Goal: Task Accomplishment & Management: Complete application form

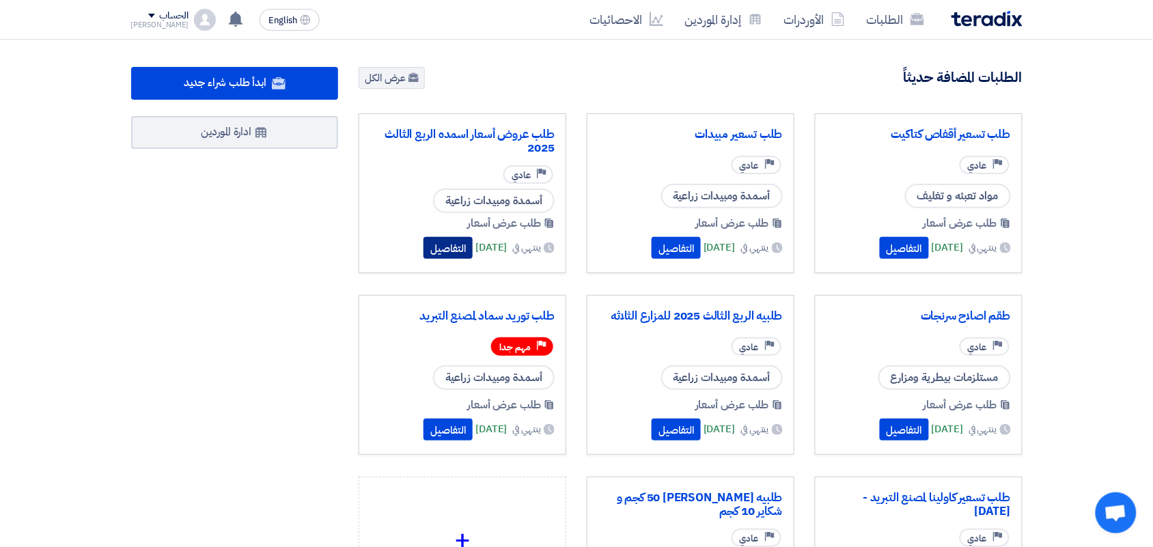
click at [423, 253] on button "التفاصيل" at bounding box center [447, 248] width 49 height 22
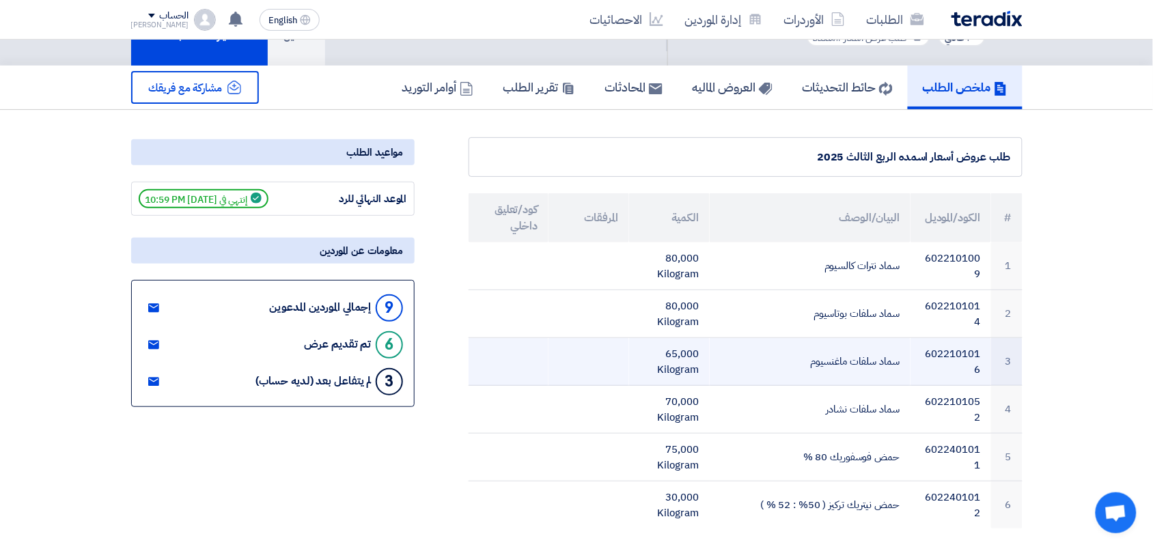
scroll to position [85, 0]
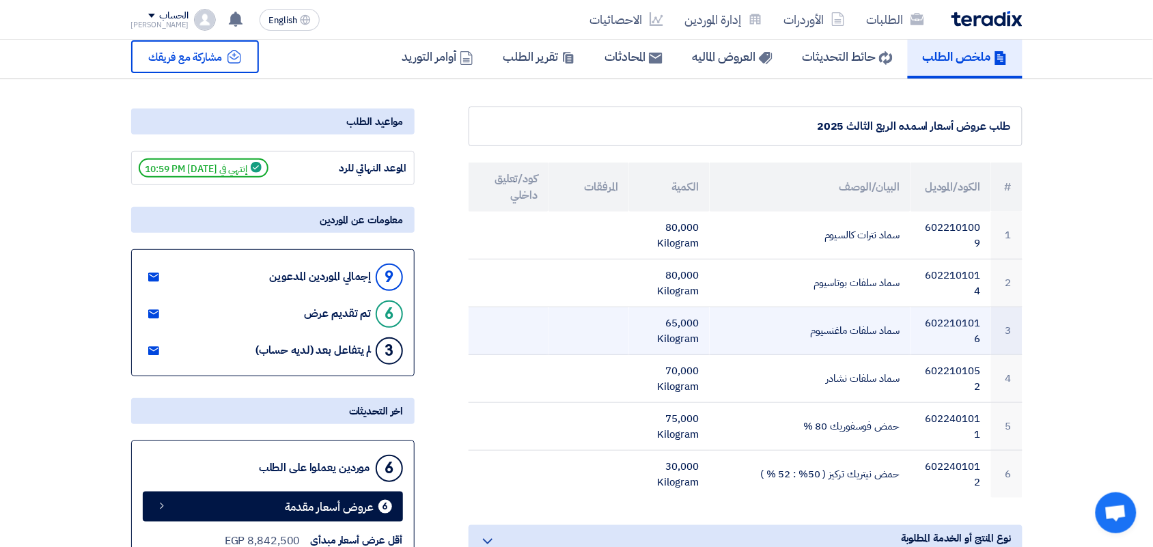
click at [833, 328] on td "سماد سلفات ماغنسيوم" at bounding box center [810, 331] width 201 height 48
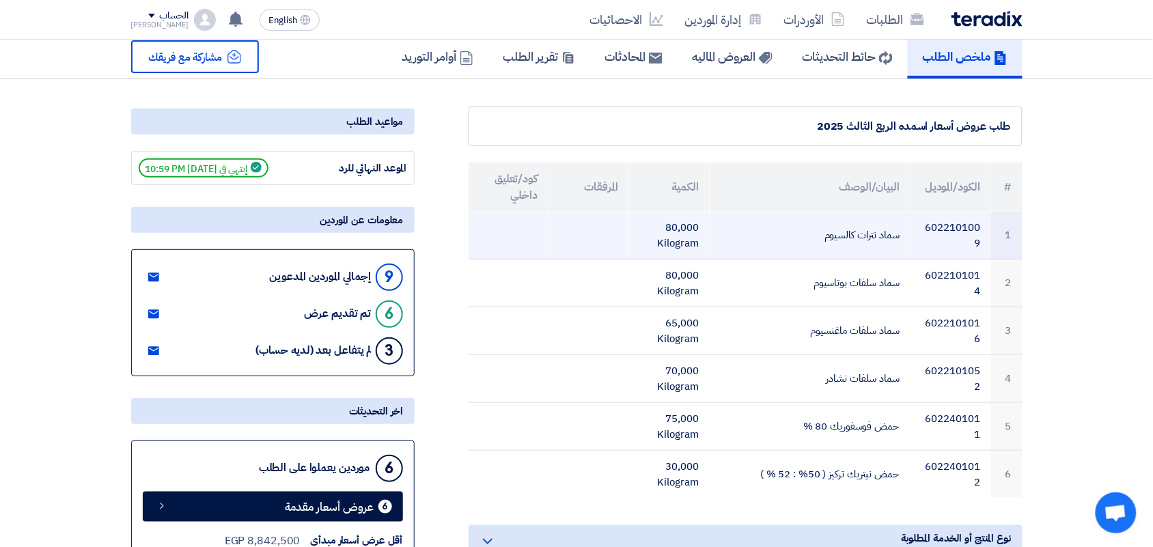
click at [821, 237] on td "سماد نترات كالسيوم" at bounding box center [810, 236] width 201 height 48
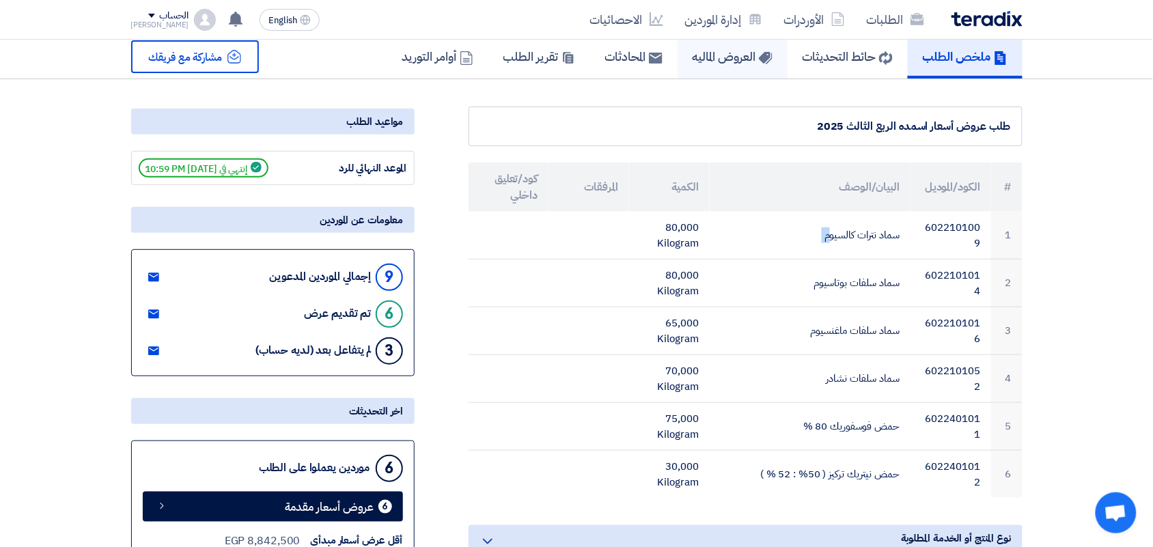
click at [758, 55] on use at bounding box center [765, 58] width 14 height 12
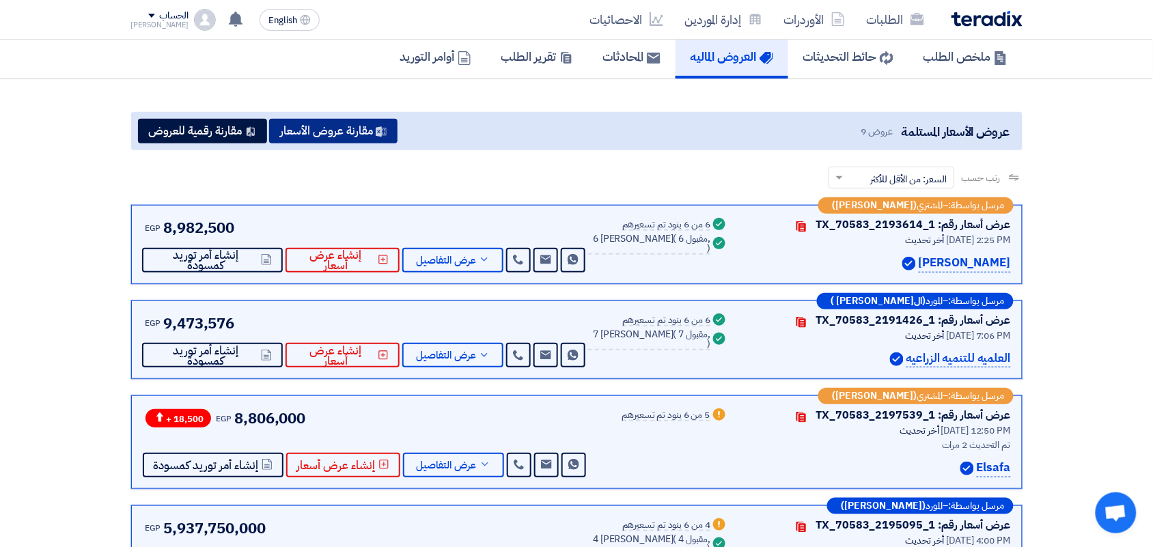
click at [306, 133] on button "مقارنة عروض الأسعار" at bounding box center [333, 131] width 128 height 25
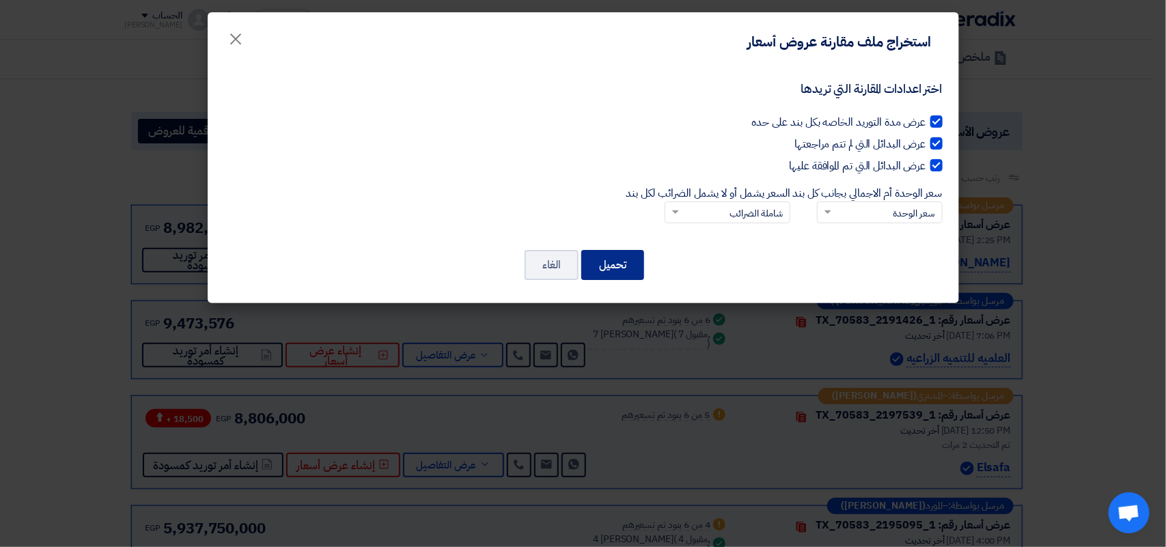
click at [623, 272] on button "تحميل" at bounding box center [612, 265] width 63 height 30
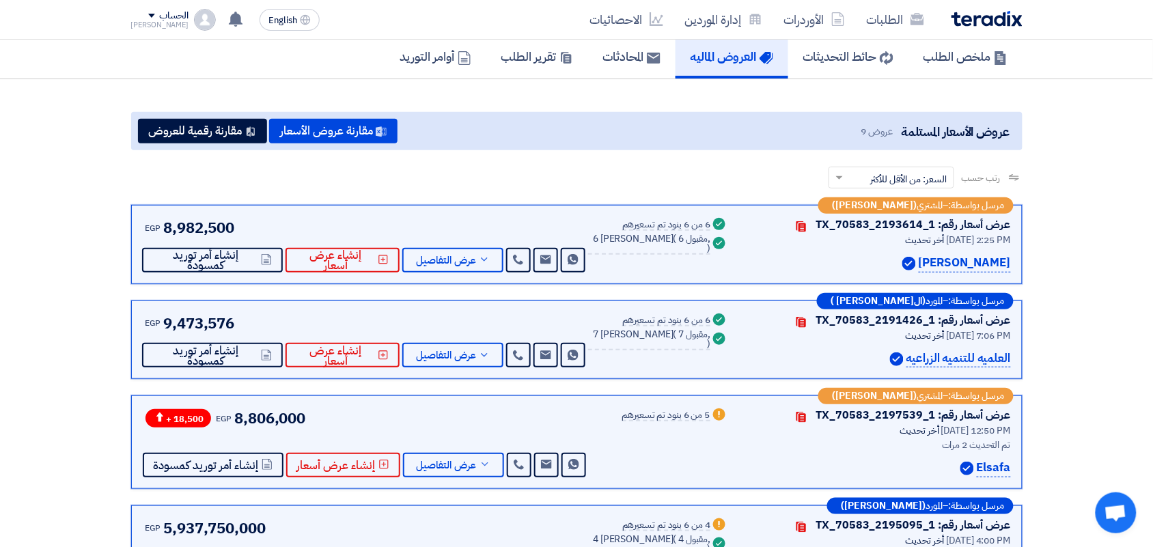
click at [994, 14] on img at bounding box center [986, 19] width 71 height 16
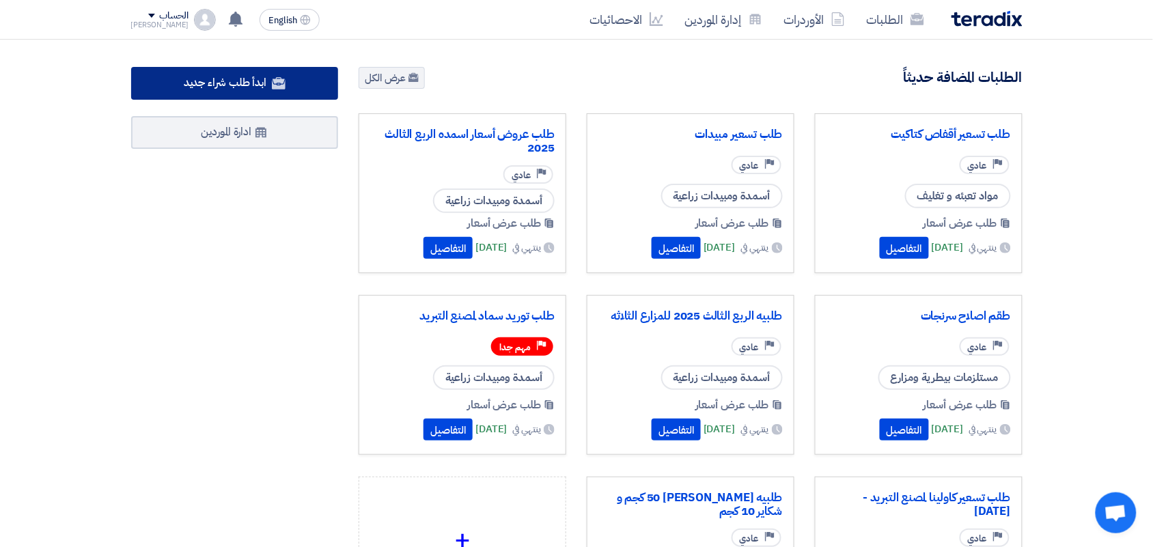
click at [287, 80] on link "ابدأ طلب شراء جديد" at bounding box center [235, 83] width 208 height 33
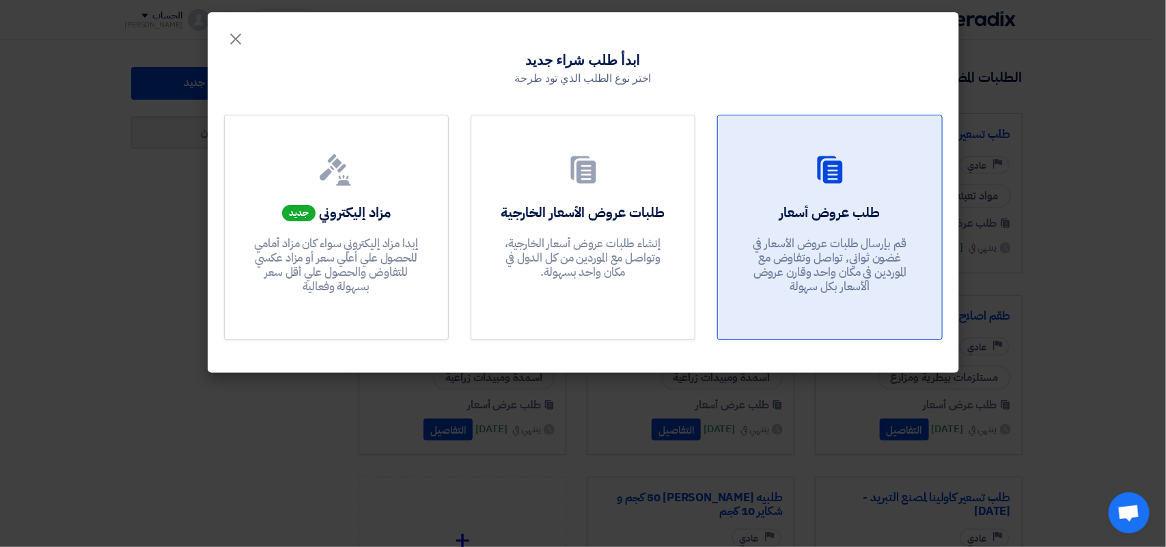
click at [858, 223] on div "طلب عروض أسعار قم بإرسال طلبات عروض الأسعار في غضون ثواني, تواصل وتفاوض مع المو…" at bounding box center [829, 252] width 191 height 98
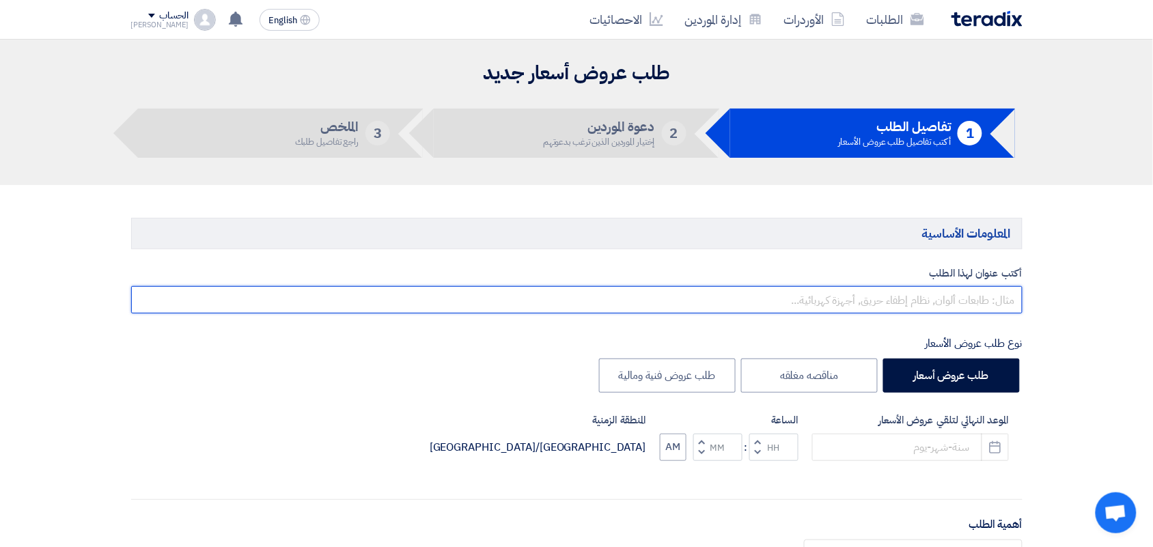
click at [964, 301] on input "text" at bounding box center [576, 299] width 891 height 27
click at [945, 303] on input "طلب عرض سعر نترات نشادر" at bounding box center [576, 299] width 891 height 27
click at [861, 301] on input "طلب عرض سعر سماد نترات نشادر" at bounding box center [576, 299] width 891 height 27
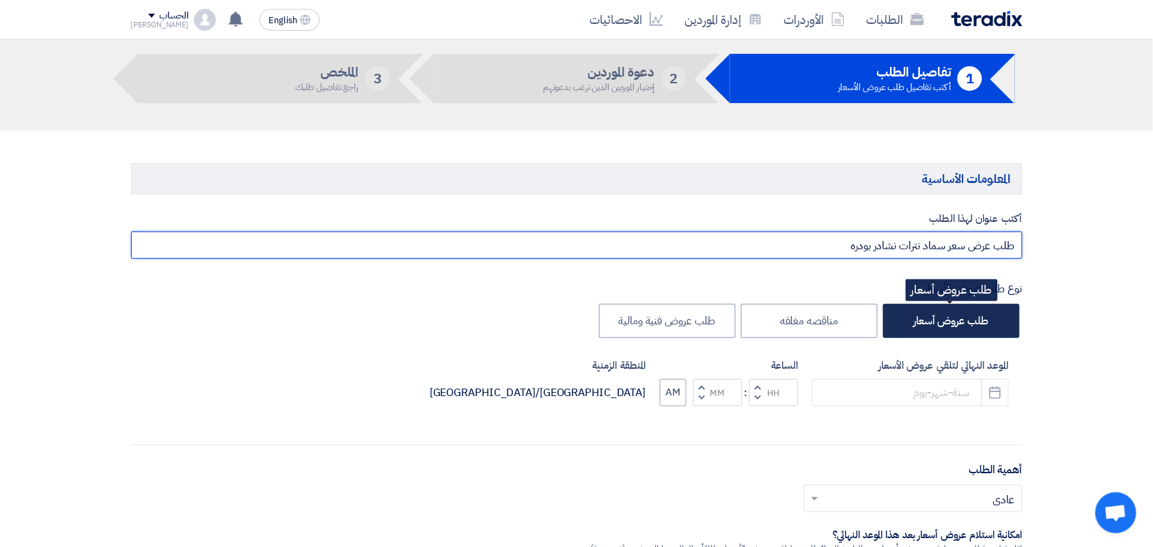
scroll to position [85, 0]
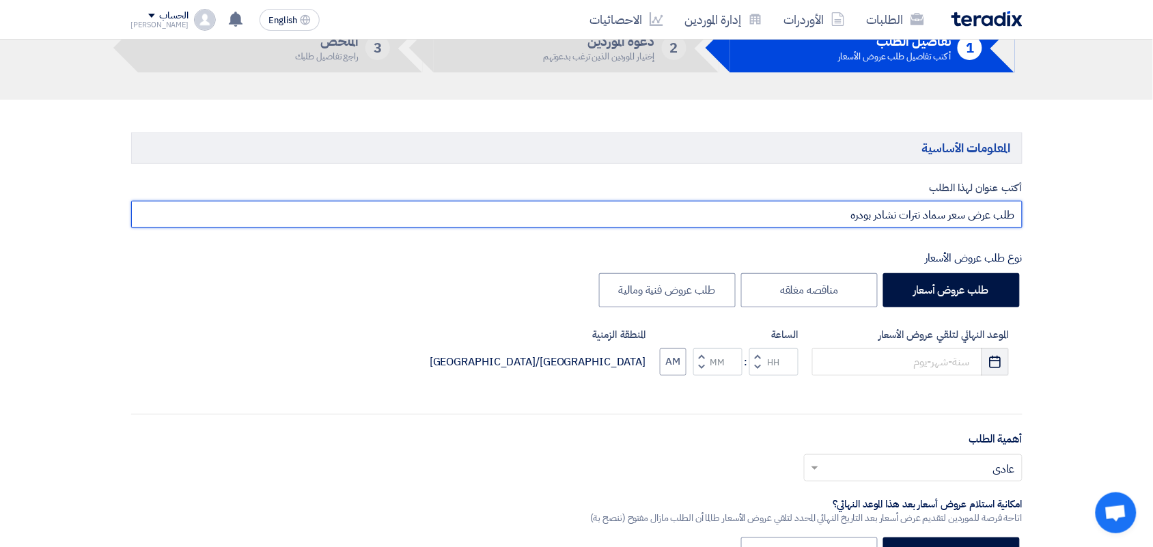
type input "طلب عرض سعر سماد نترات نشادر بودره"
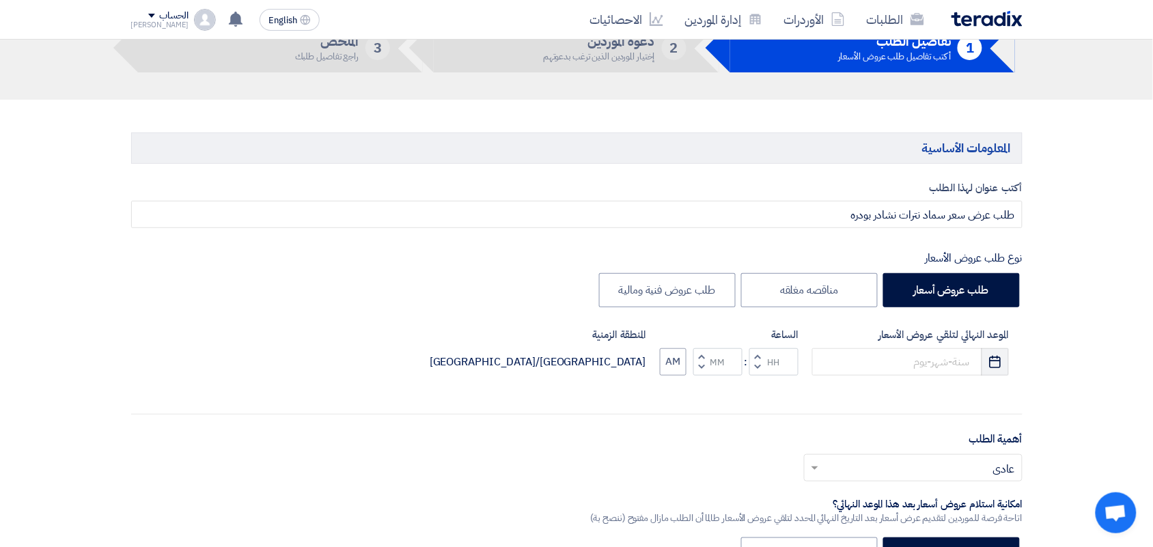
click at [996, 362] on icon "Pick a date" at bounding box center [995, 362] width 14 height 14
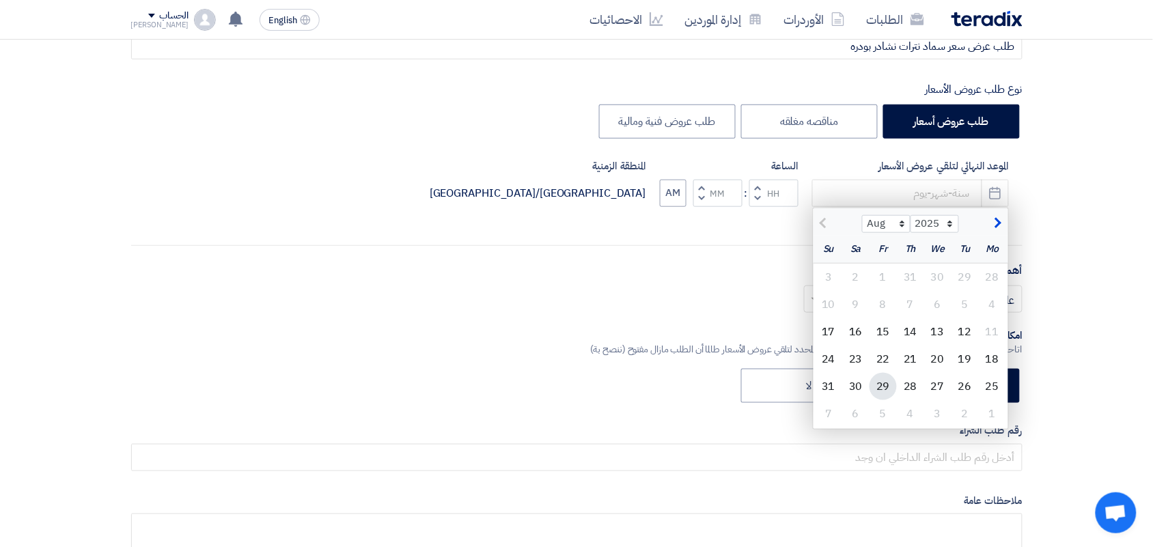
scroll to position [256, 0]
click at [833, 326] on div "17" at bounding box center [828, 329] width 27 height 27
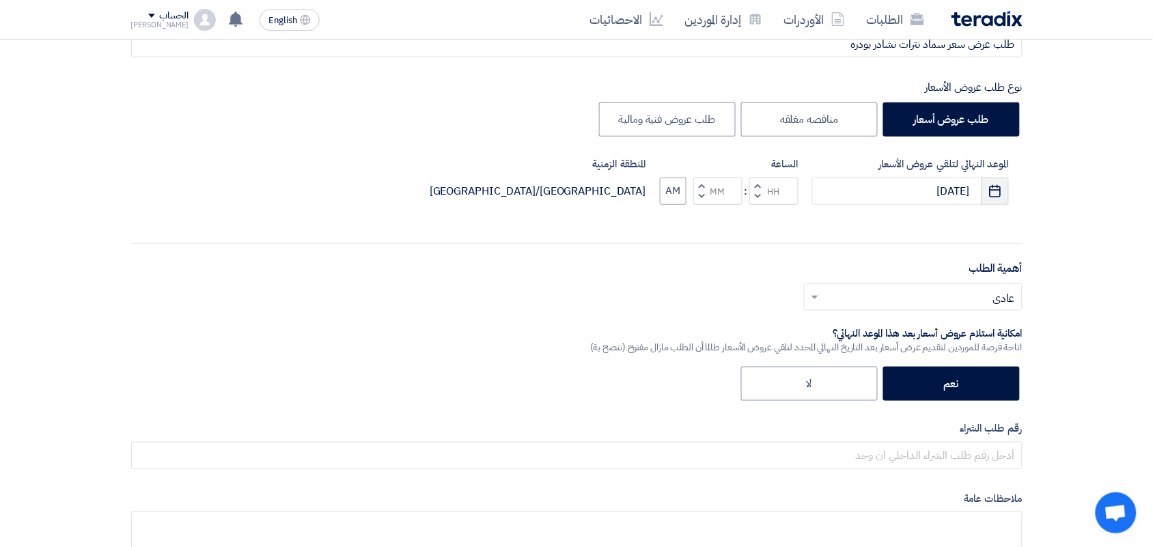
click at [997, 189] on icon "Pick a date" at bounding box center [995, 191] width 14 height 14
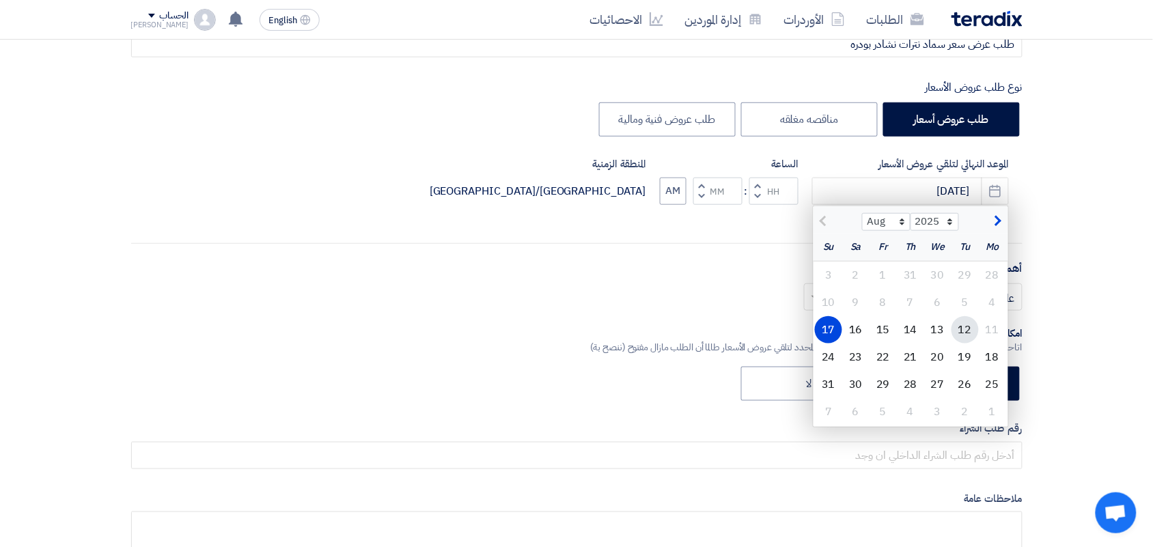
click at [961, 335] on div "12" at bounding box center [964, 329] width 27 height 27
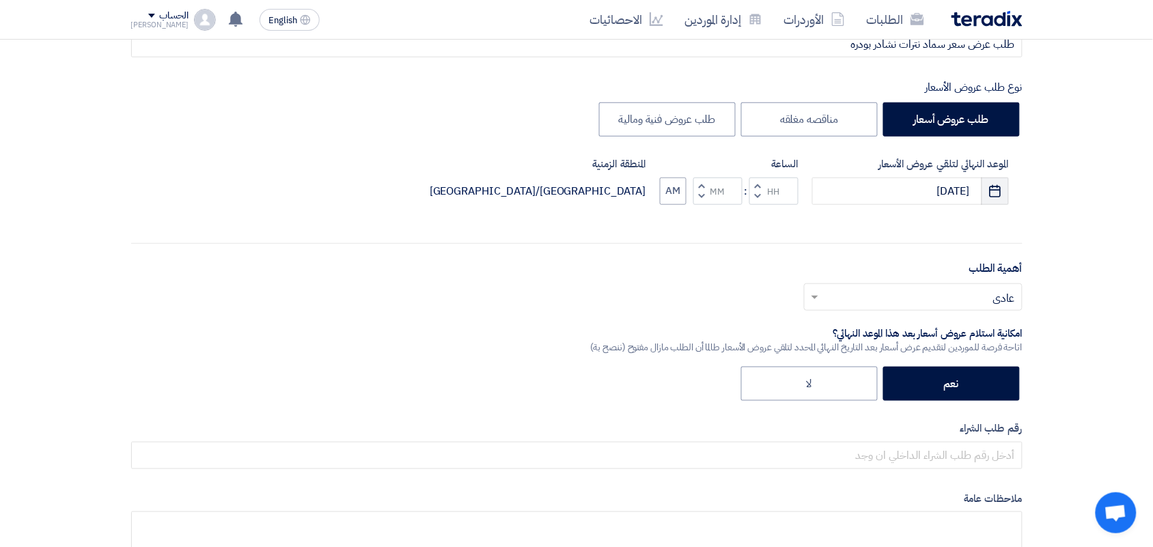
click at [999, 189] on icon "Pick a date" at bounding box center [995, 191] width 14 height 14
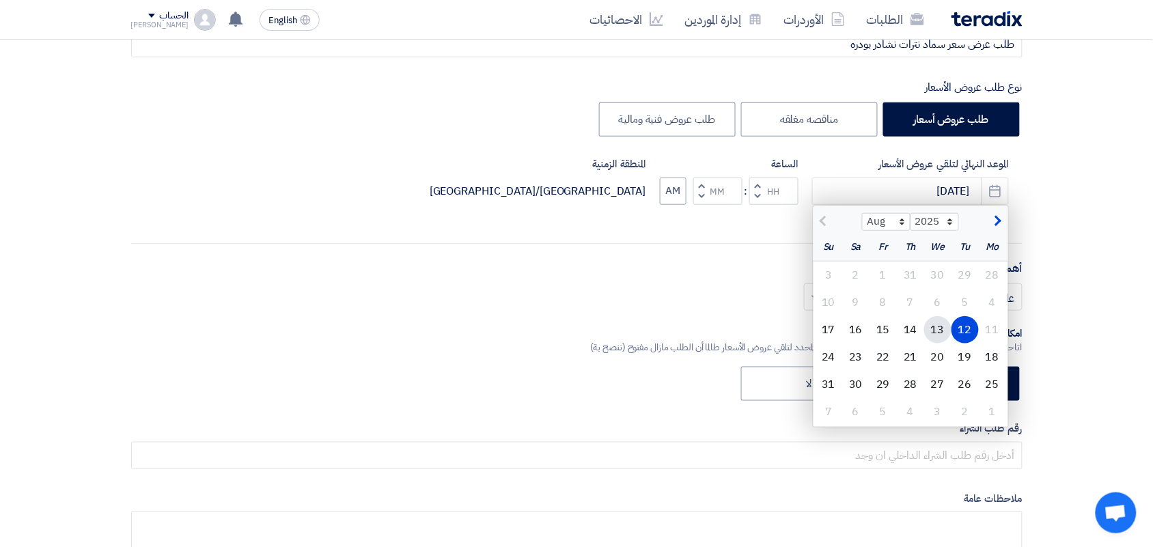
click at [943, 330] on div "13" at bounding box center [937, 329] width 27 height 27
type input "[DATE]"
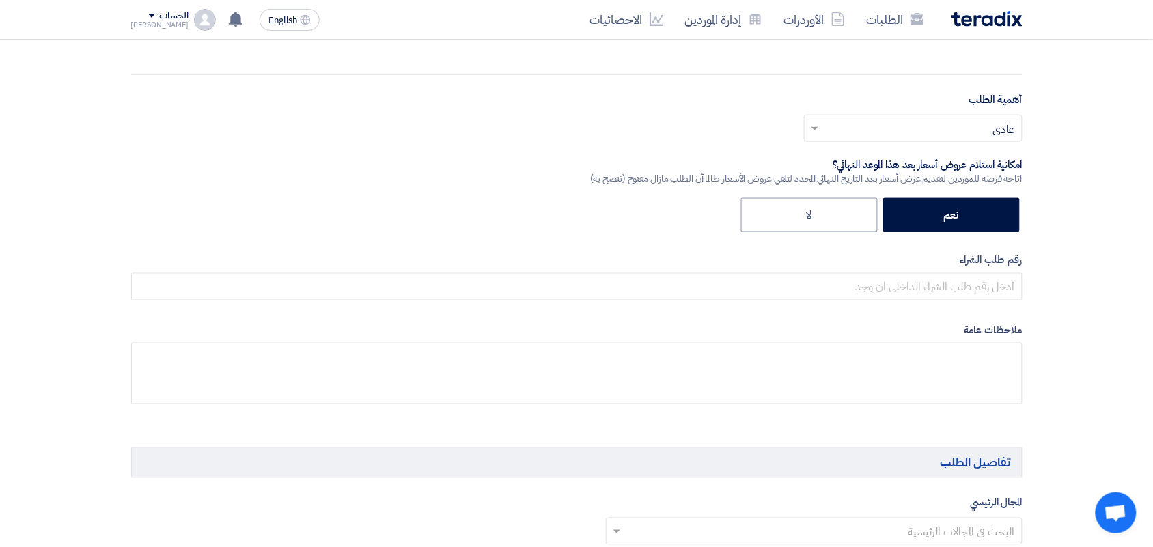
scroll to position [427, 0]
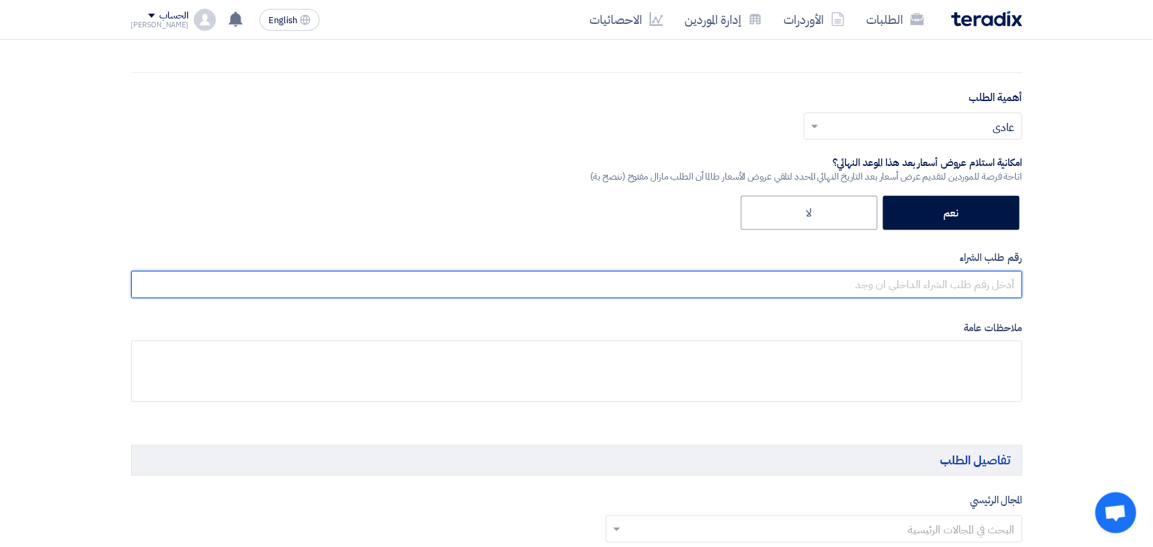
click at [946, 282] on input "text" at bounding box center [576, 284] width 891 height 27
type input "163752"
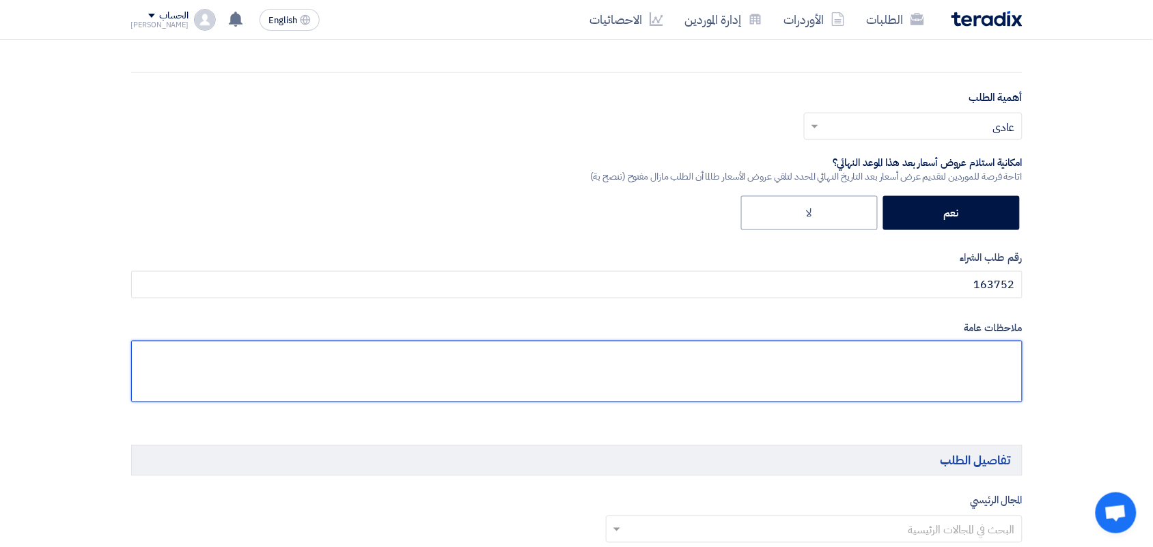
click at [925, 397] on textarea at bounding box center [576, 371] width 891 height 61
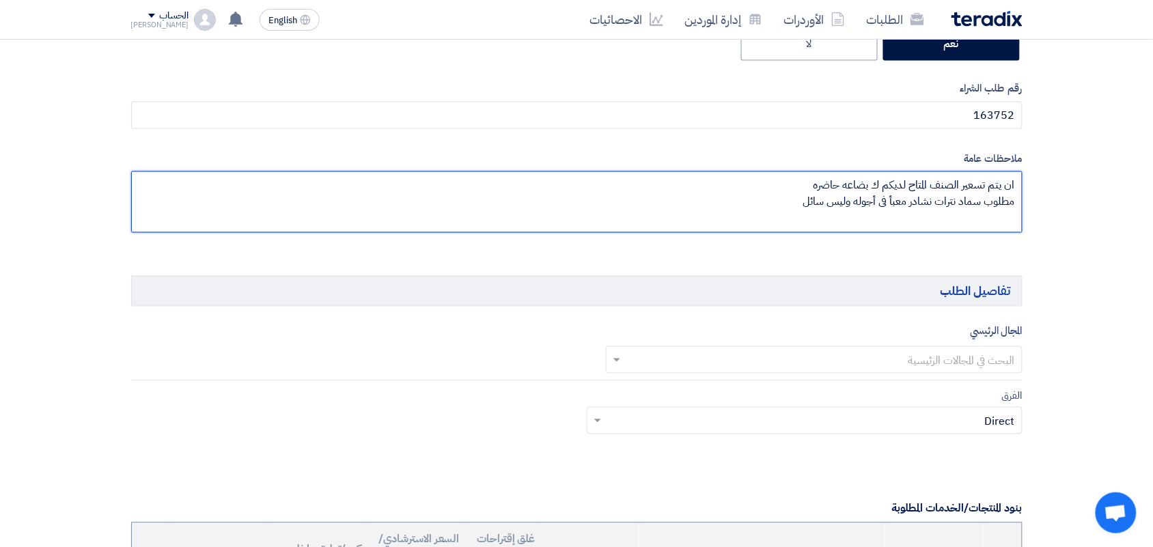
scroll to position [598, 0]
type textarea "ان يتم تسعير الصنف المتاح لديكم ك بضاعه حاضره مطلوب سماد نترات نشادر معبأ فى أج…"
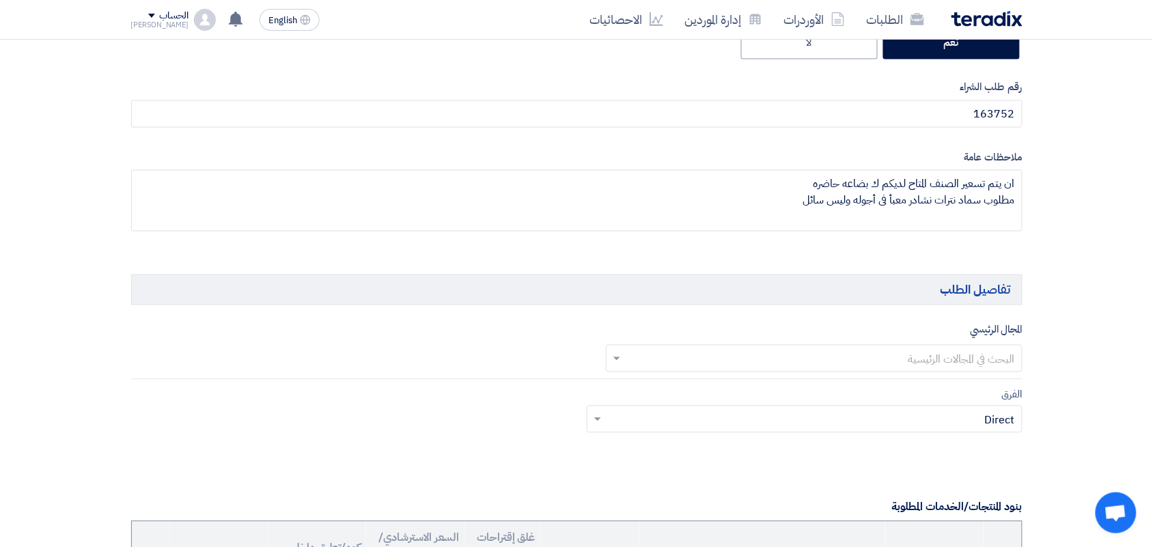
click at [943, 352] on input "text" at bounding box center [821, 359] width 389 height 23
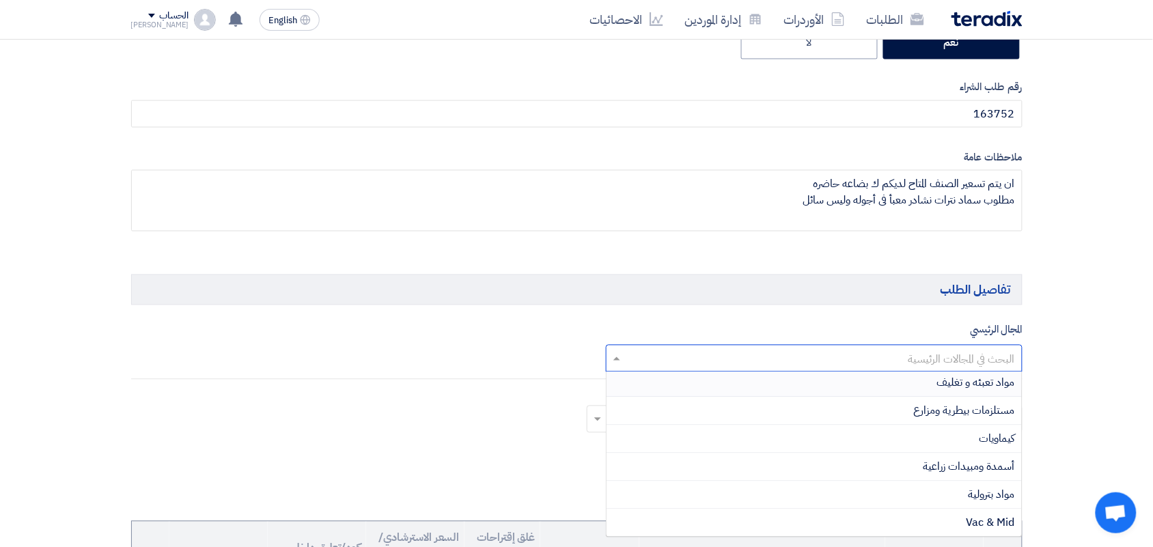
scroll to position [173, 0]
click at [908, 459] on div "أسمدة ومبيدات زراعية" at bounding box center [813, 467] width 415 height 28
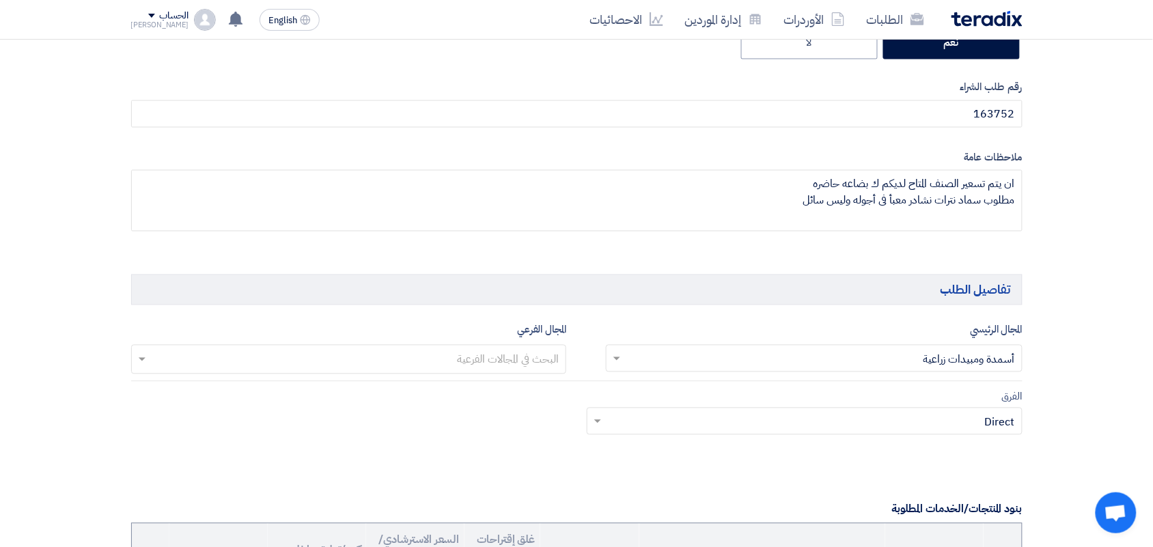
click at [398, 352] on input "text" at bounding box center [348, 361] width 422 height 23
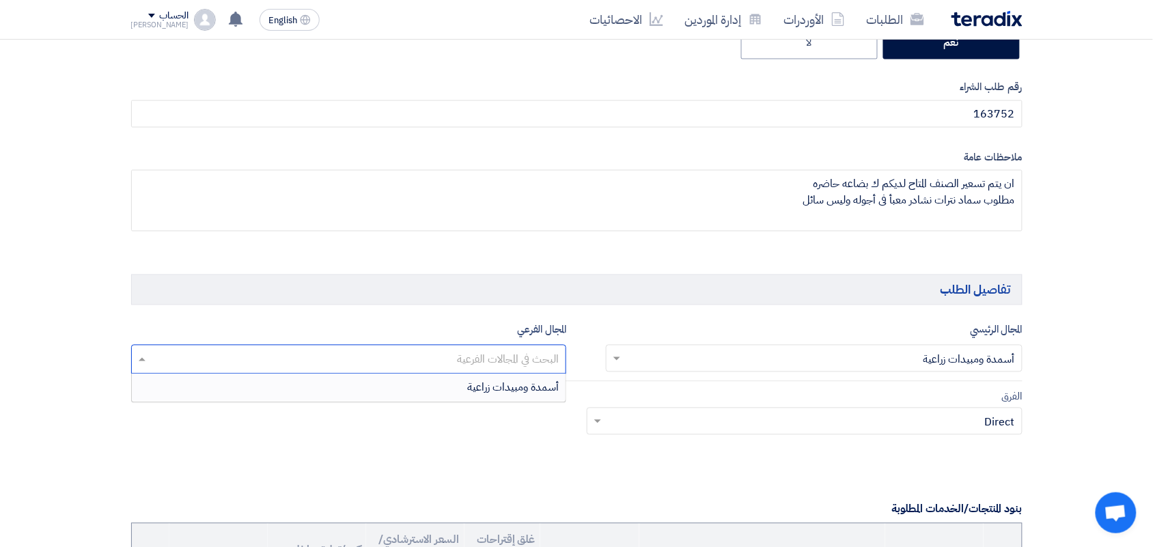
click at [446, 393] on div "أسمدة ومبيدات زراعية" at bounding box center [349, 387] width 434 height 27
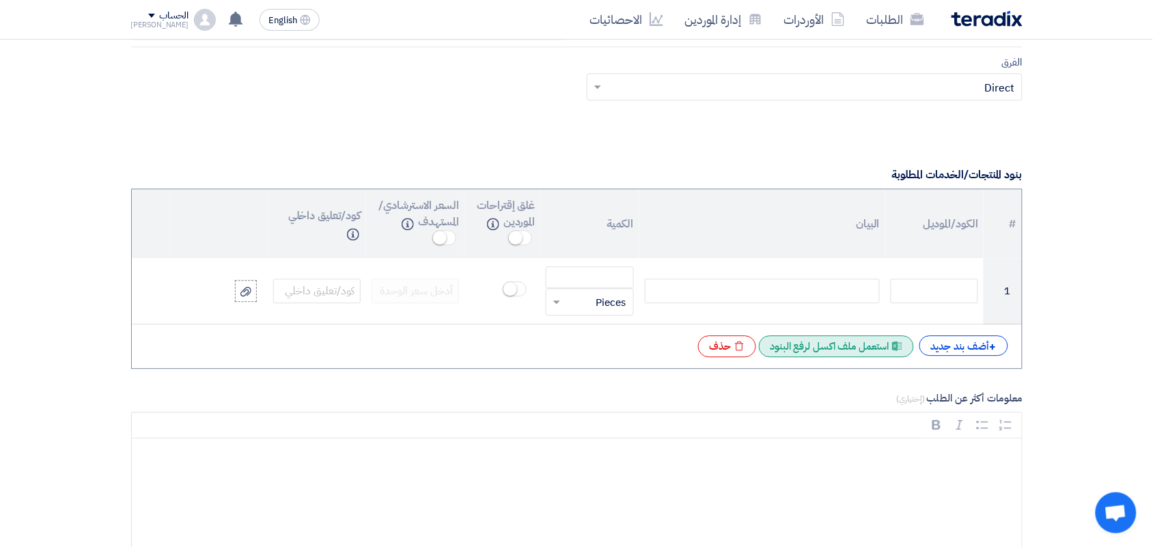
scroll to position [939, 0]
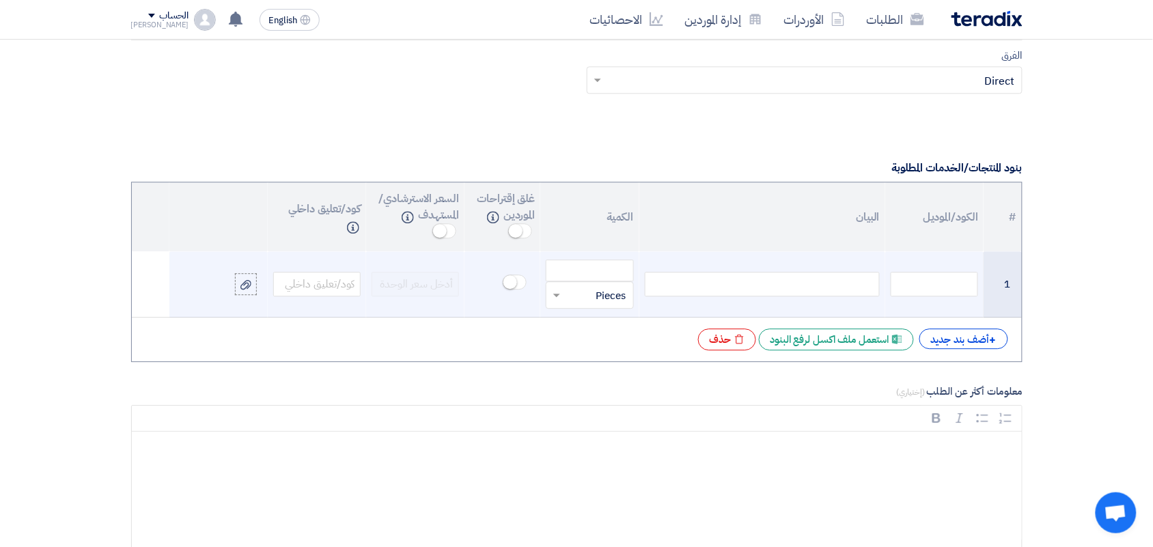
click at [772, 278] on div at bounding box center [762, 284] width 235 height 25
type input "50000"
click at [605, 290] on input "text" at bounding box center [598, 295] width 57 height 22
click at [594, 428] on span "Kilogram" at bounding box center [606, 420] width 42 height 15
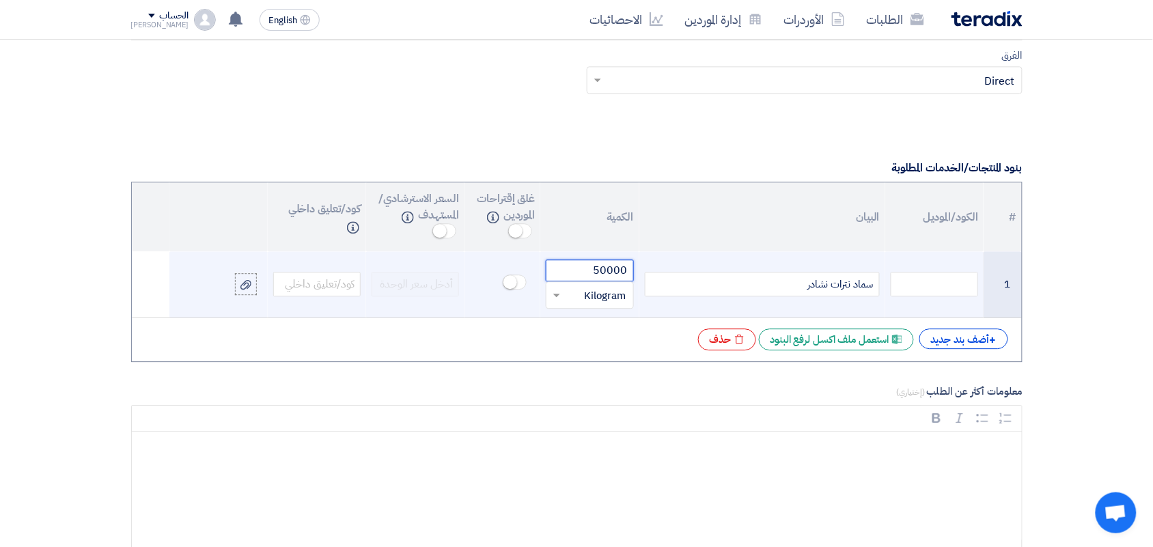
click at [606, 273] on input "50000" at bounding box center [589, 271] width 87 height 22
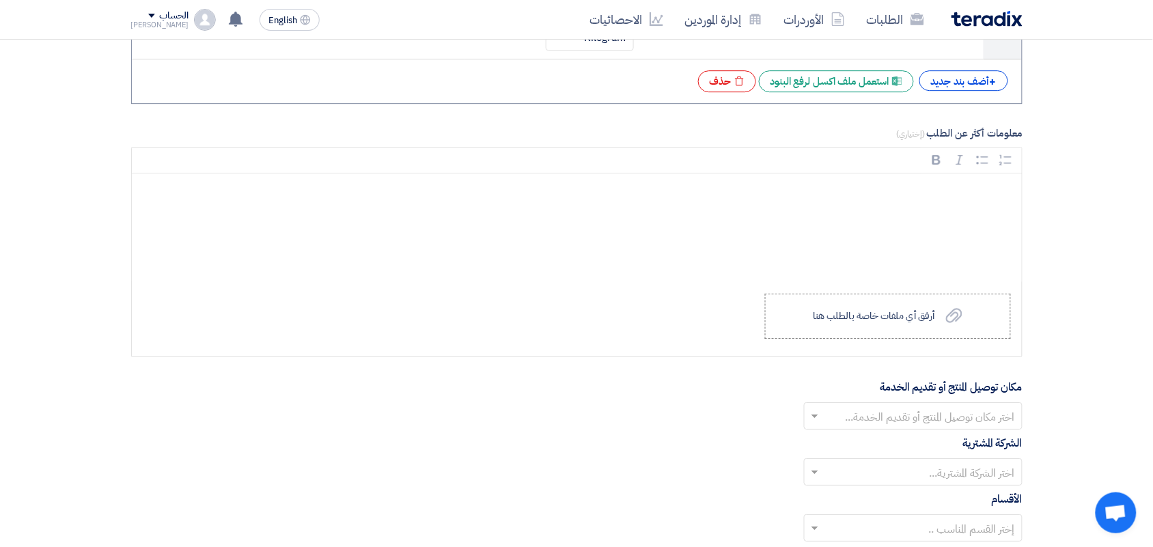
scroll to position [1281, 0]
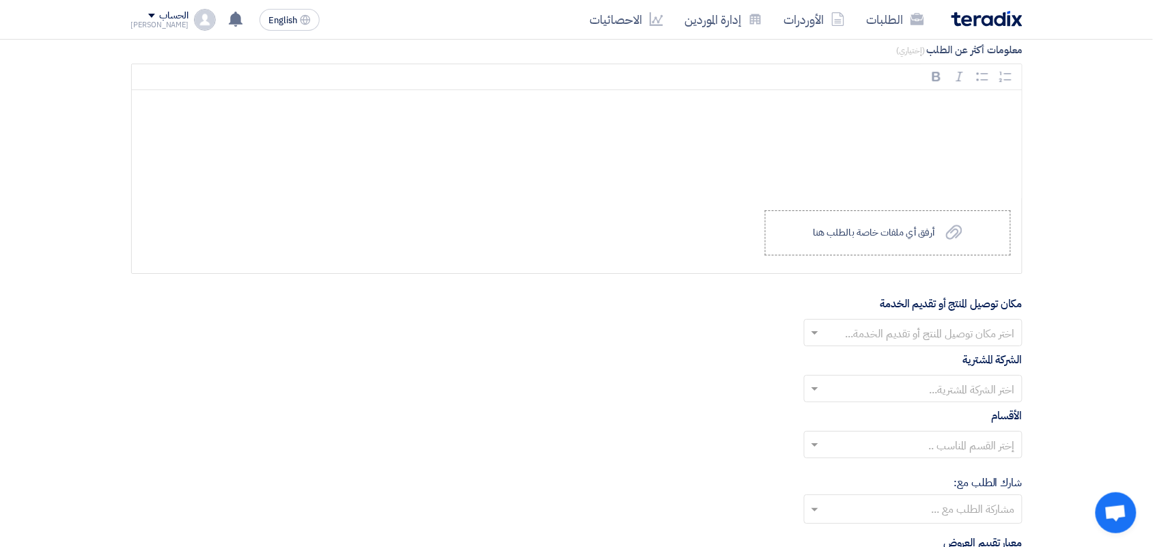
click at [910, 350] on form "المعلومات الأساسية أكتب عنوان لهذا الطلب طلب عرض سعر سماد نترات نشادر بودره نوع…" at bounding box center [576, 94] width 891 height 2315
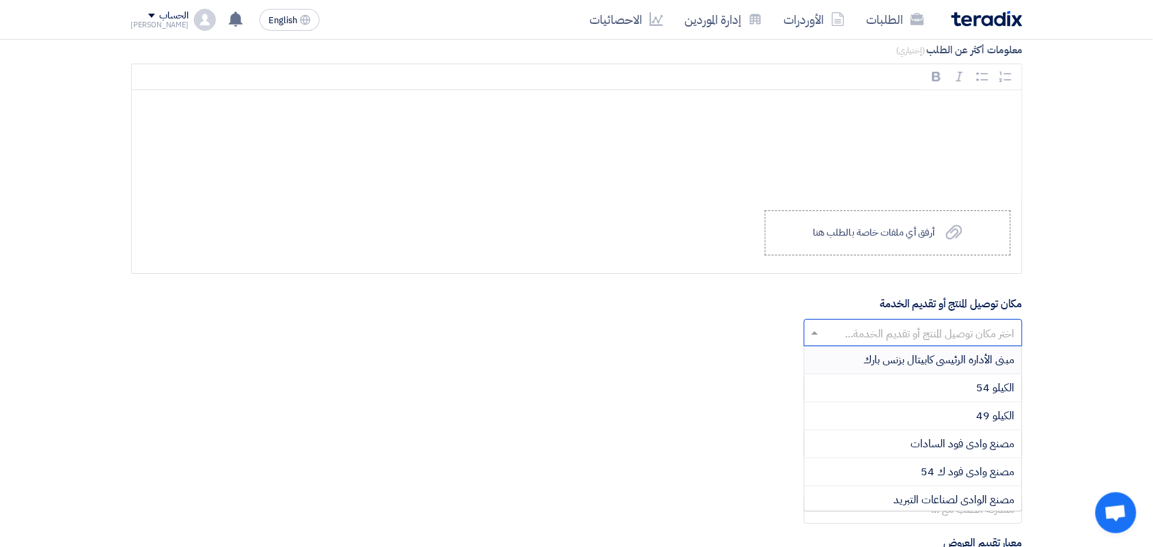
click at [905, 339] on input "text" at bounding box center [920, 334] width 191 height 23
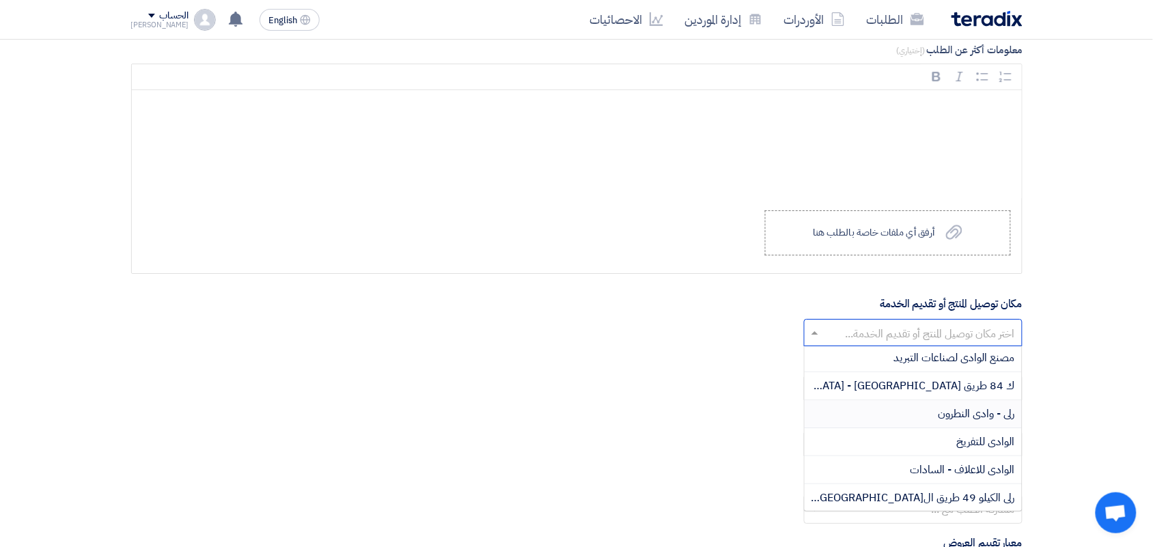
scroll to position [171, 0]
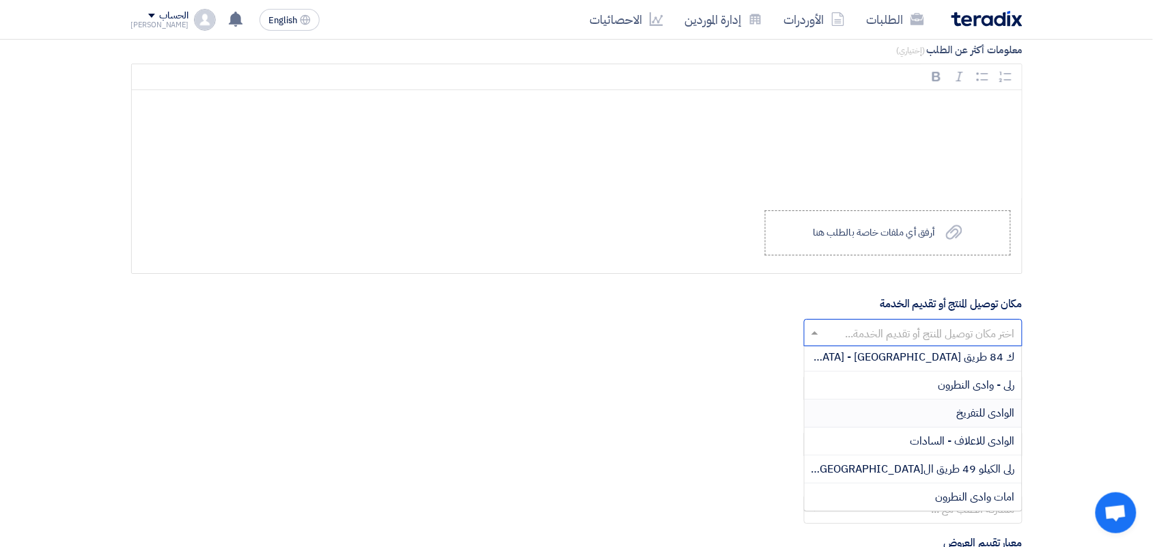
click at [913, 400] on div "رلى - وادى النطرون" at bounding box center [913, 386] width 217 height 28
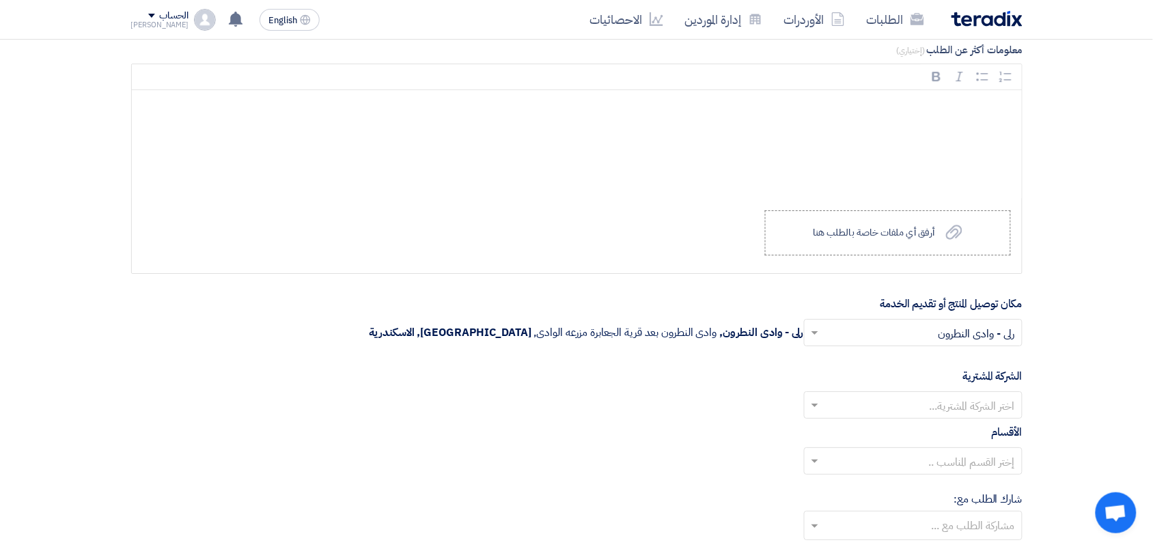
click at [902, 413] on input "text" at bounding box center [920, 406] width 191 height 23
click at [889, 439] on div "Wadi Group وادي جروب" at bounding box center [913, 432] width 217 height 27
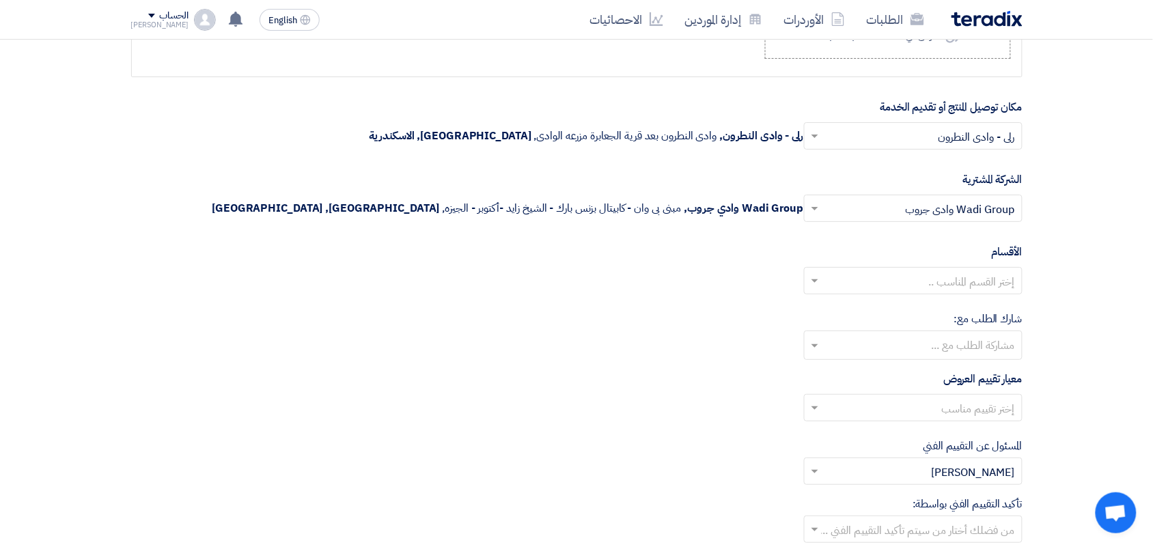
scroll to position [1537, 0]
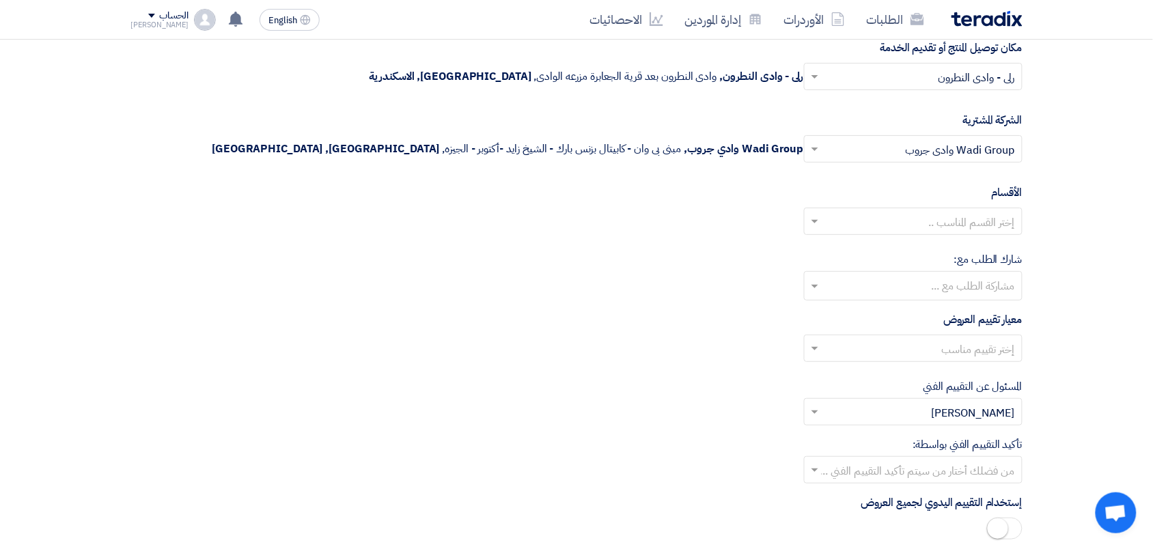
click at [903, 229] on input "text" at bounding box center [920, 223] width 191 height 23
click at [898, 256] on div "--" at bounding box center [913, 248] width 217 height 27
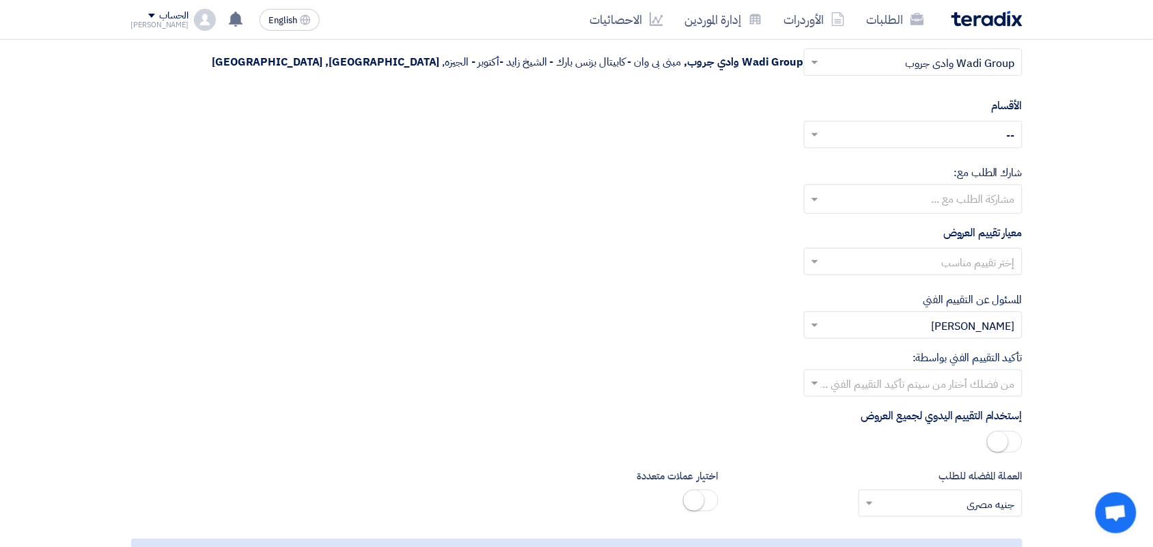
scroll to position [1622, 0]
click at [859, 267] on input "text" at bounding box center [920, 264] width 191 height 23
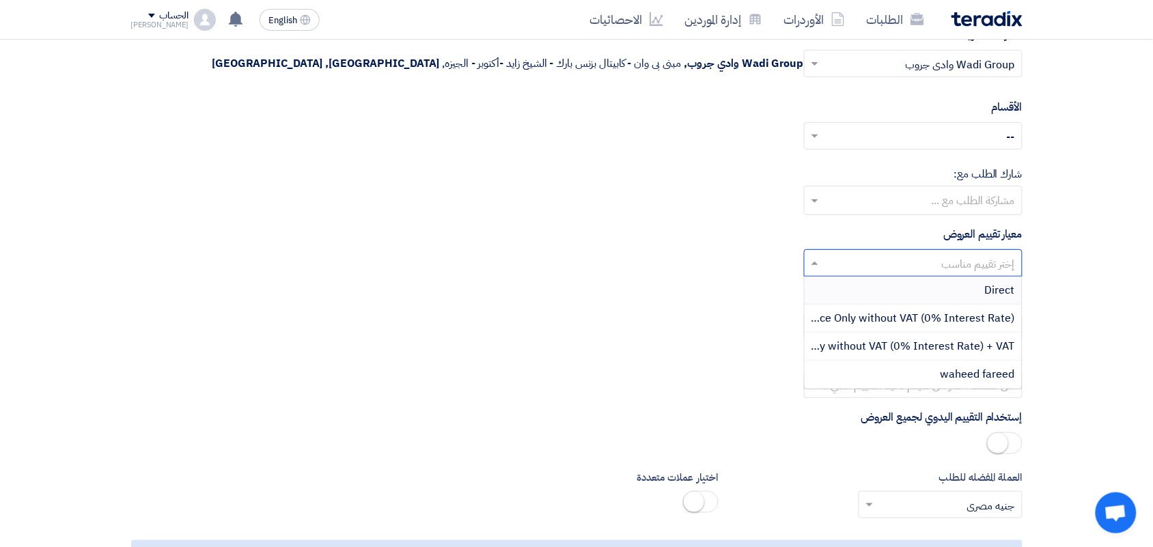
click at [903, 305] on div "Direct" at bounding box center [913, 291] width 217 height 28
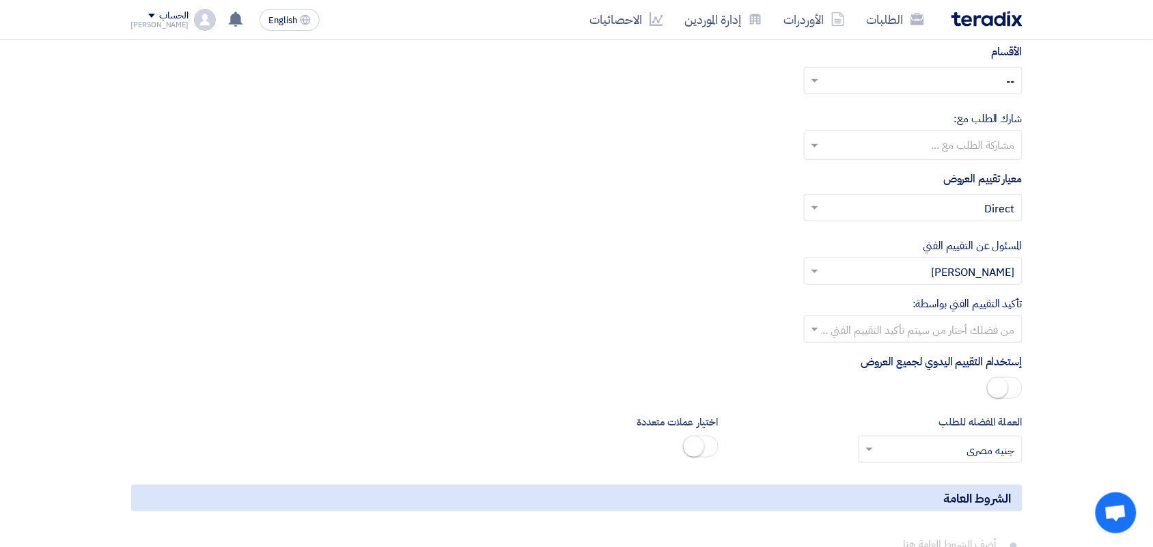
scroll to position [1707, 0]
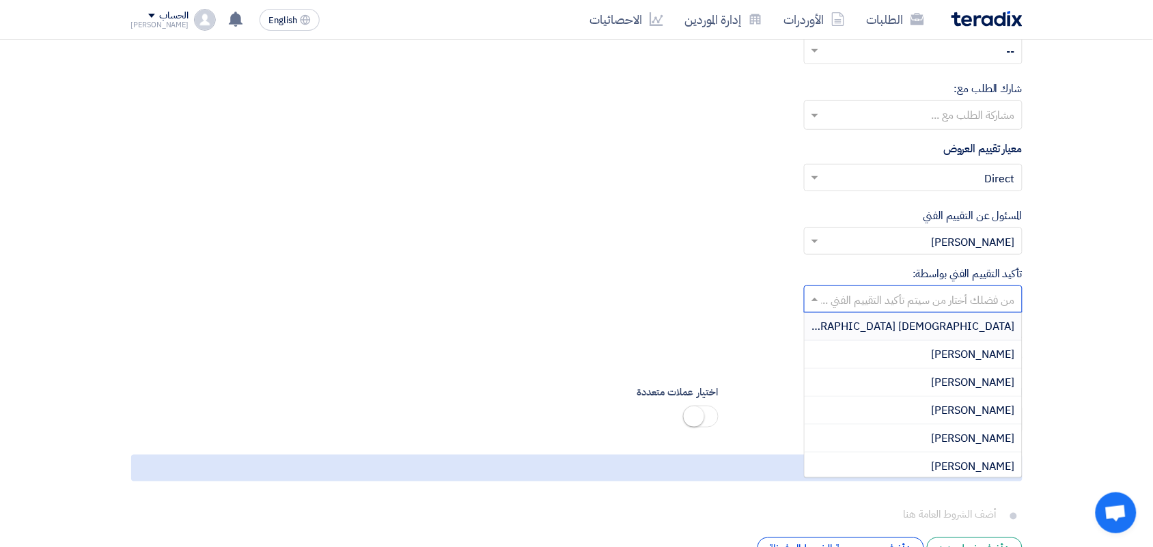
click at [825, 299] on input "text" at bounding box center [920, 301] width 191 height 23
click at [598, 313] on div "تأكيد التقييم الفني بواسطة: من فضلك أختار من سيتم تأكيد التقييم الفني ... Adham…" at bounding box center [576, 289] width 891 height 47
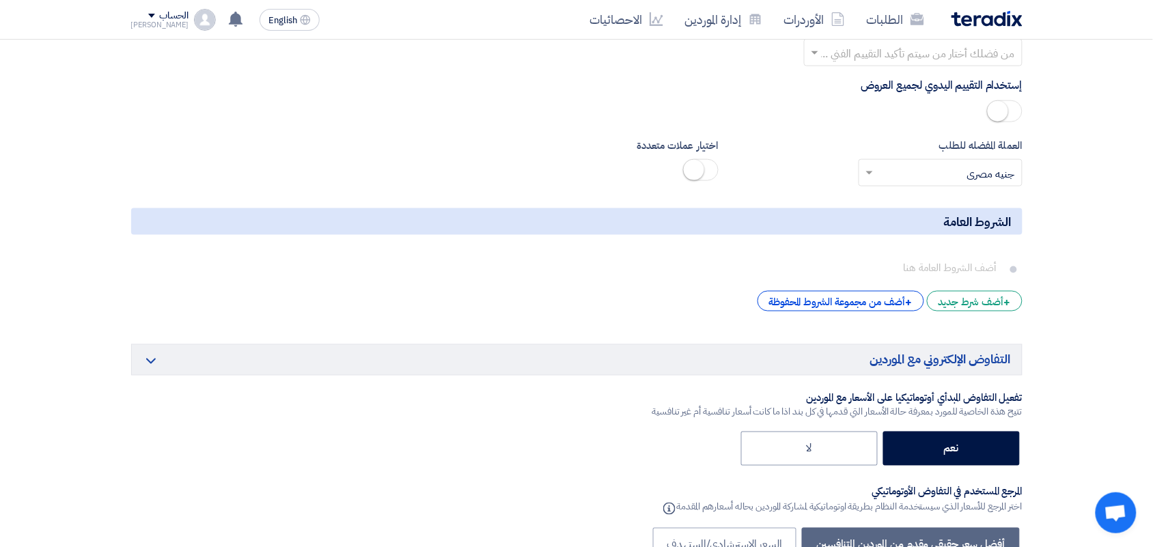
scroll to position [2049, 0]
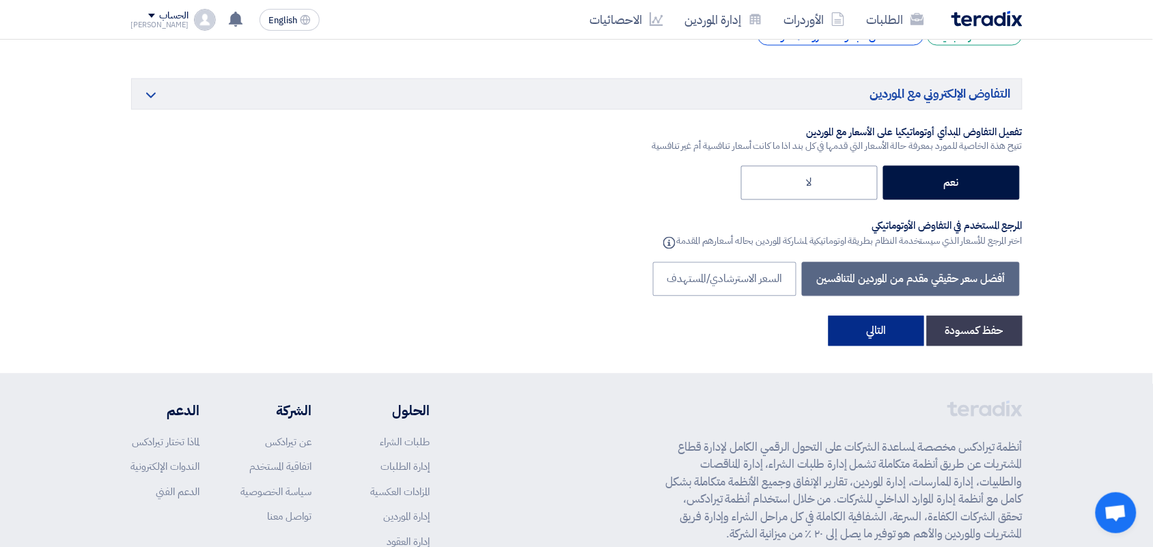
click at [867, 341] on button "التالي" at bounding box center [876, 331] width 96 height 30
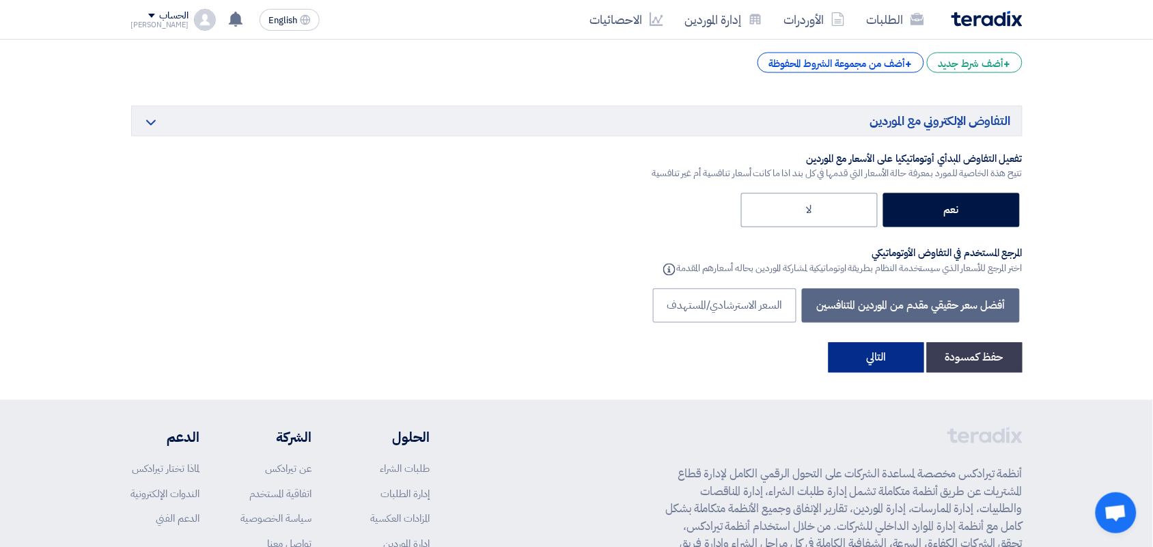
scroll to position [205, 0]
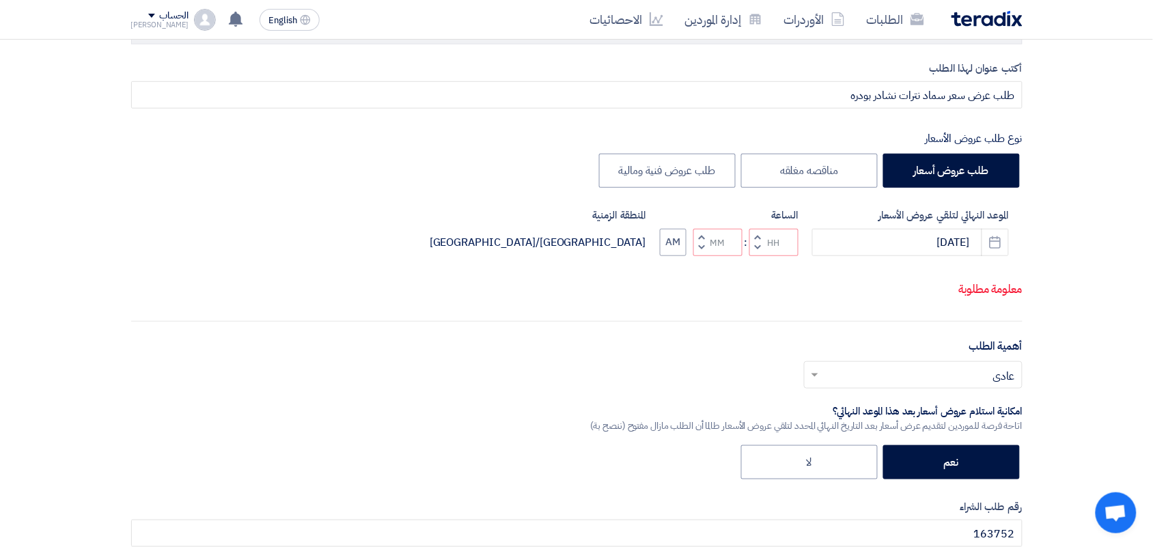
click at [759, 245] on span "button" at bounding box center [757, 247] width 5 height 10
click at [707, 243] on button "Decrement minutes" at bounding box center [701, 247] width 16 height 17
type input "10"
type input "59"
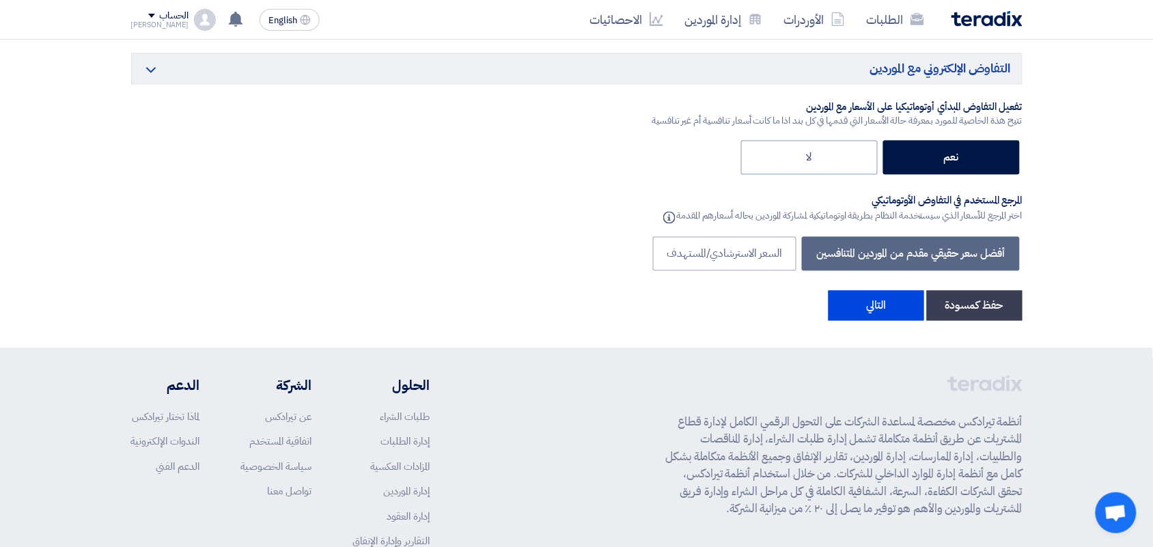
scroll to position [2339, 0]
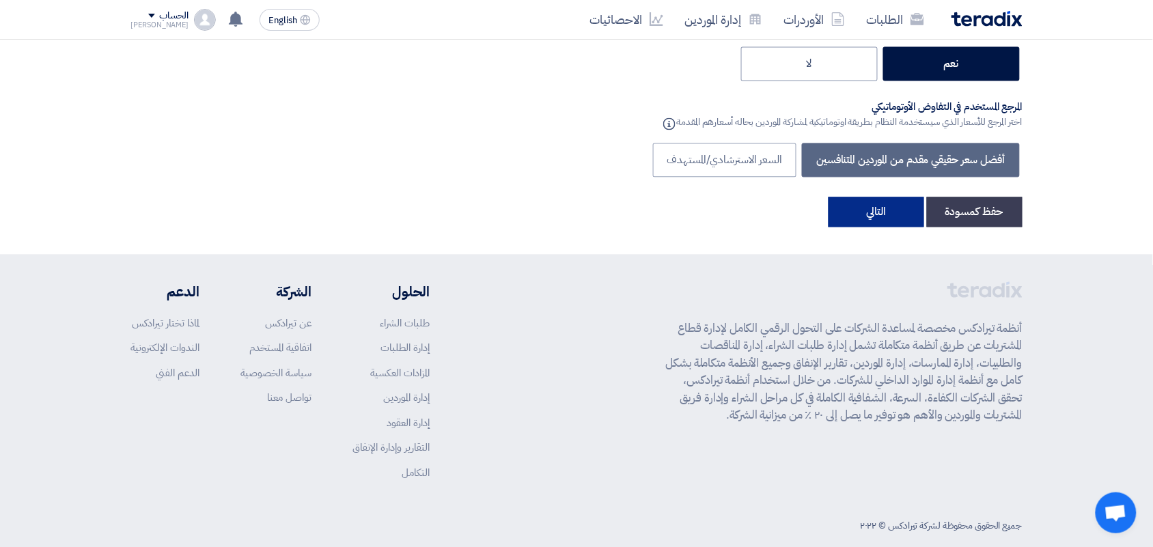
click at [851, 224] on button "التالي" at bounding box center [876, 212] width 96 height 30
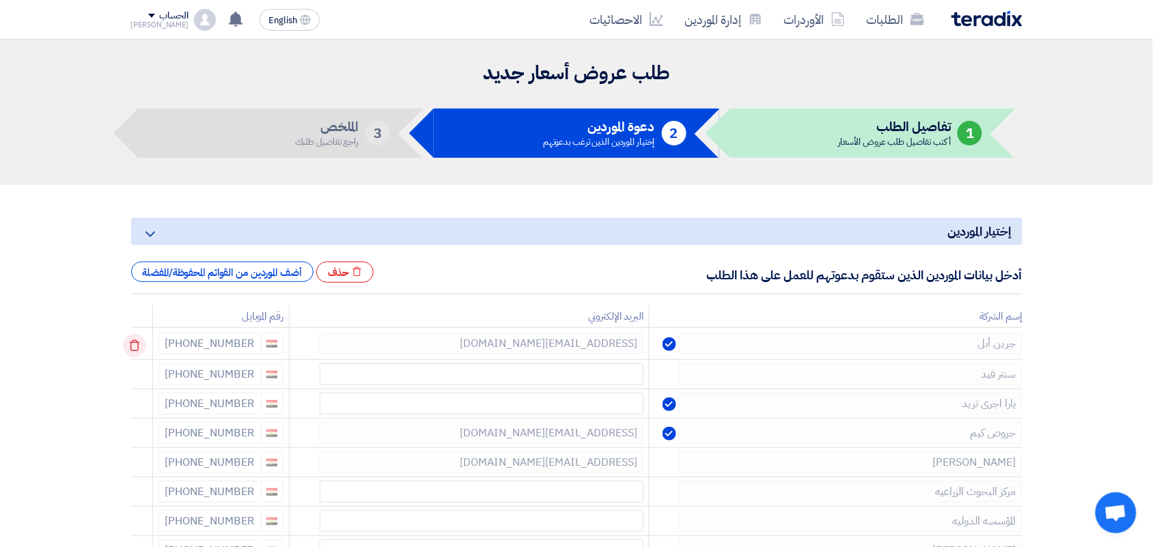
click at [135, 346] on icon at bounding box center [134, 345] width 23 height 23
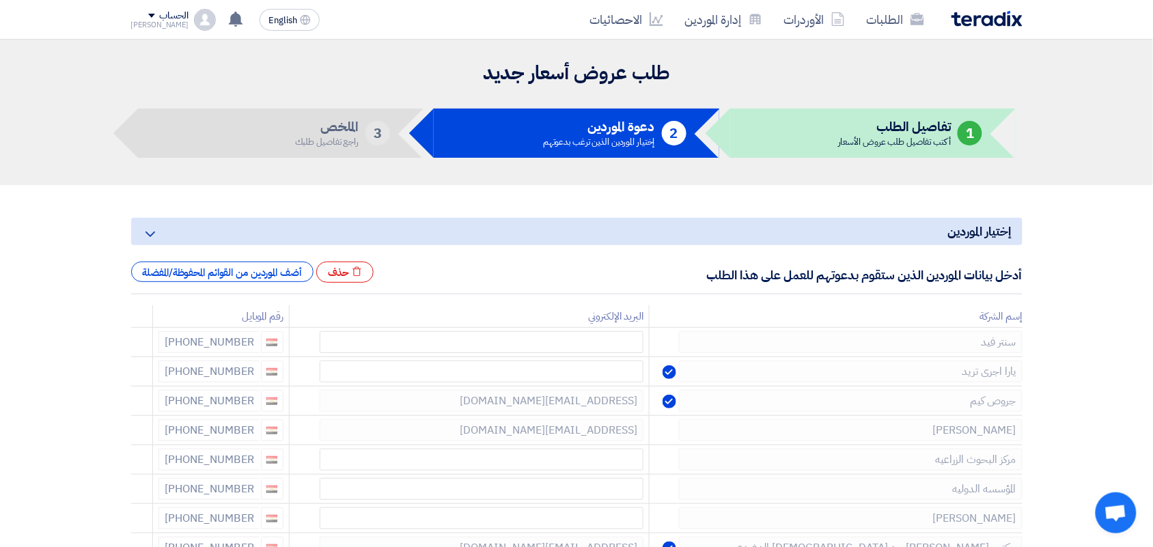
click at [0, 0] on icon at bounding box center [0, 0] width 0 height 0
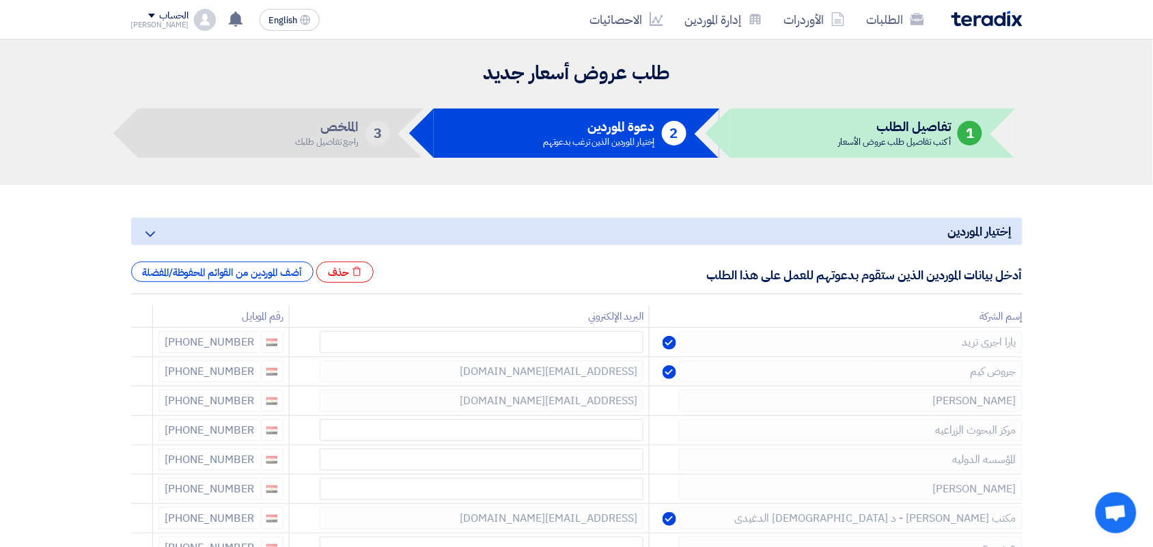
click at [0, 0] on icon at bounding box center [0, 0] width 0 height 0
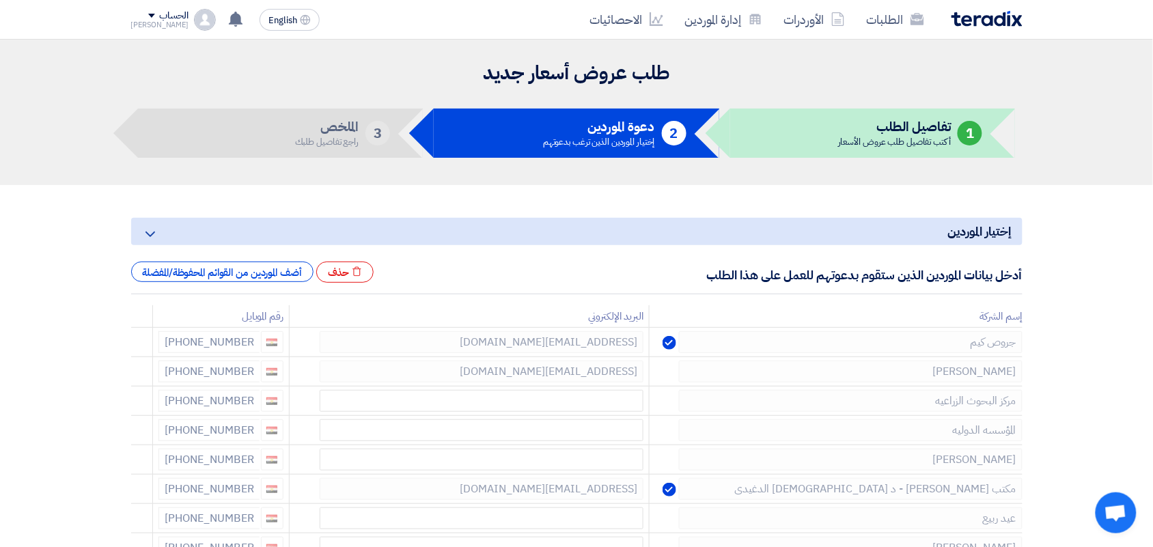
click at [0, 0] on icon at bounding box center [0, 0] width 0 height 0
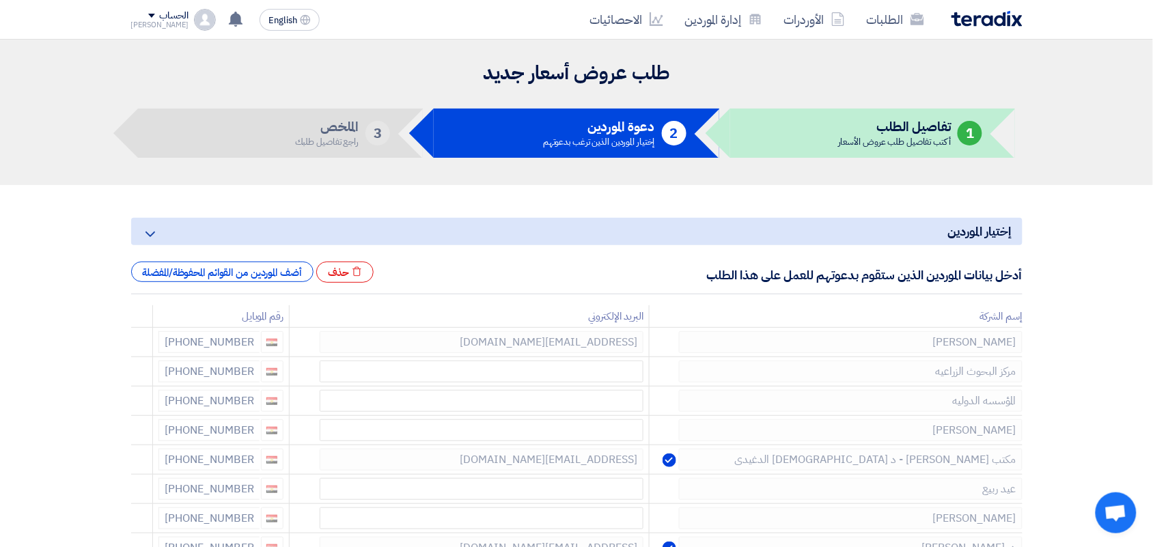
click at [0, 0] on icon at bounding box center [0, 0] width 0 height 0
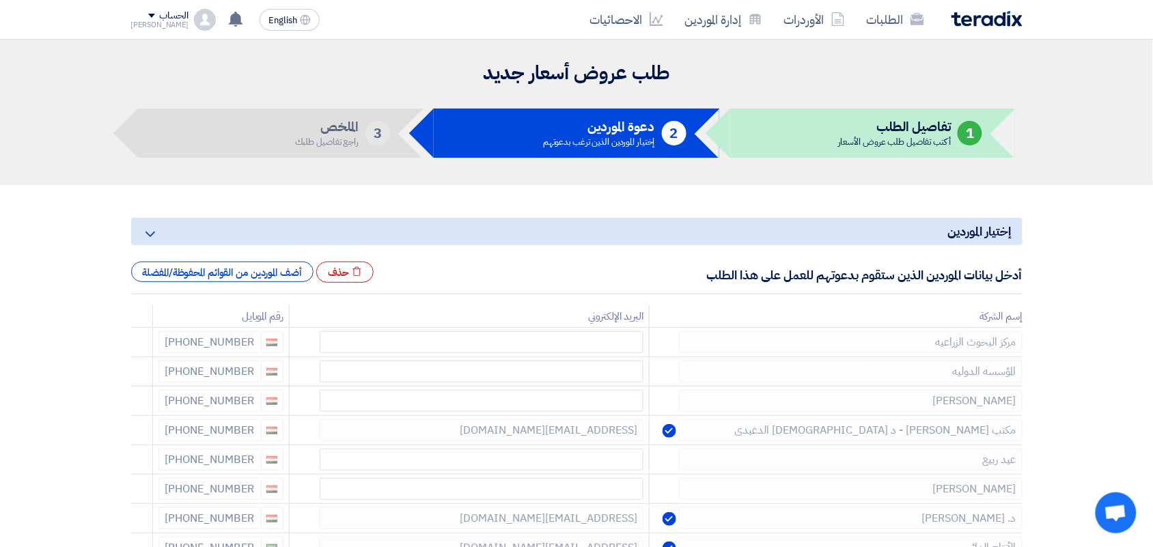
click at [0, 0] on icon at bounding box center [0, 0] width 0 height 0
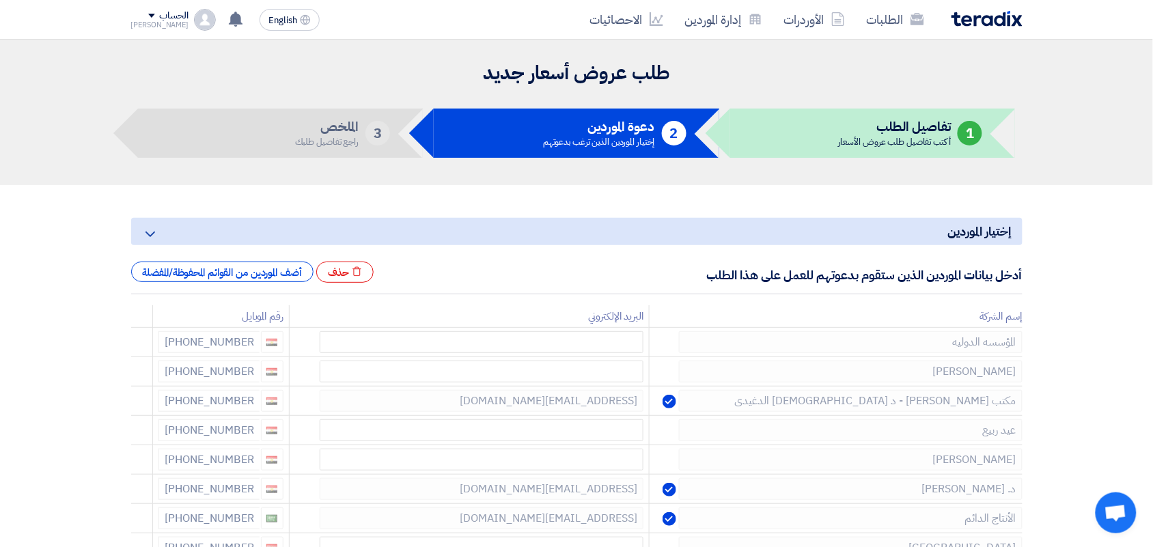
click at [0, 0] on icon at bounding box center [0, 0] width 0 height 0
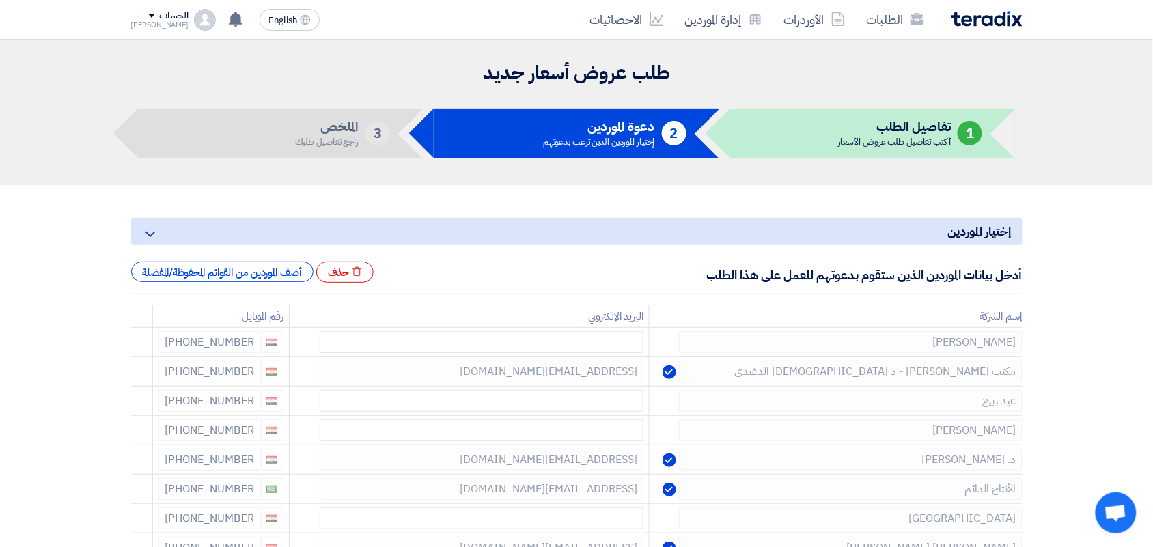
click at [0, 0] on icon at bounding box center [0, 0] width 0 height 0
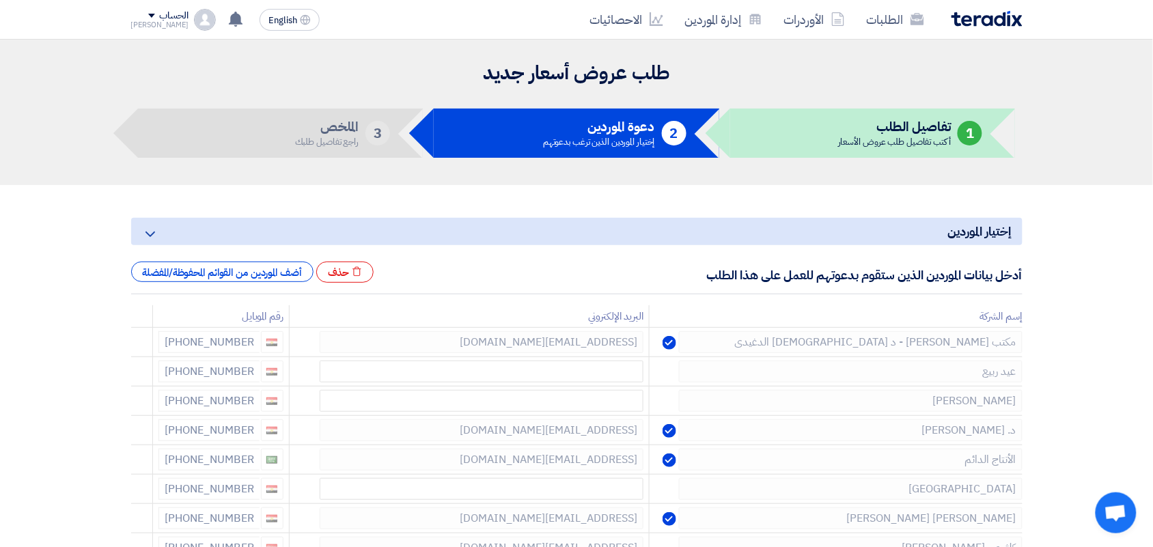
click at [0, 0] on icon at bounding box center [0, 0] width 0 height 0
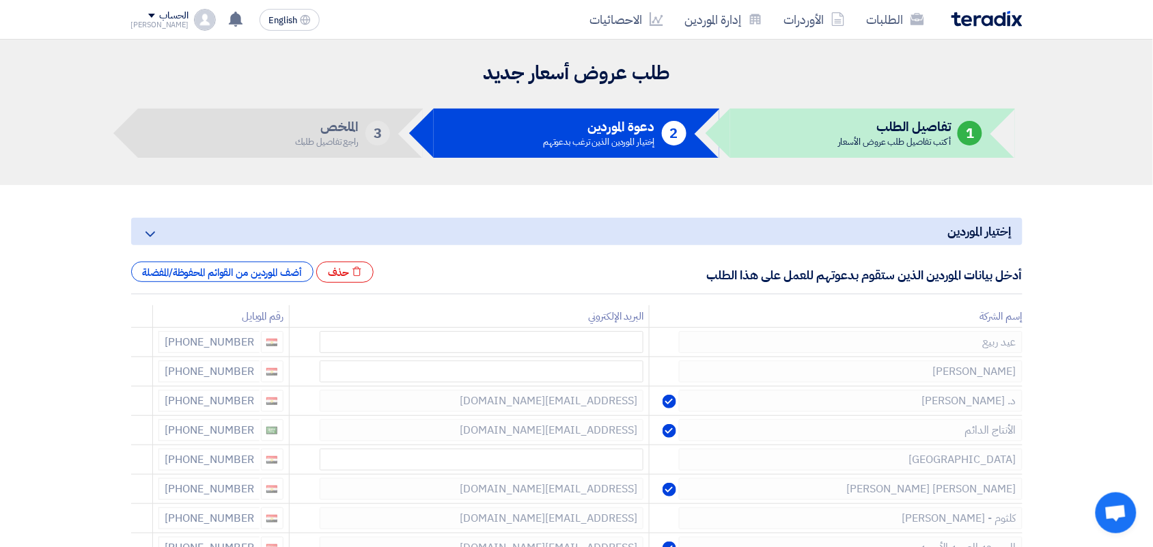
click at [0, 0] on icon at bounding box center [0, 0] width 0 height 0
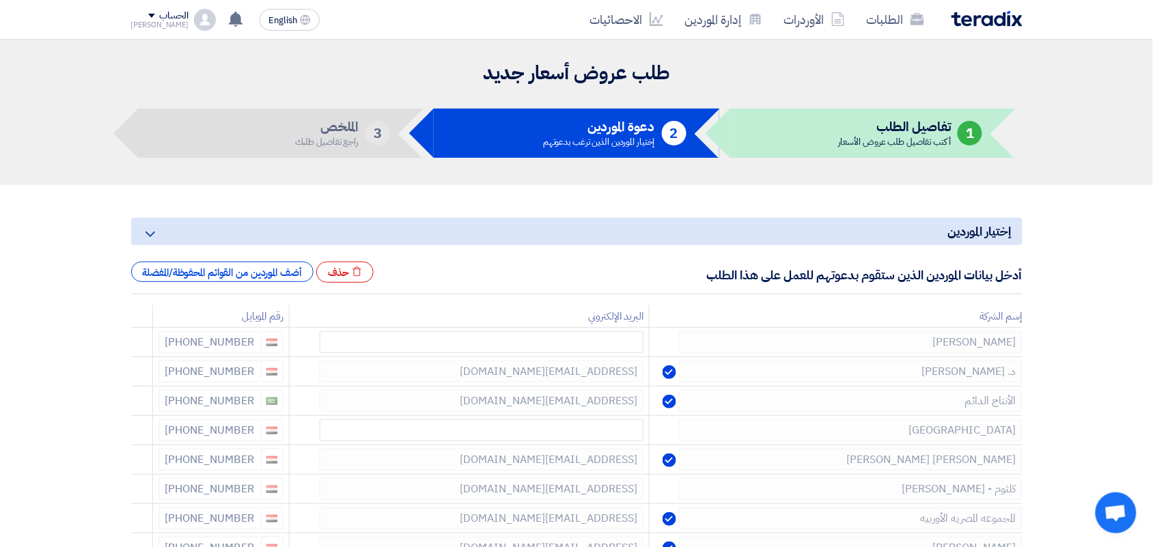
click at [0, 0] on icon at bounding box center [0, 0] width 0 height 0
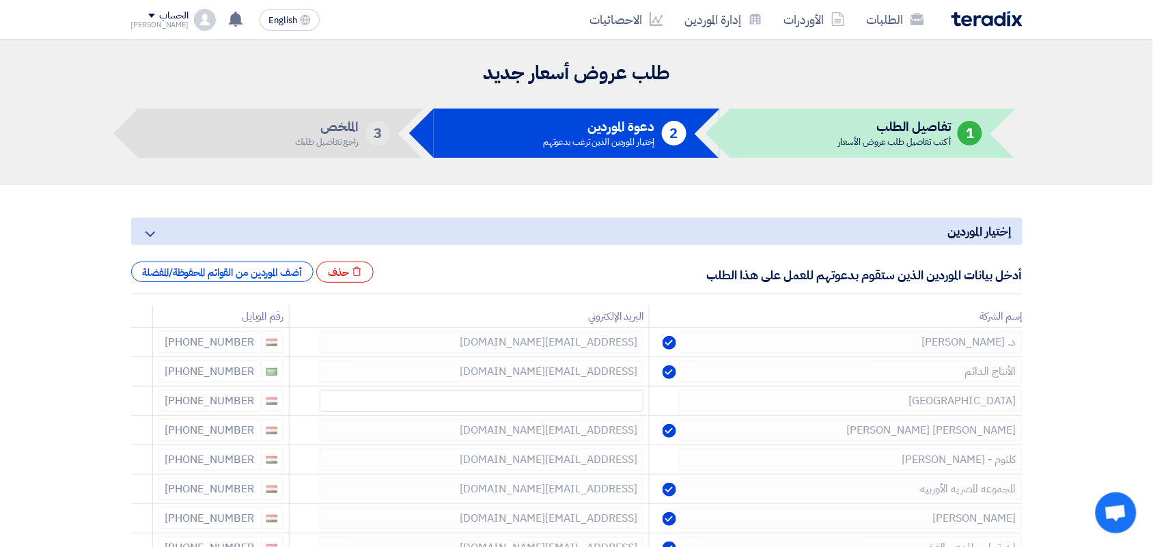
click at [0, 0] on icon at bounding box center [0, 0] width 0 height 0
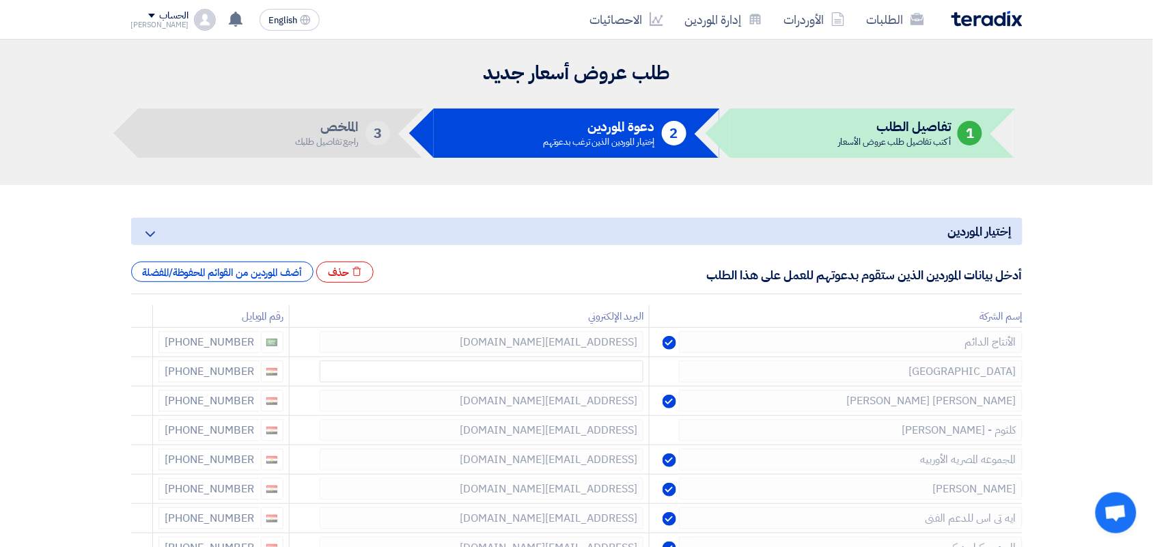
click at [0, 0] on icon at bounding box center [0, 0] width 0 height 0
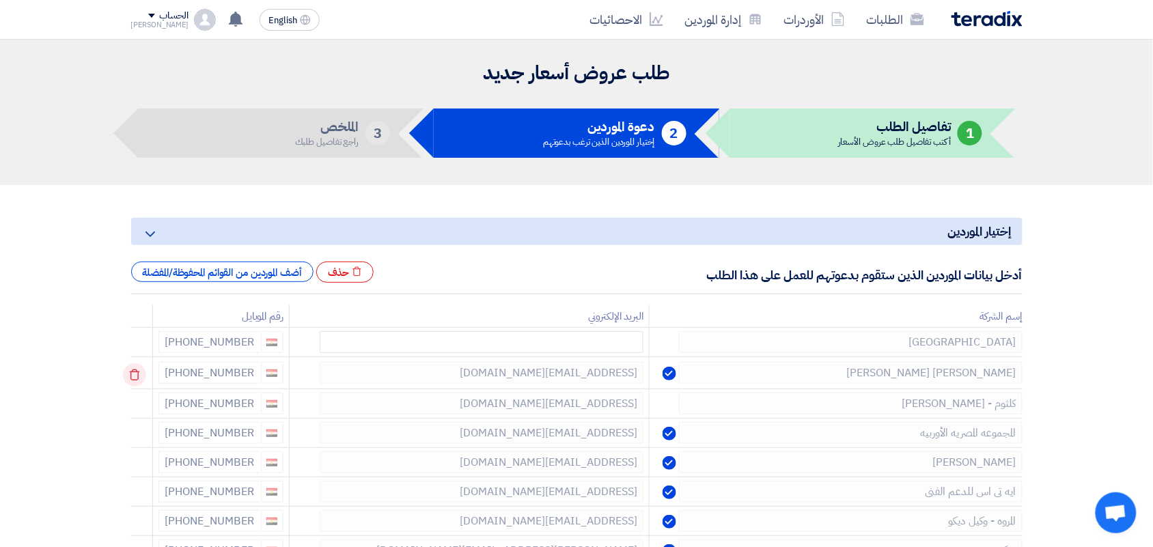
click at [133, 378] on use at bounding box center [134, 375] width 10 height 12
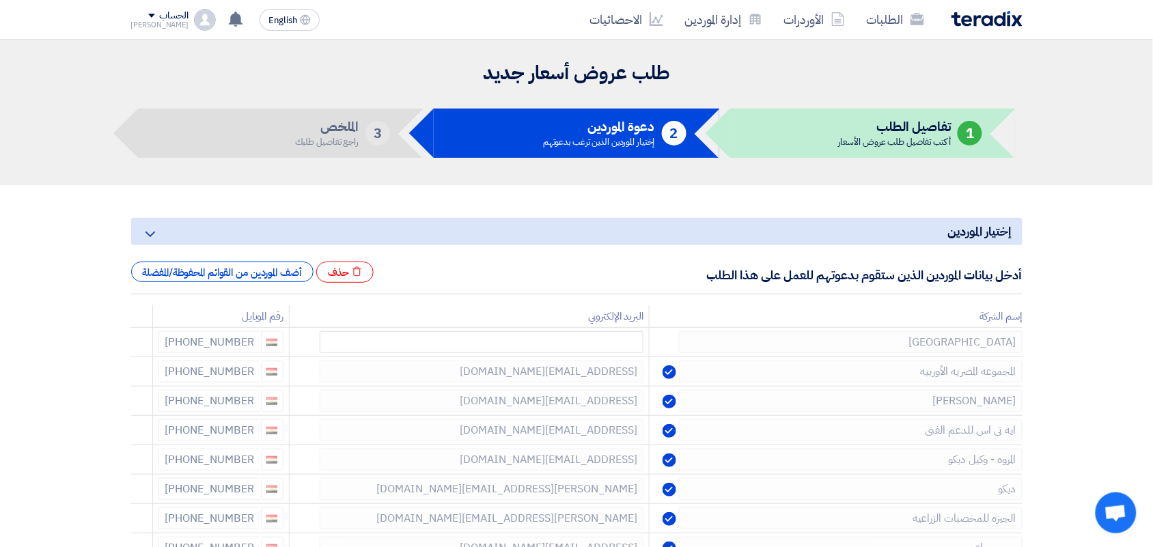
click at [0, 0] on use at bounding box center [0, 0] width 0 height 0
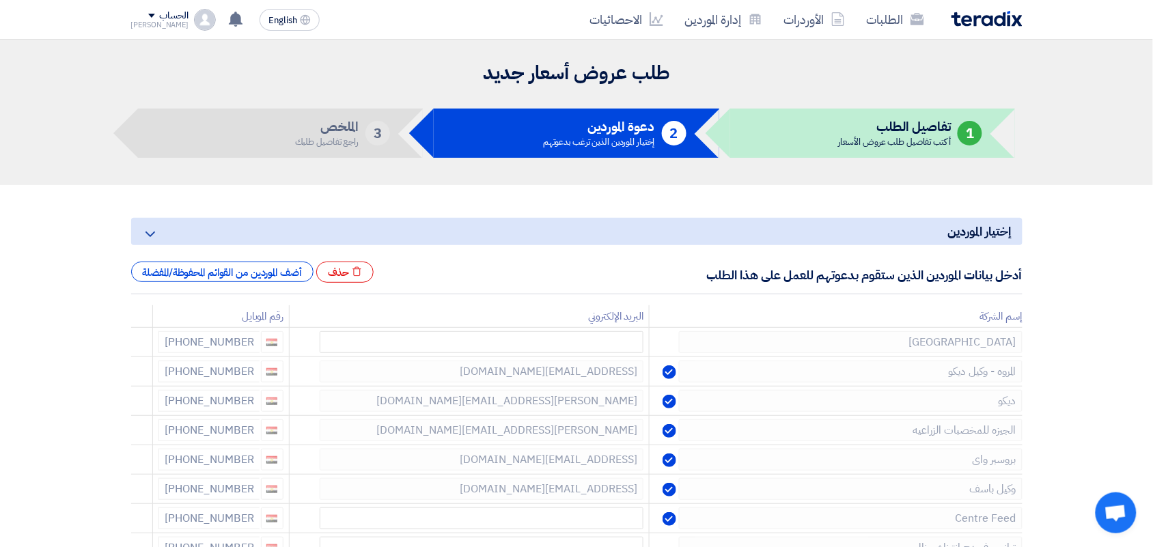
click at [0, 0] on use at bounding box center [0, 0] width 0 height 0
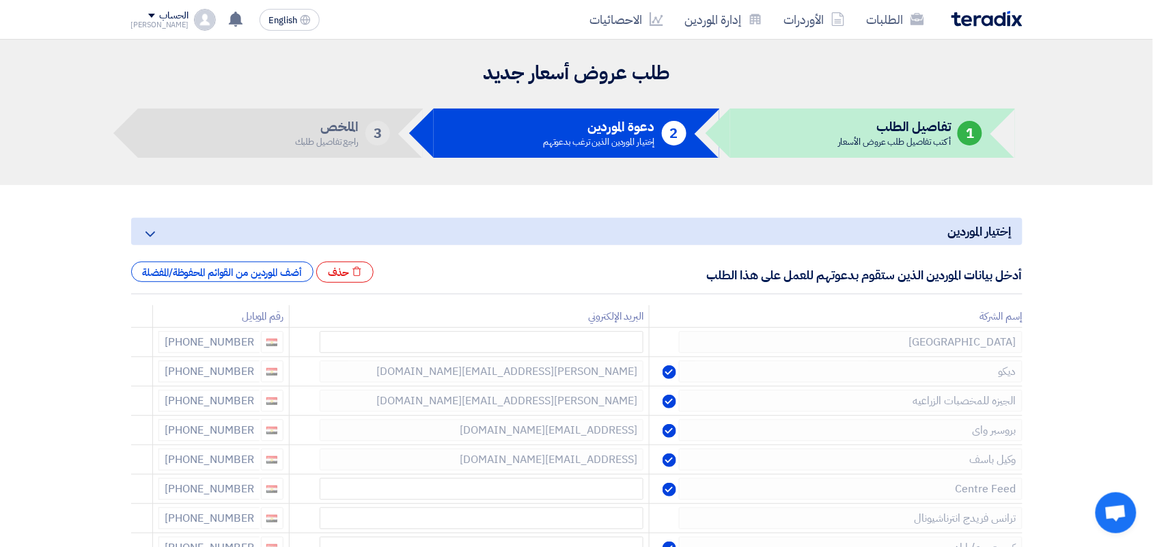
click at [0, 0] on use at bounding box center [0, 0] width 0 height 0
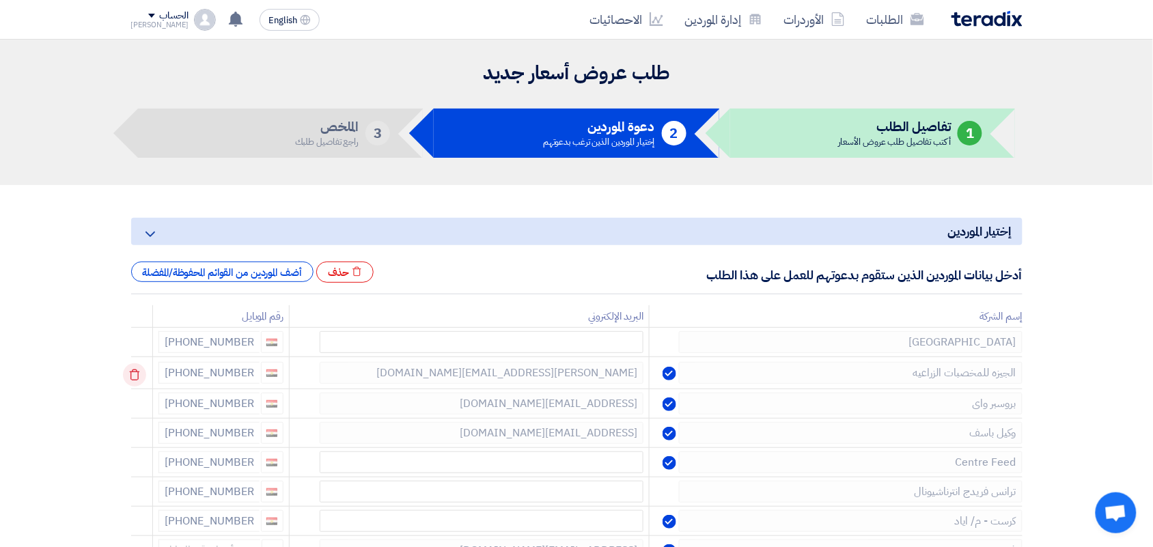
click at [133, 378] on use at bounding box center [134, 375] width 10 height 12
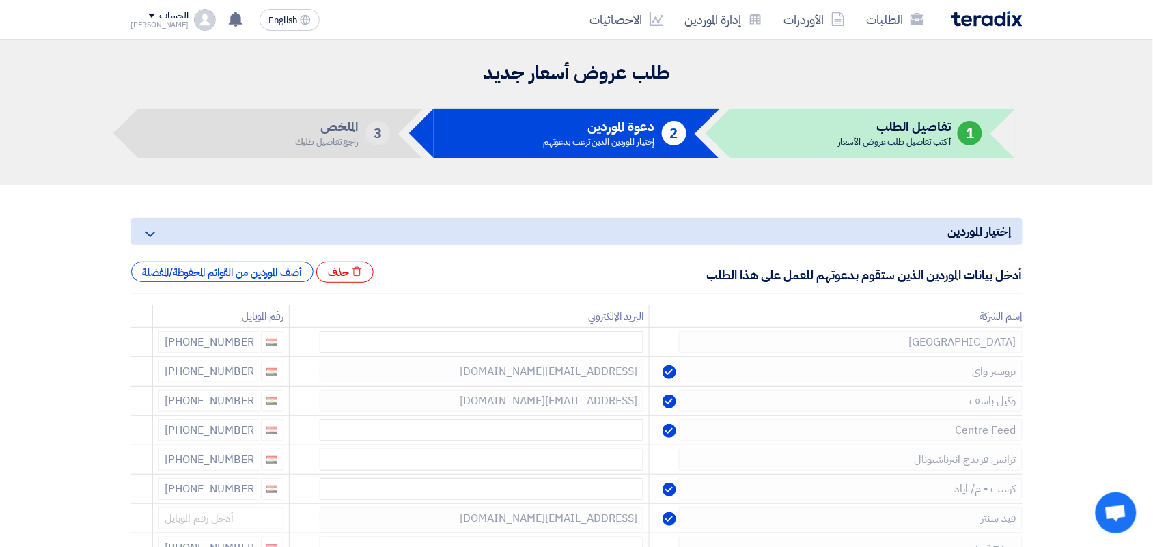
click at [0, 0] on use at bounding box center [0, 0] width 0 height 0
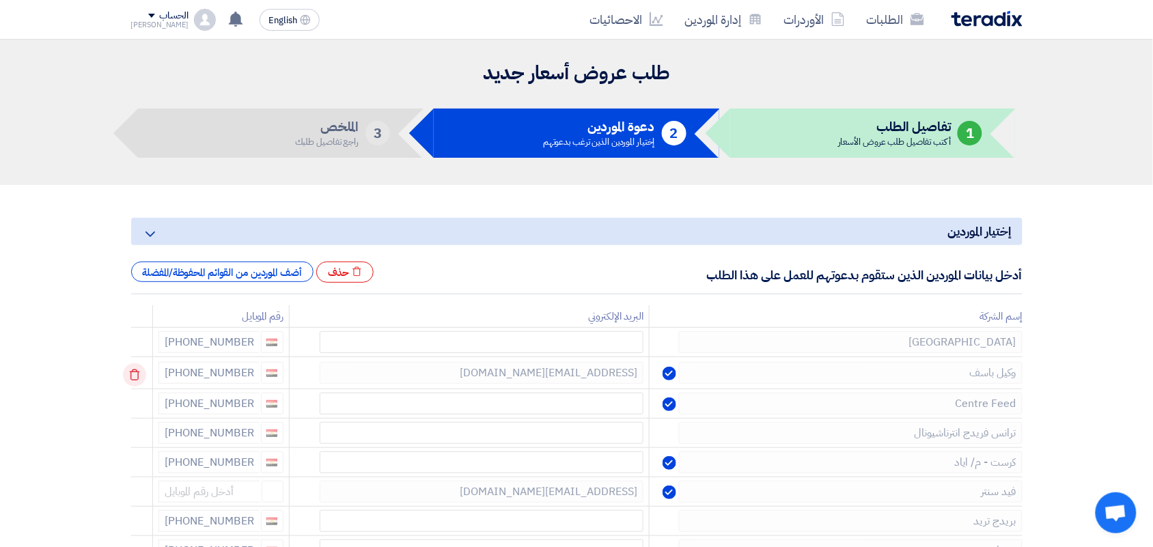
click at [133, 378] on use at bounding box center [134, 375] width 10 height 12
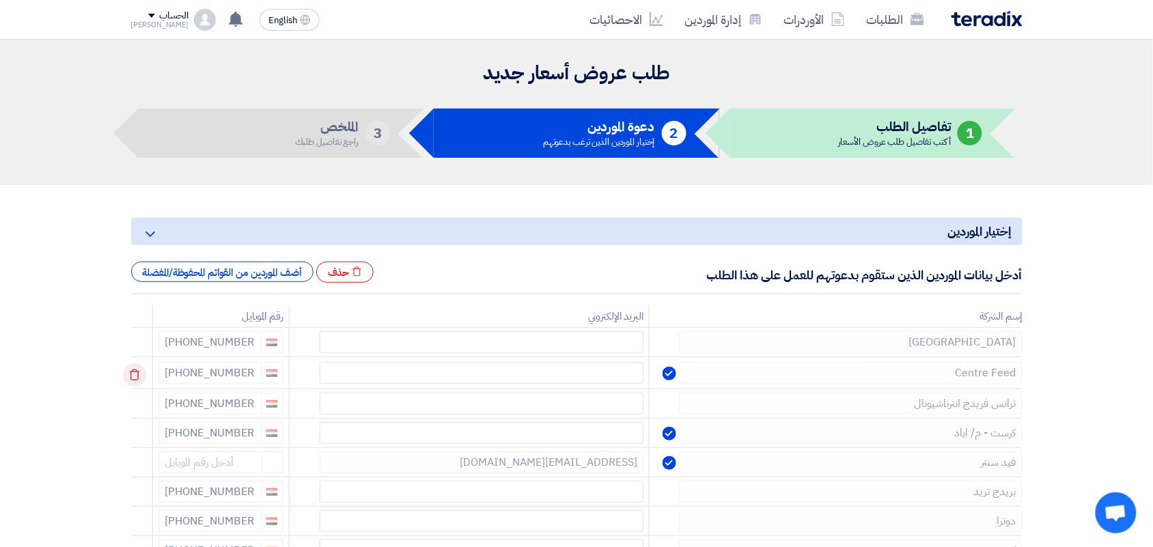
click at [133, 378] on use at bounding box center [134, 375] width 10 height 12
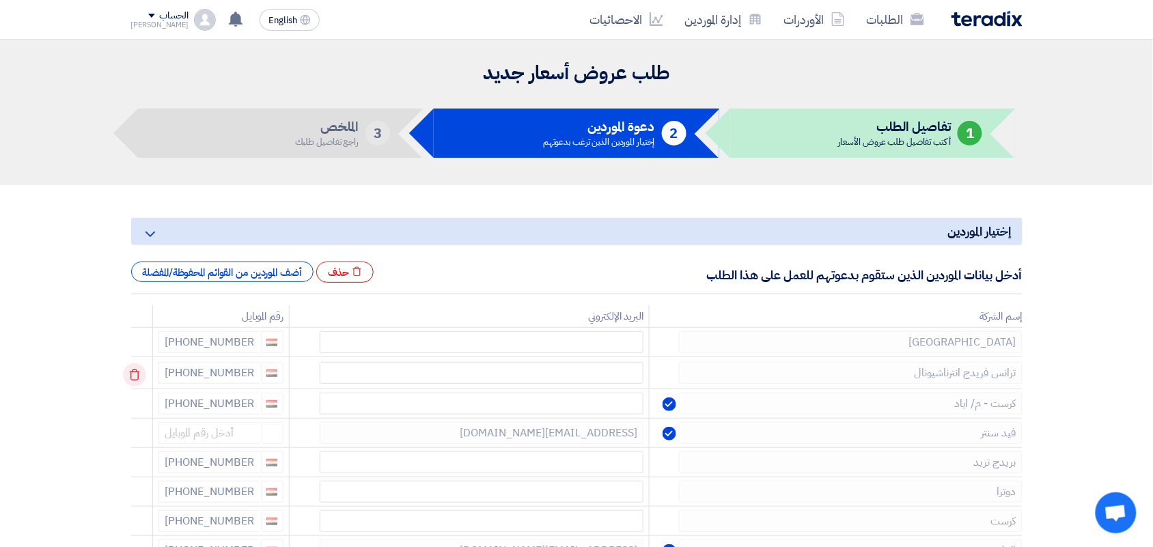
click at [133, 378] on use at bounding box center [134, 375] width 10 height 12
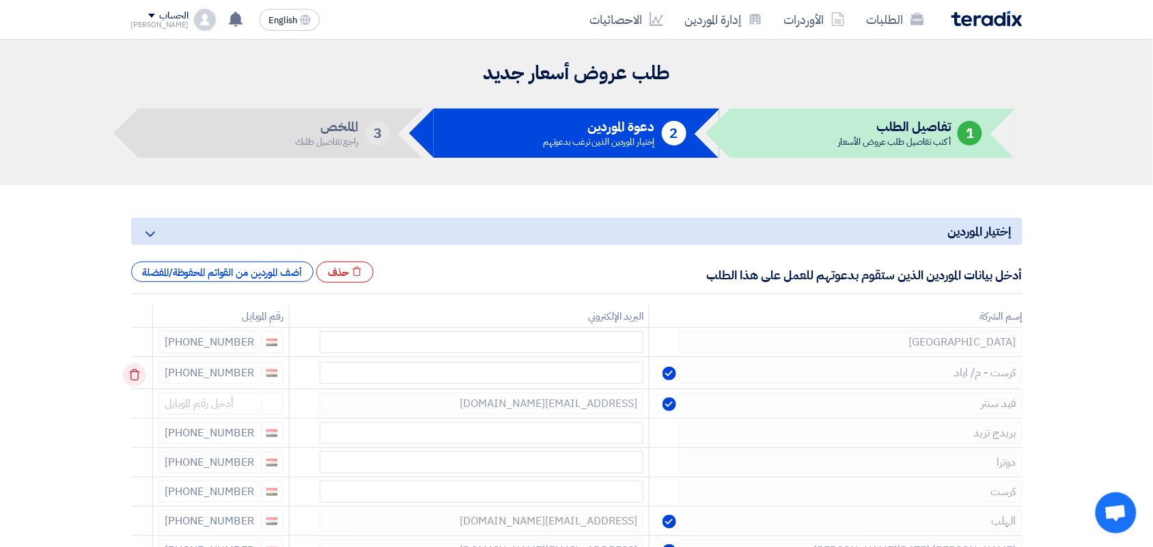
click at [133, 378] on use at bounding box center [134, 375] width 10 height 12
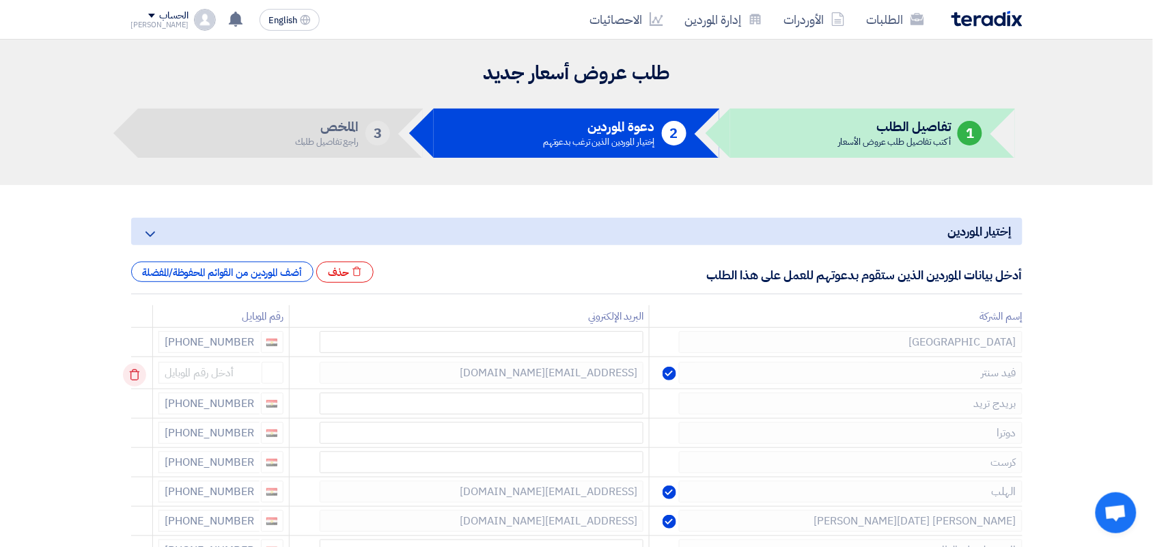
click at [133, 378] on use at bounding box center [134, 375] width 10 height 12
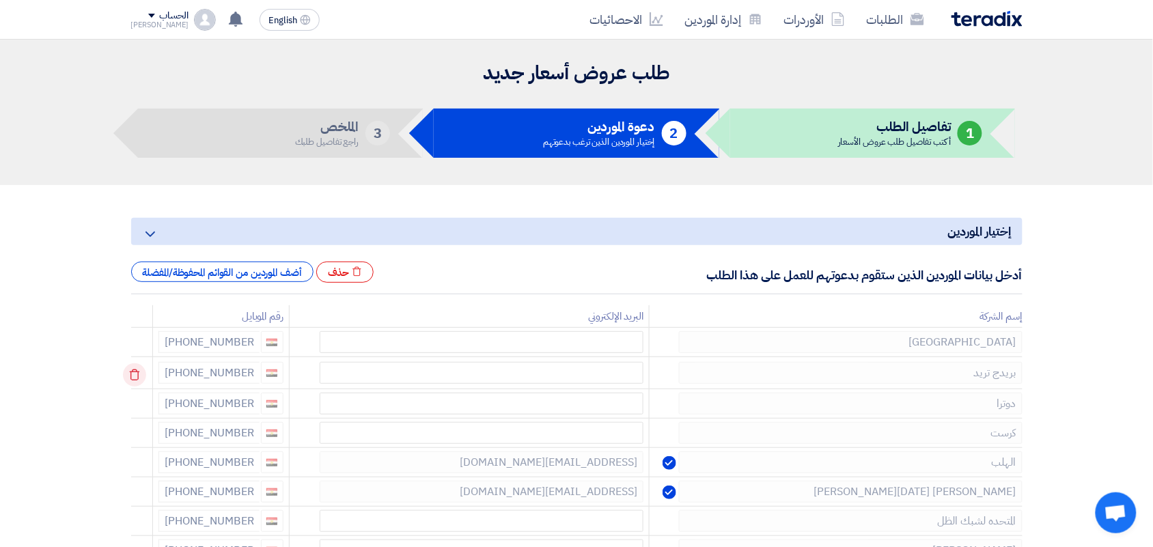
click at [133, 378] on use at bounding box center [134, 375] width 10 height 12
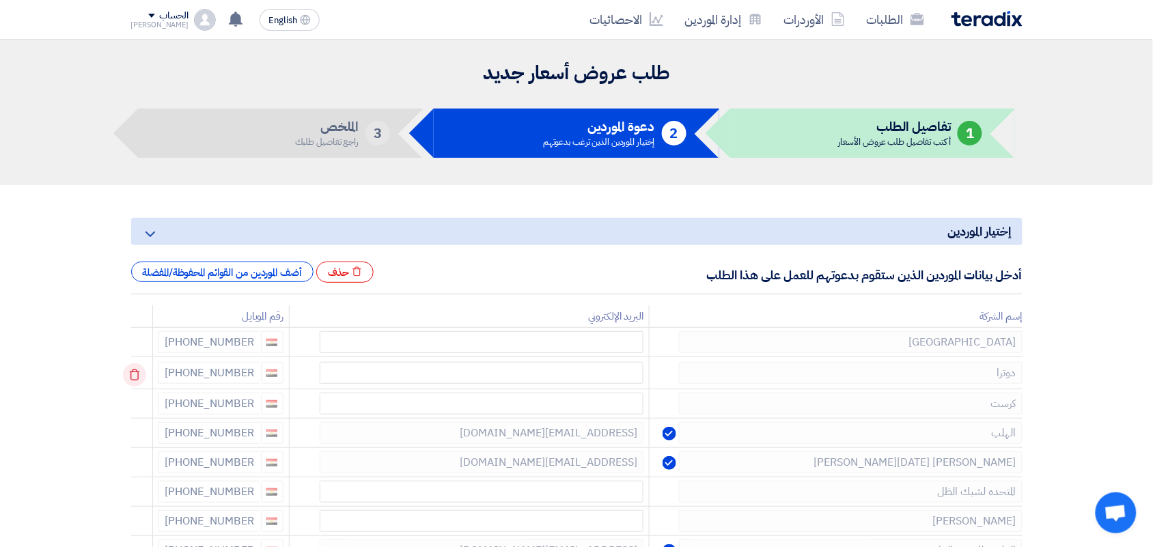
click at [133, 378] on use at bounding box center [134, 375] width 10 height 12
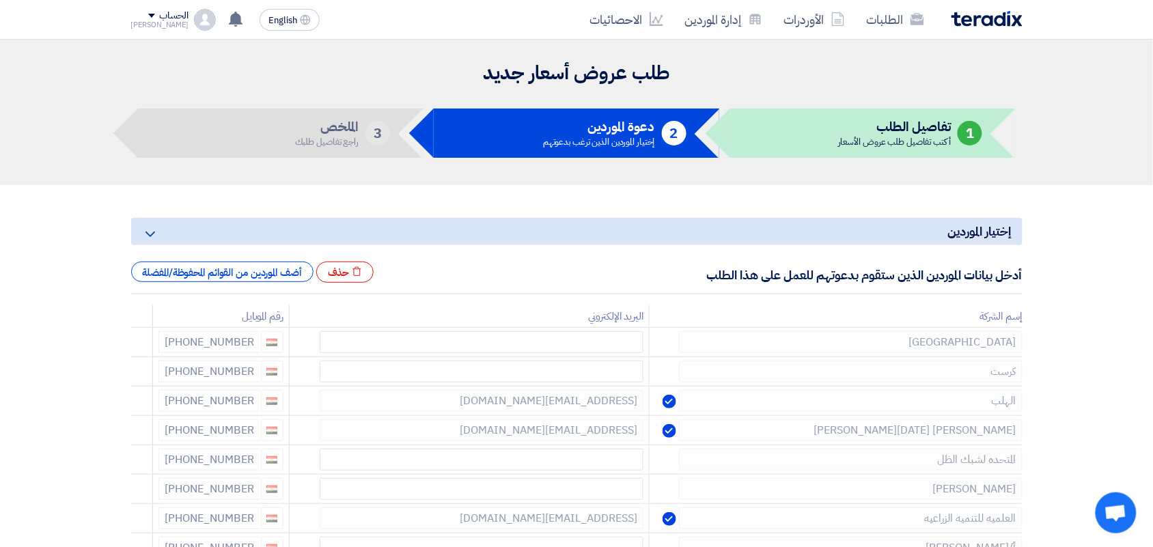
click at [0, 0] on use at bounding box center [0, 0] width 0 height 0
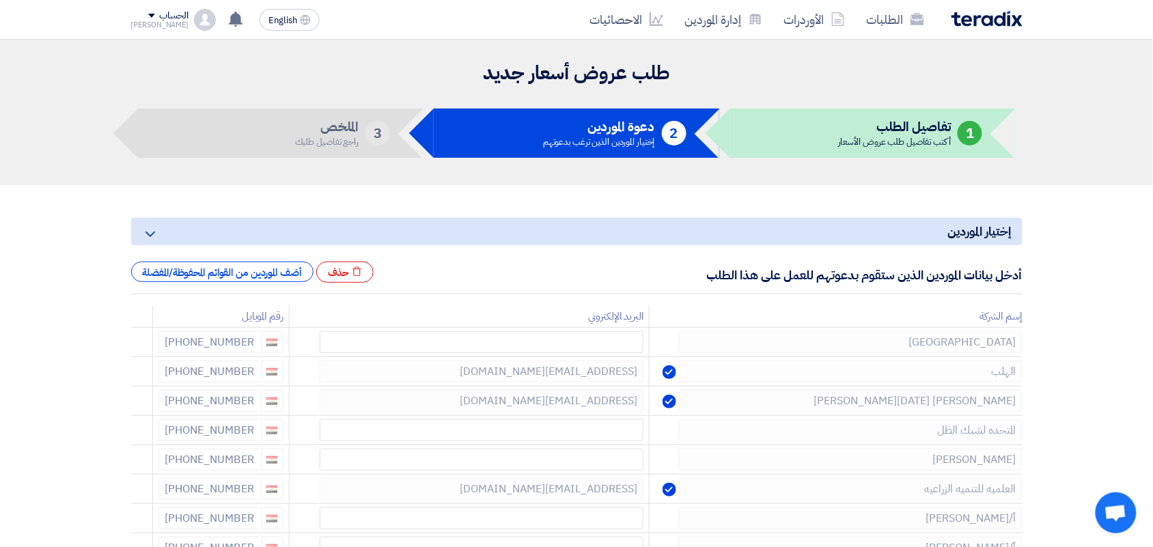
click at [0, 0] on use at bounding box center [0, 0] width 0 height 0
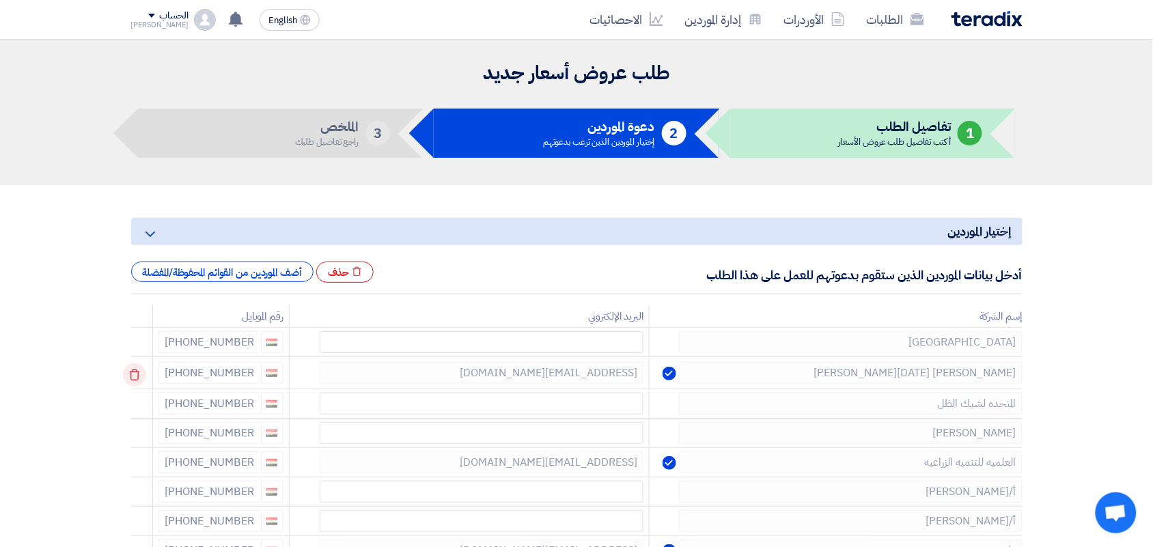
click at [133, 378] on use at bounding box center [134, 375] width 10 height 12
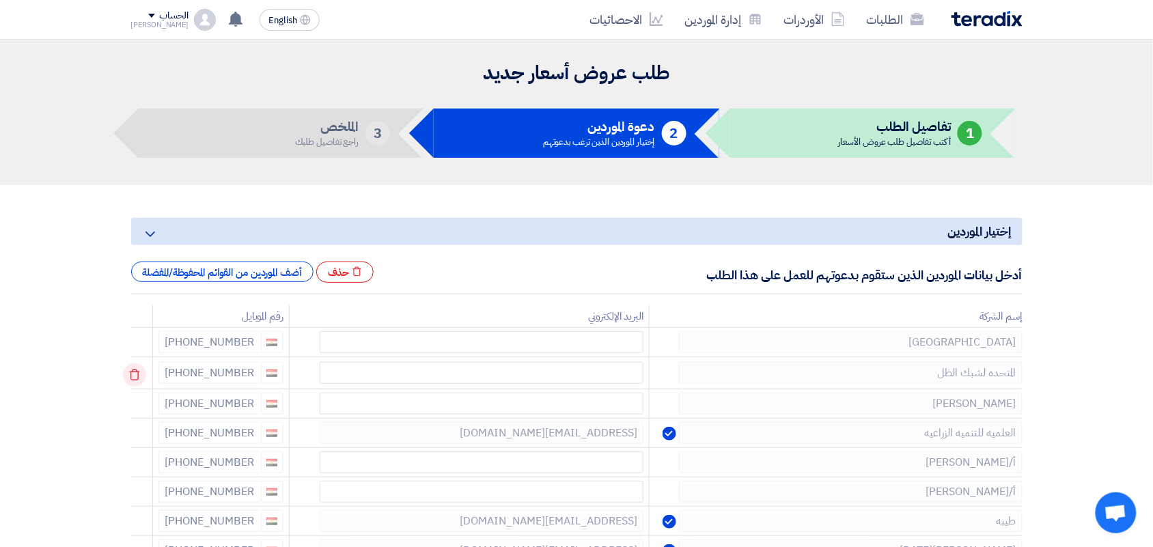
click at [133, 378] on use at bounding box center [134, 375] width 10 height 12
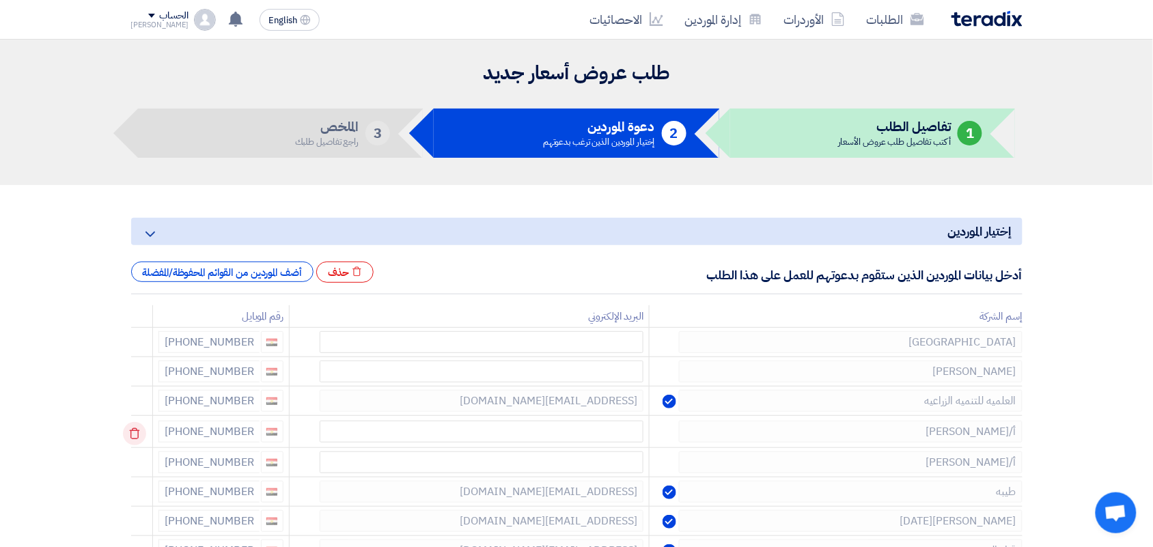
click at [132, 434] on icon at bounding box center [134, 433] width 23 height 23
click at [132, 432] on icon at bounding box center [134, 433] width 23 height 23
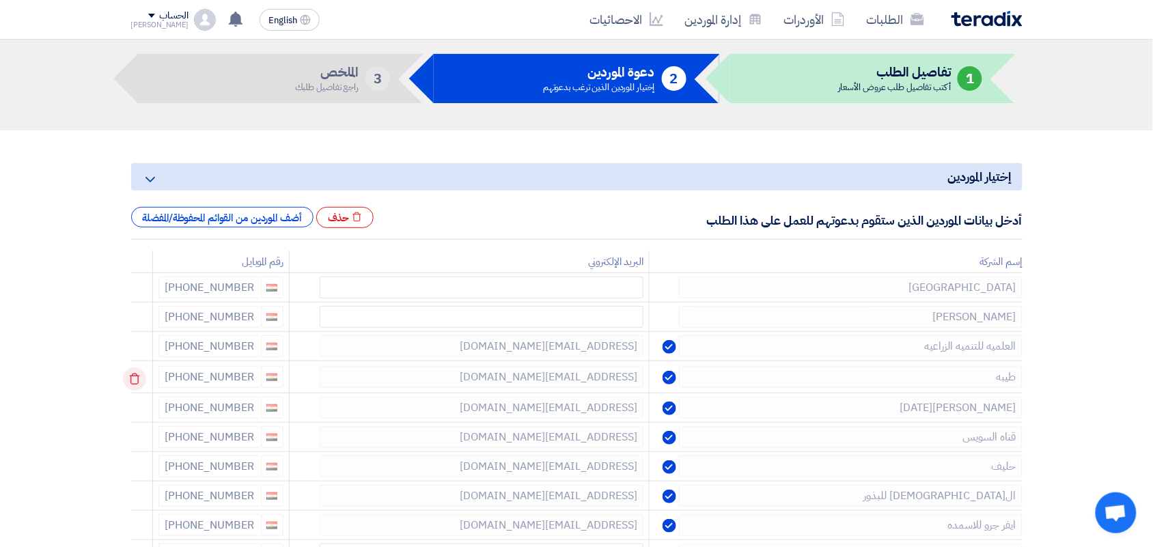
scroll to position [85, 0]
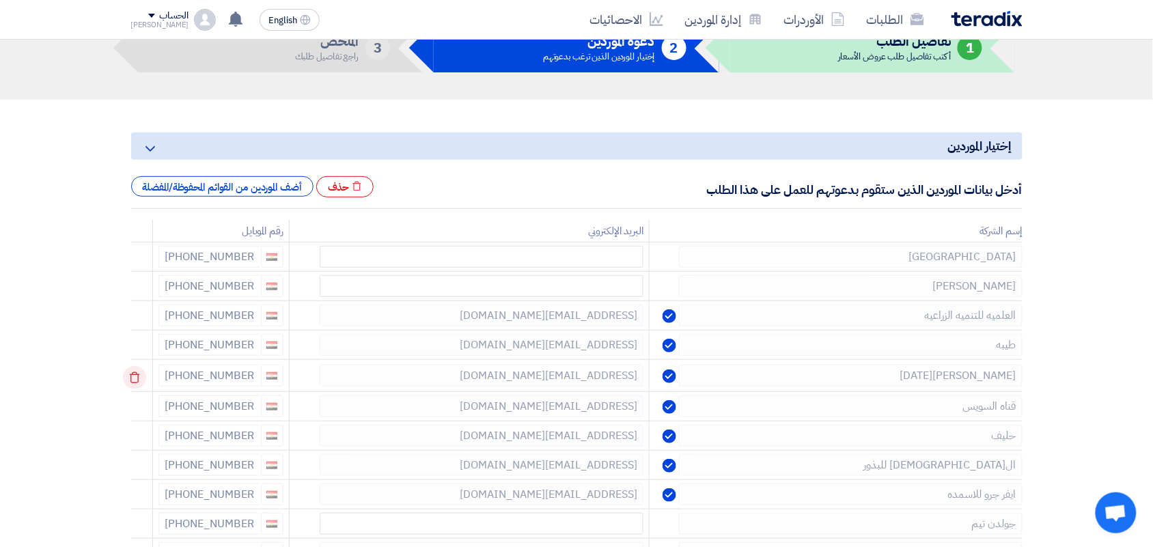
click at [140, 374] on icon at bounding box center [134, 377] width 23 height 23
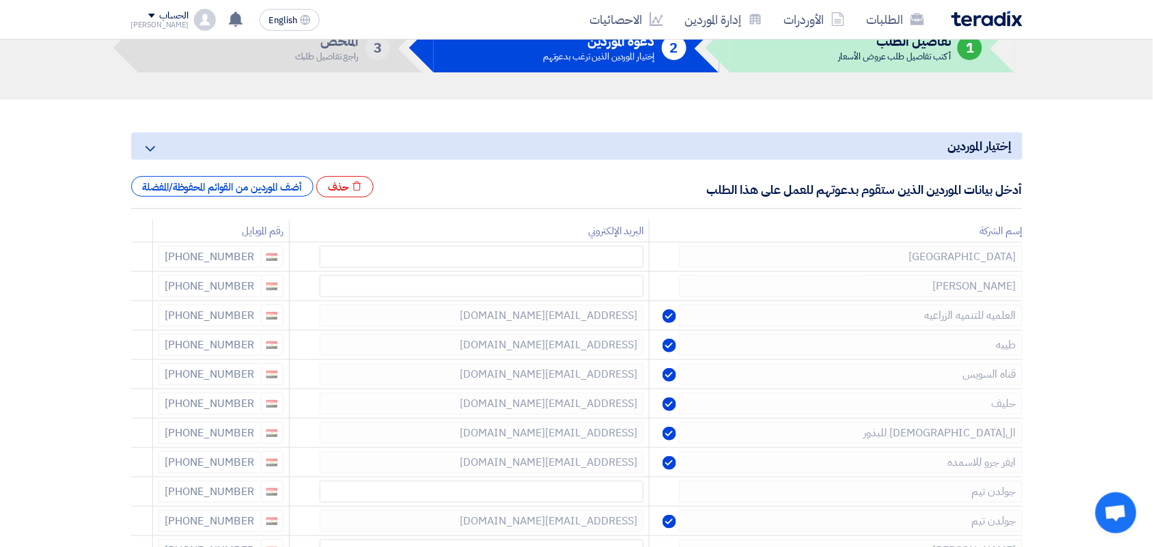
click at [0, 0] on icon at bounding box center [0, 0] width 0 height 0
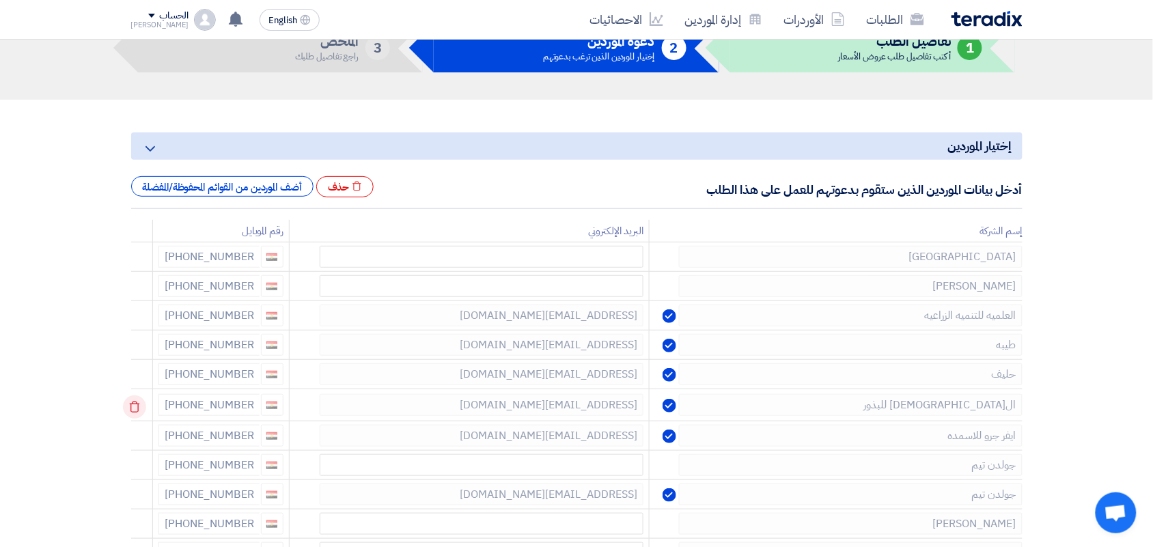
click at [141, 408] on icon at bounding box center [134, 406] width 23 height 23
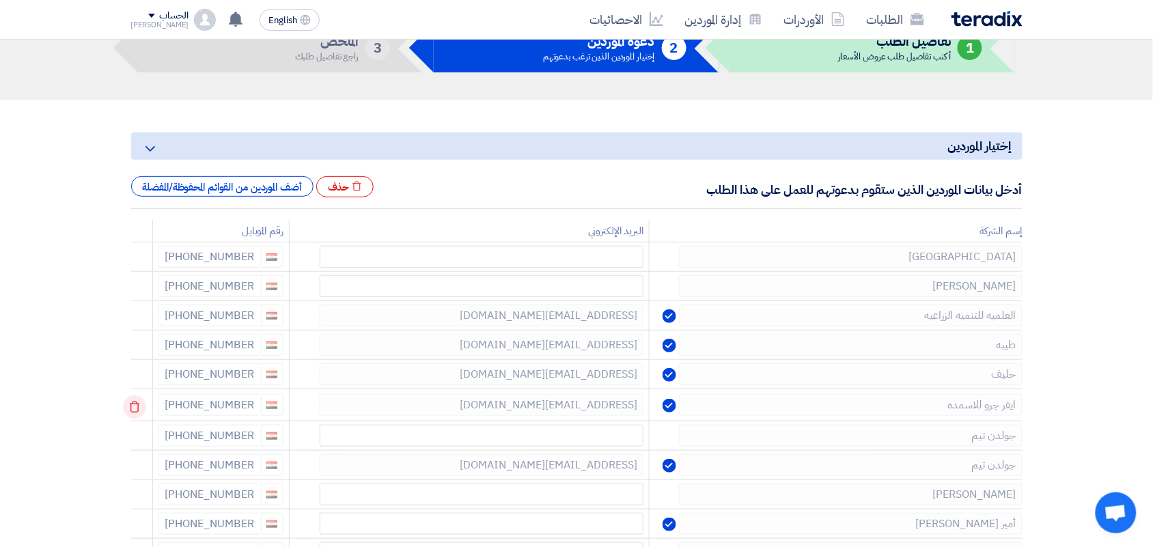
click at [142, 408] on icon at bounding box center [134, 406] width 23 height 23
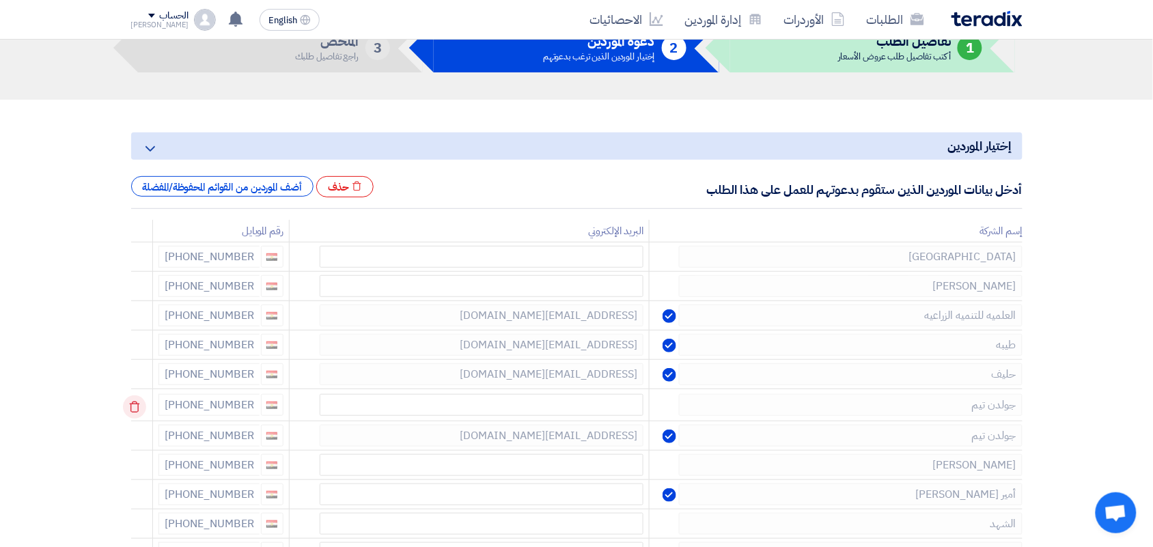
click at [135, 410] on icon at bounding box center [134, 406] width 23 height 23
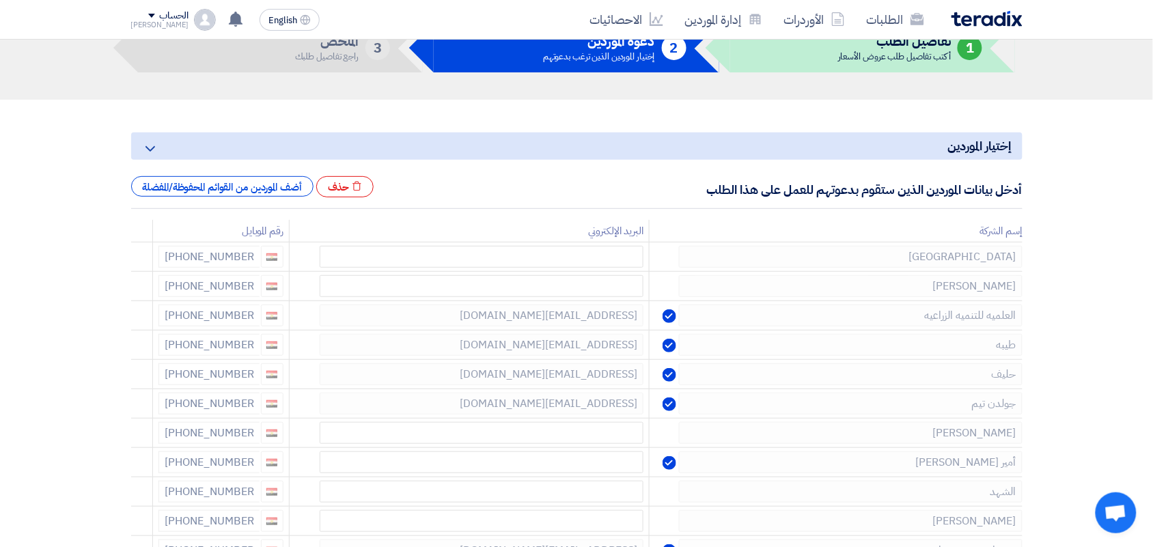
click at [0, 0] on icon at bounding box center [0, 0] width 0 height 0
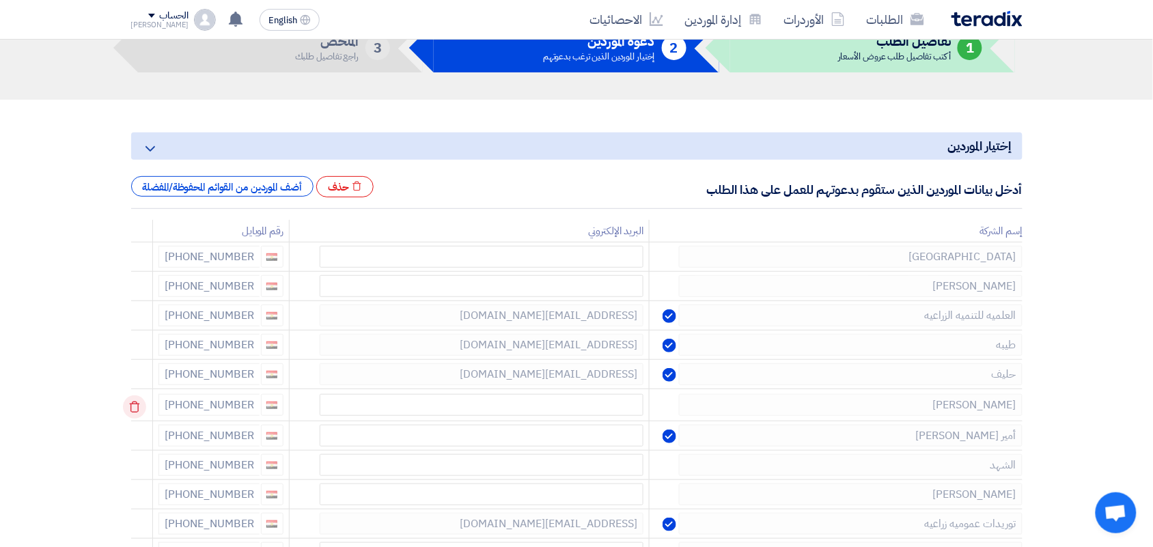
click at [135, 406] on icon at bounding box center [134, 406] width 23 height 23
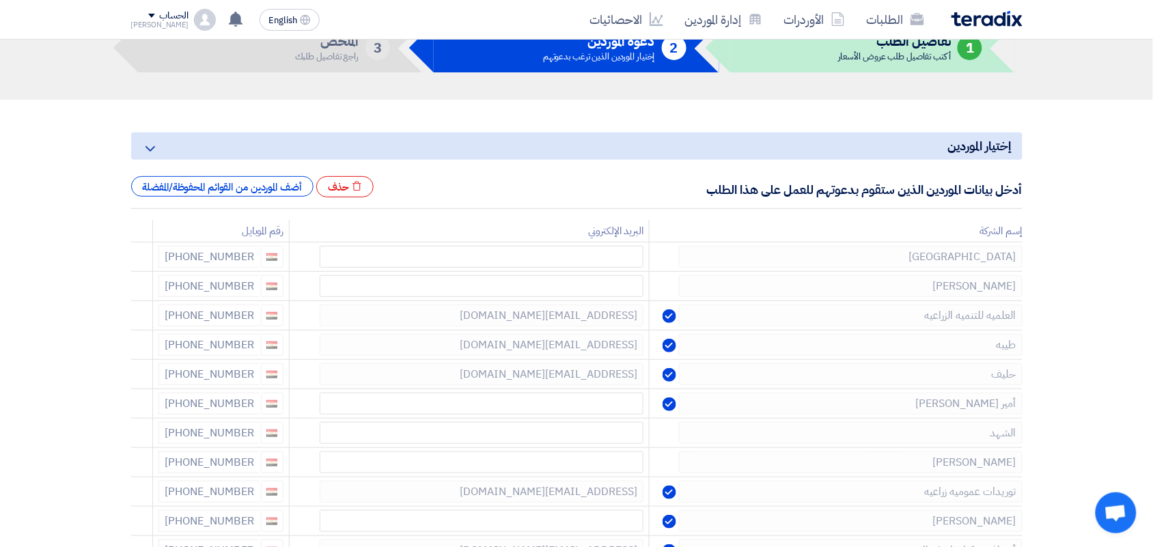
click at [0, 0] on icon at bounding box center [0, 0] width 0 height 0
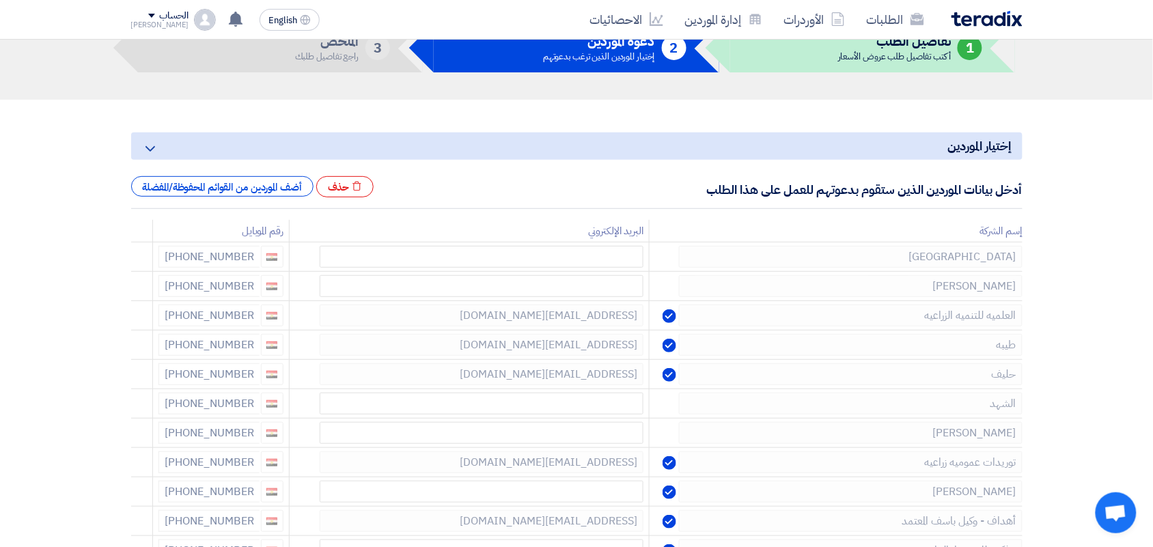
click at [0, 0] on icon at bounding box center [0, 0] width 0 height 0
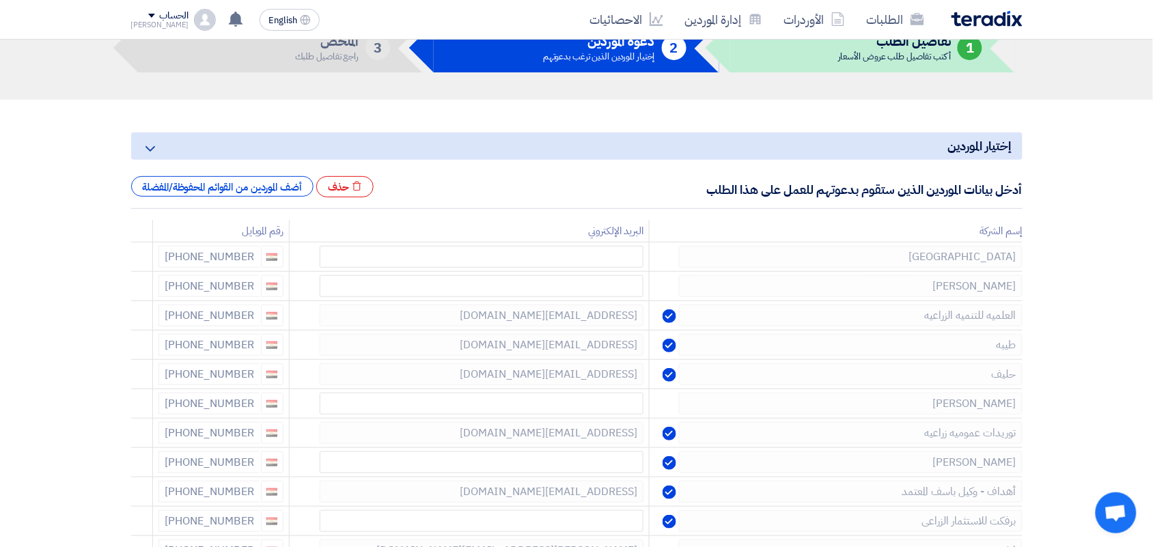
click at [0, 0] on icon at bounding box center [0, 0] width 0 height 0
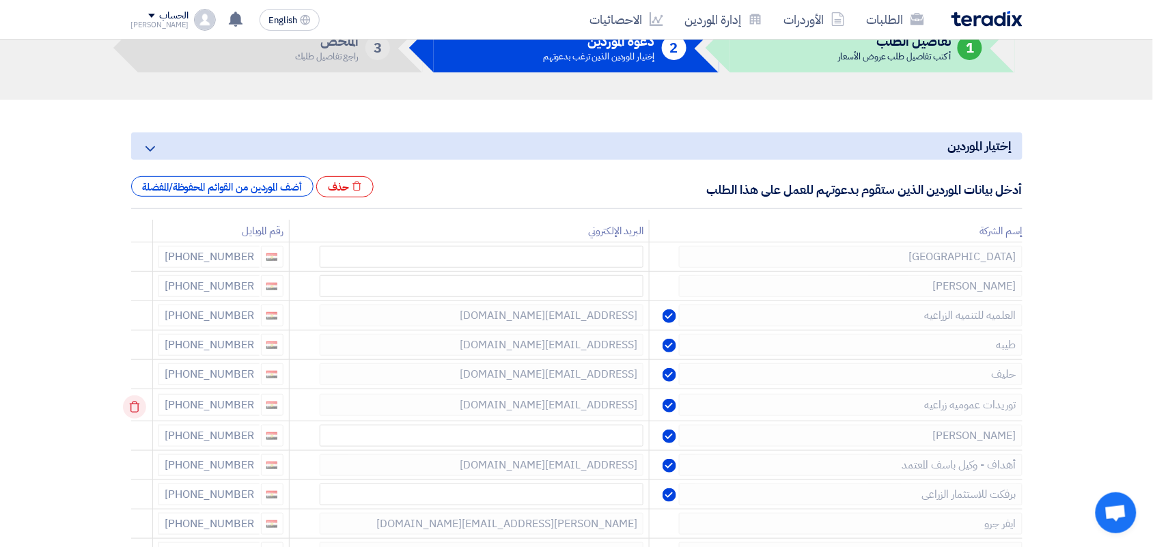
click at [141, 410] on icon at bounding box center [134, 406] width 23 height 23
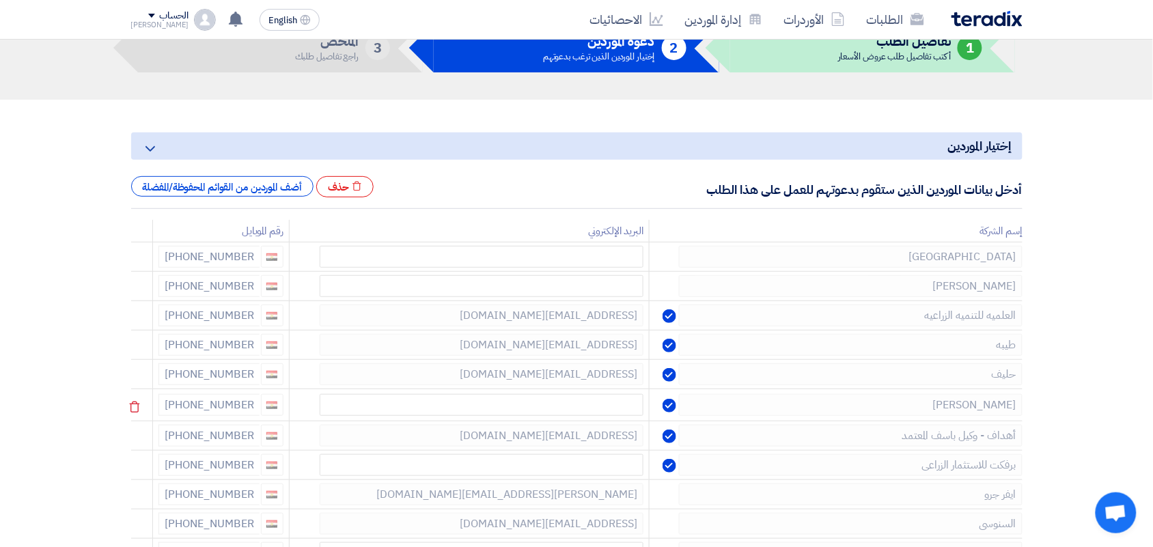
click at [212, 412] on tr "[PERSON_NAME] [PHONE_NUMBER]" at bounding box center [576, 405] width 891 height 32
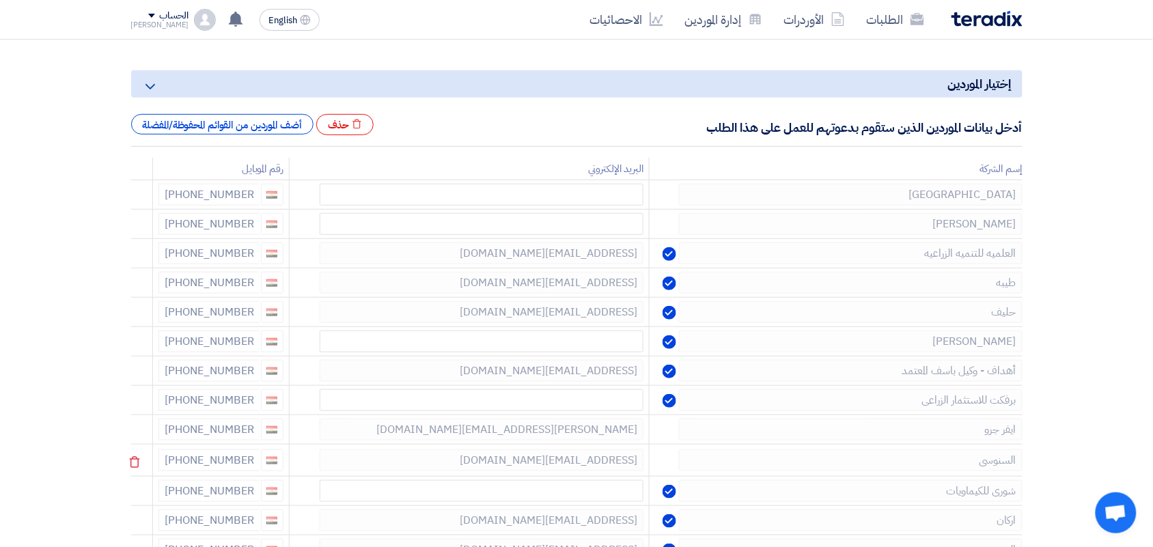
scroll to position [256, 0]
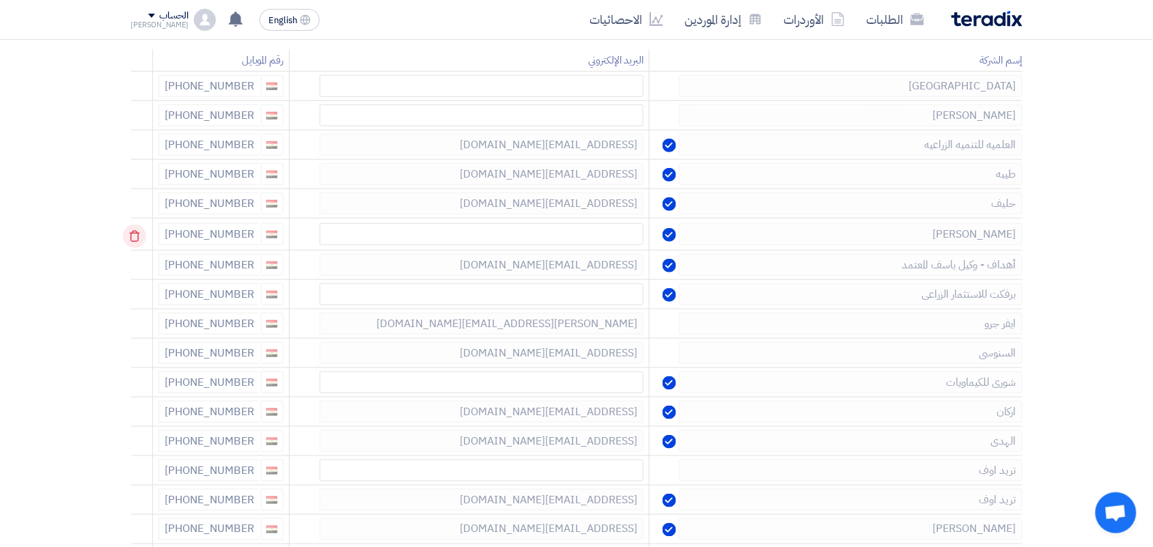
click at [138, 240] on icon at bounding box center [134, 236] width 23 height 23
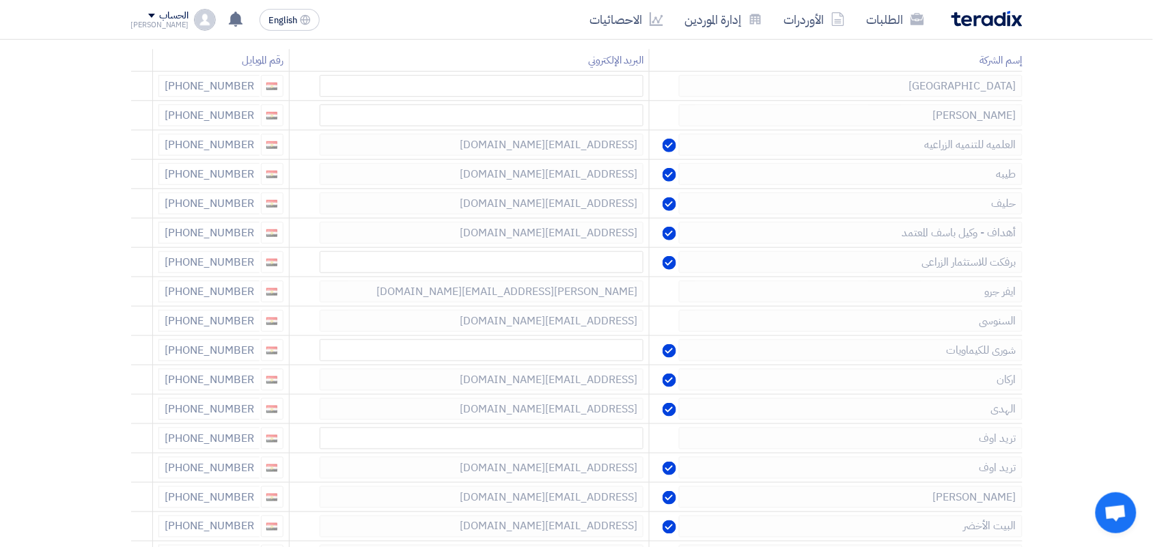
click at [0, 0] on icon at bounding box center [0, 0] width 0 height 0
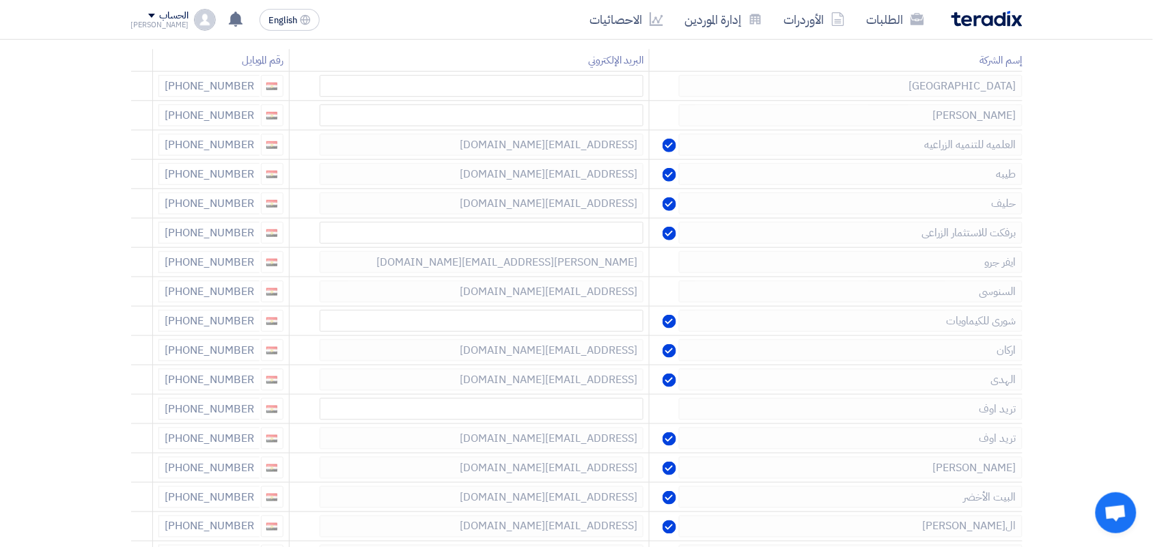
click at [0, 0] on icon at bounding box center [0, 0] width 0 height 0
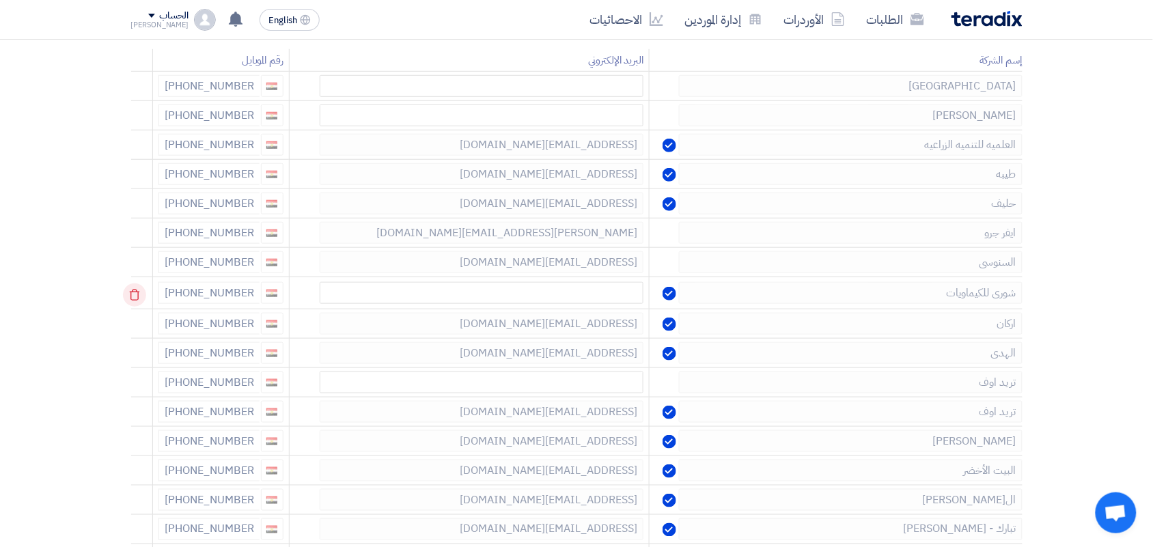
click at [137, 298] on icon at bounding box center [134, 294] width 23 height 23
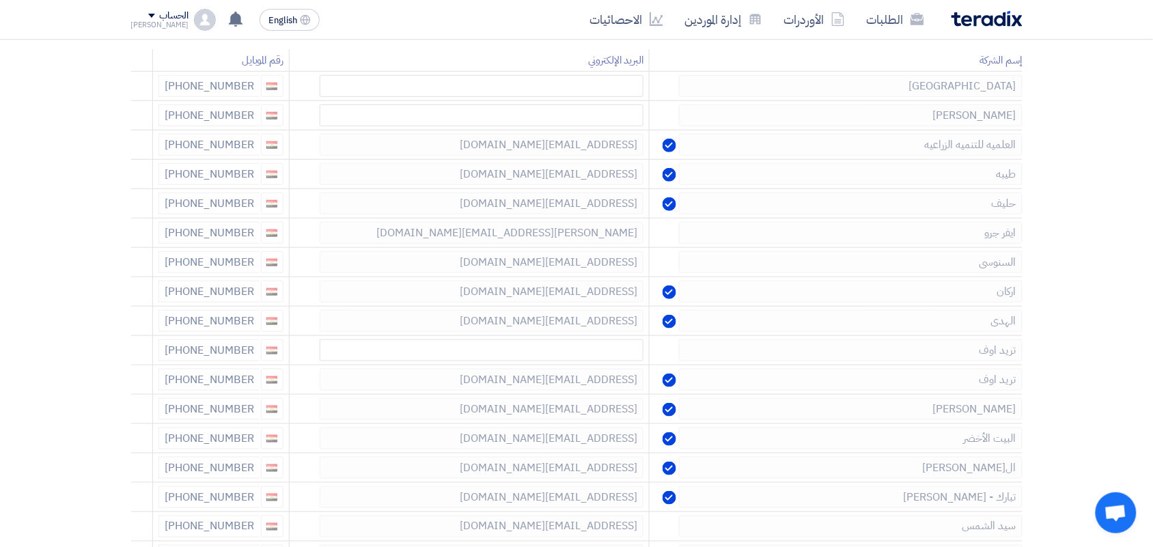
click at [0, 0] on icon at bounding box center [0, 0] width 0 height 0
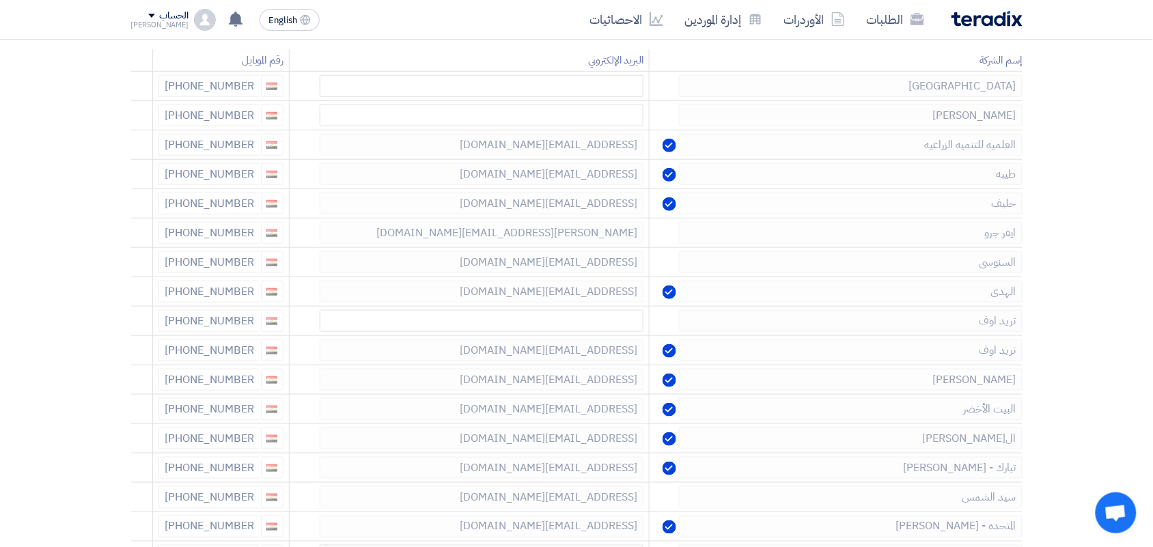
click at [0, 0] on icon at bounding box center [0, 0] width 0 height 0
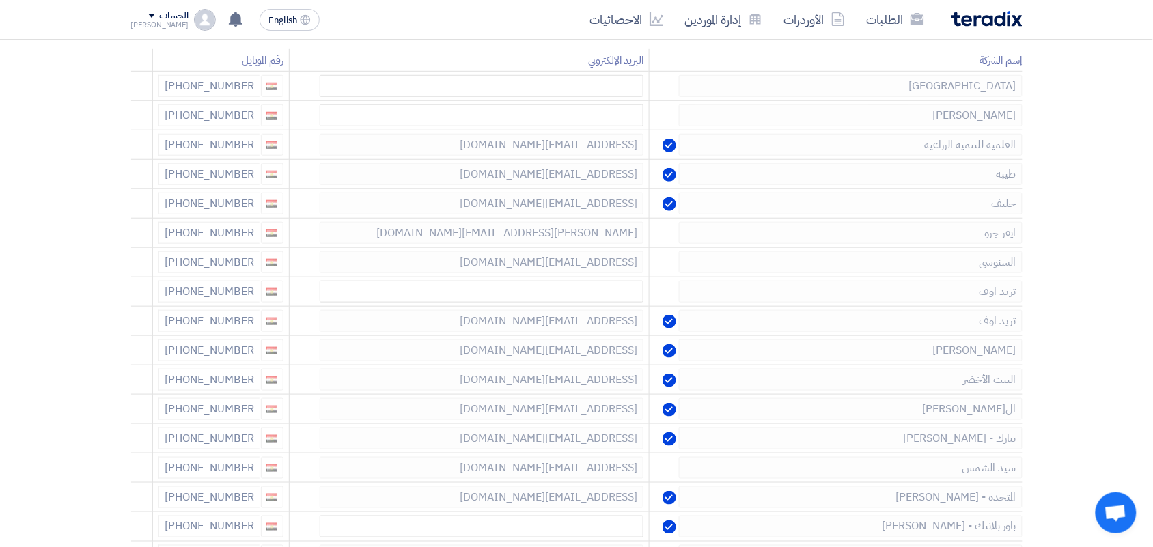
click at [0, 0] on icon at bounding box center [0, 0] width 0 height 0
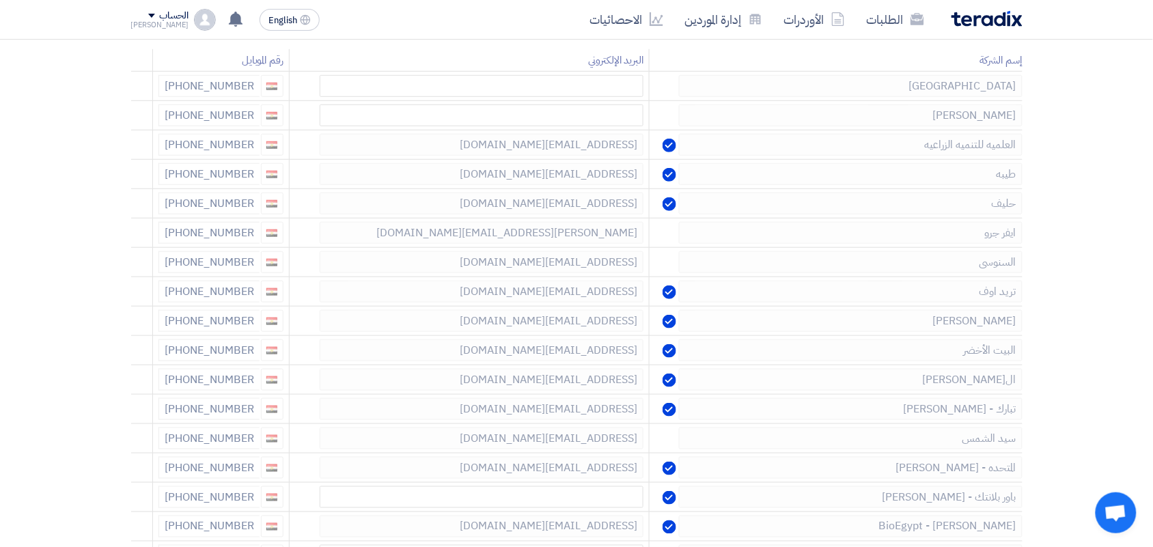
click at [0, 0] on icon at bounding box center [0, 0] width 0 height 0
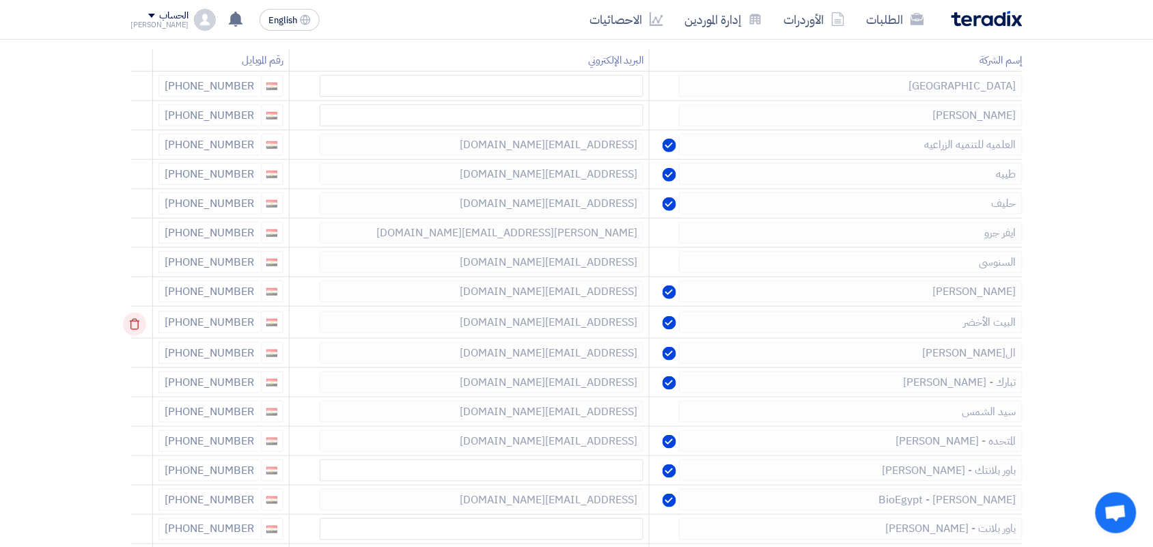
click at [135, 322] on icon at bounding box center [134, 324] width 23 height 23
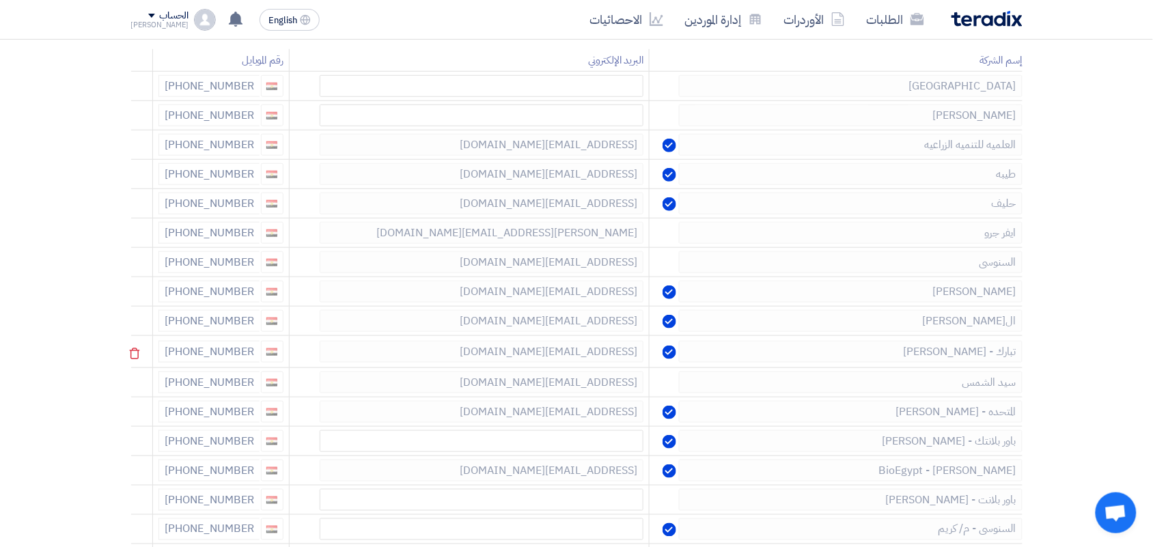
click at [139, 343] on td at bounding box center [142, 352] width 22 height 32
click at [138, 354] on icon at bounding box center [134, 353] width 23 height 23
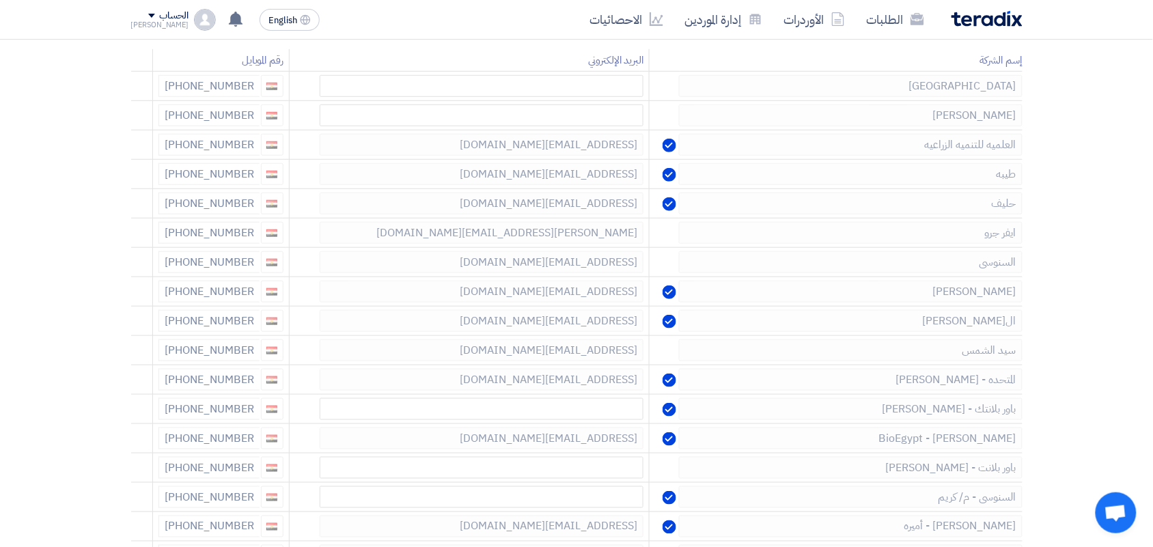
click at [0, 0] on icon at bounding box center [0, 0] width 0 height 0
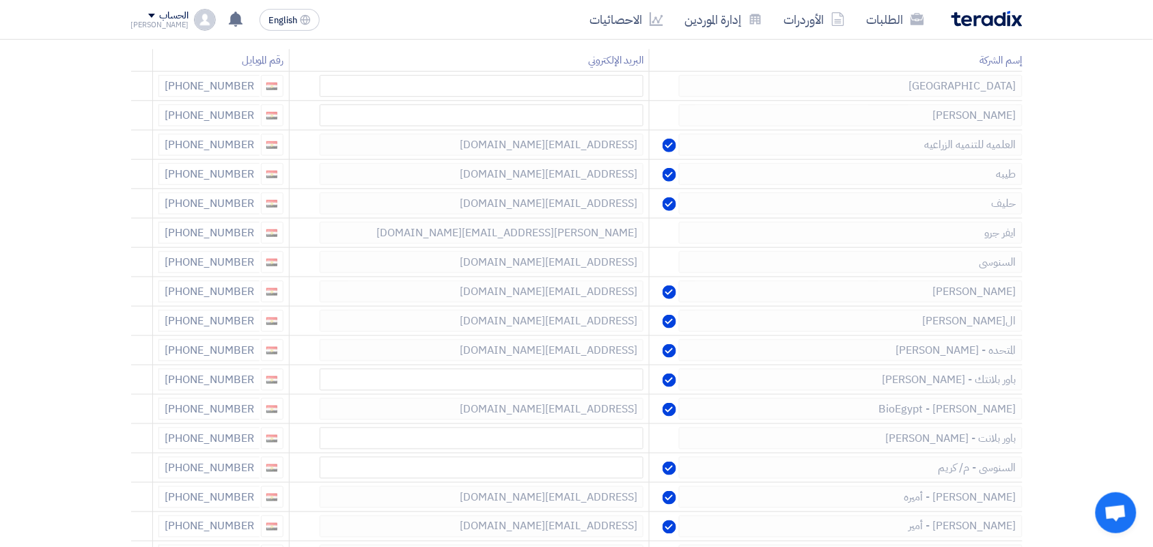
click at [0, 0] on icon at bounding box center [0, 0] width 0 height 0
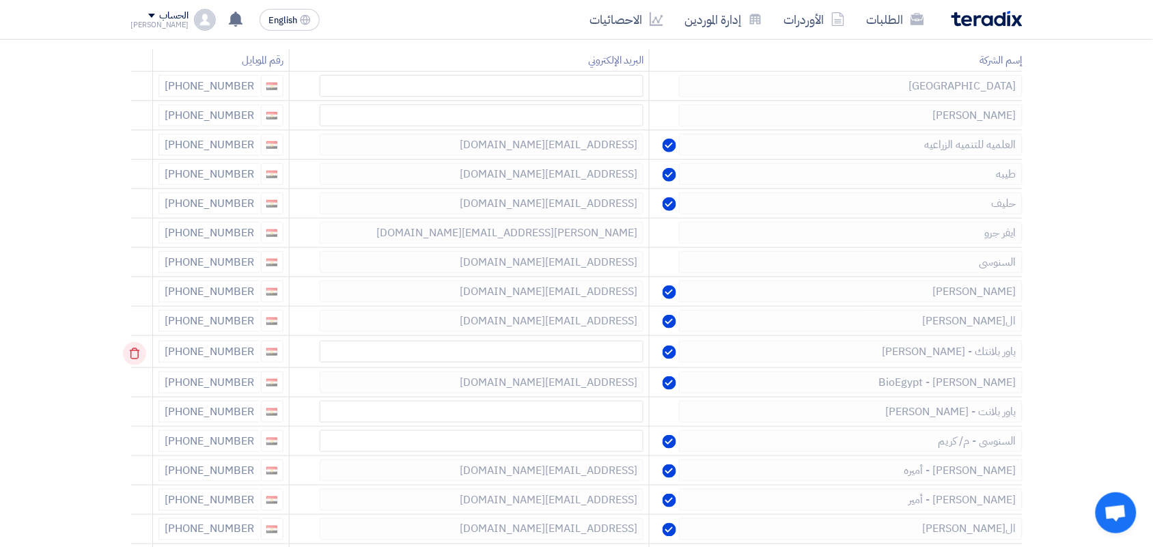
click at [132, 349] on icon at bounding box center [134, 353] width 23 height 23
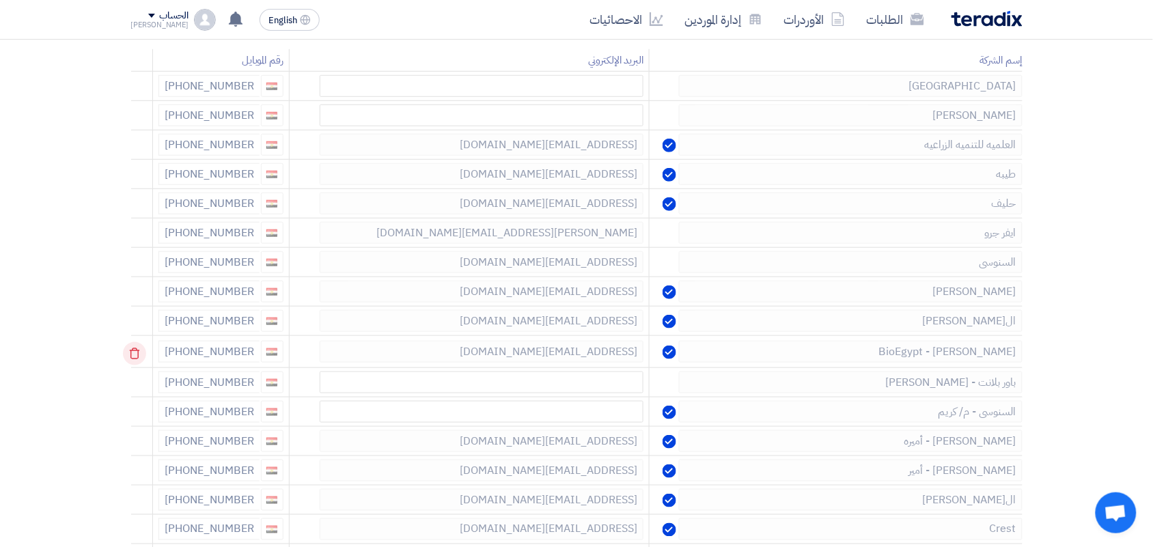
click at [135, 355] on icon at bounding box center [134, 353] width 23 height 23
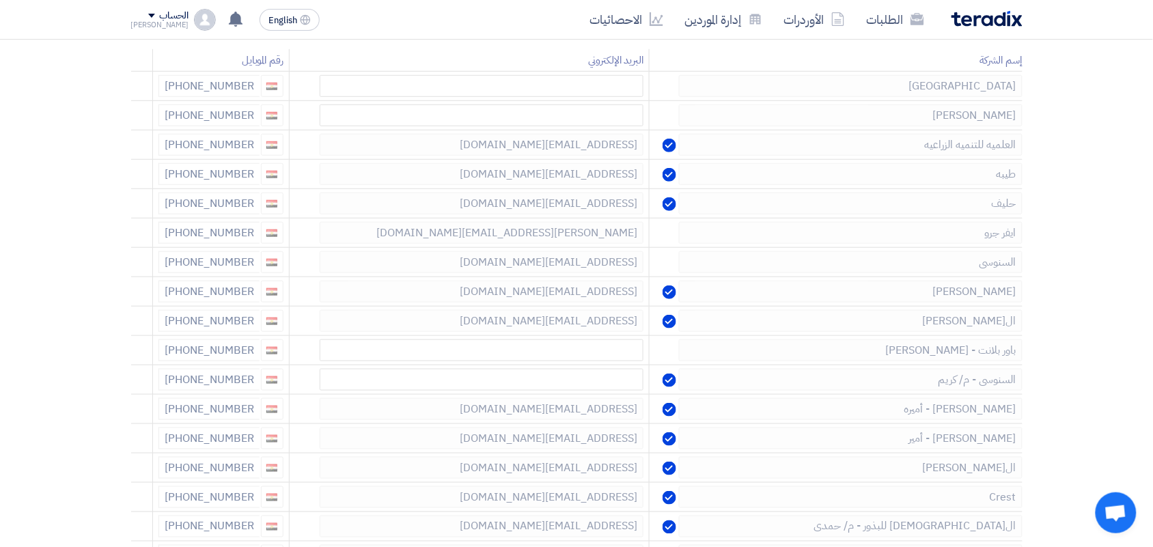
click at [0, 0] on icon at bounding box center [0, 0] width 0 height 0
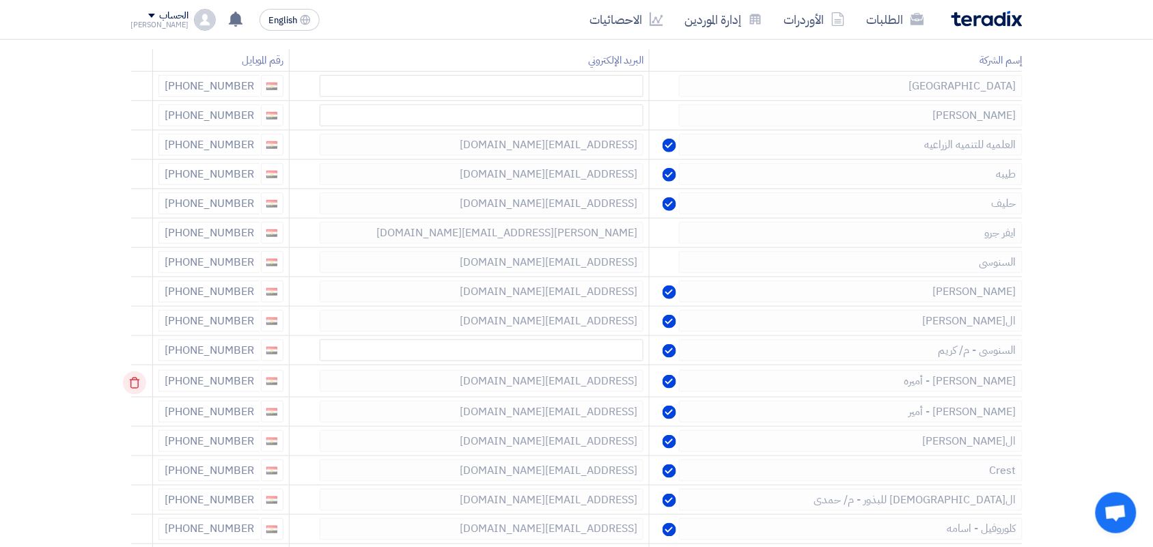
click at [141, 384] on icon at bounding box center [134, 383] width 23 height 23
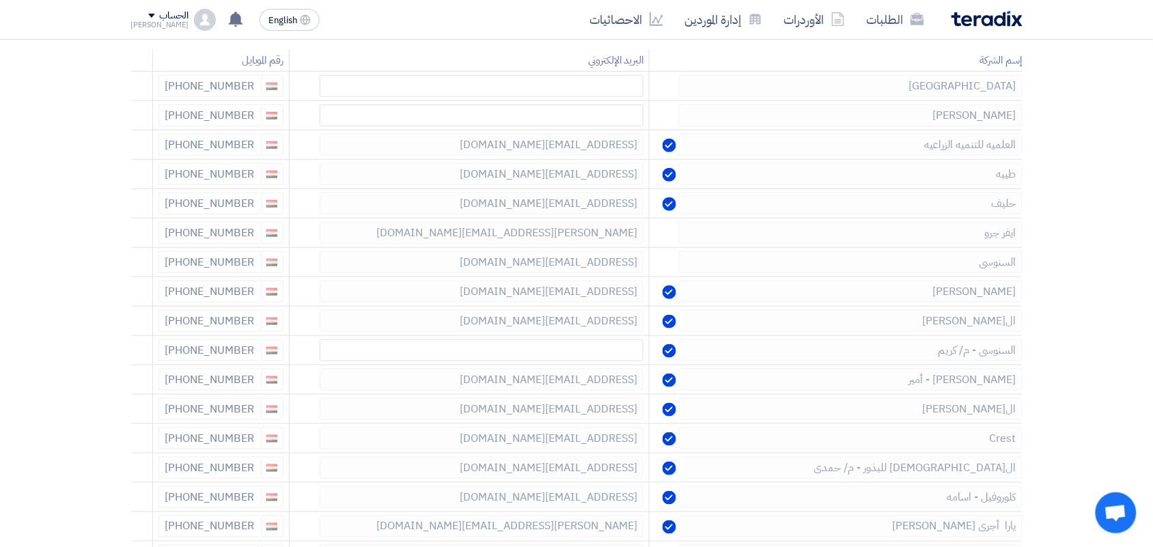
click at [0, 0] on icon at bounding box center [0, 0] width 0 height 0
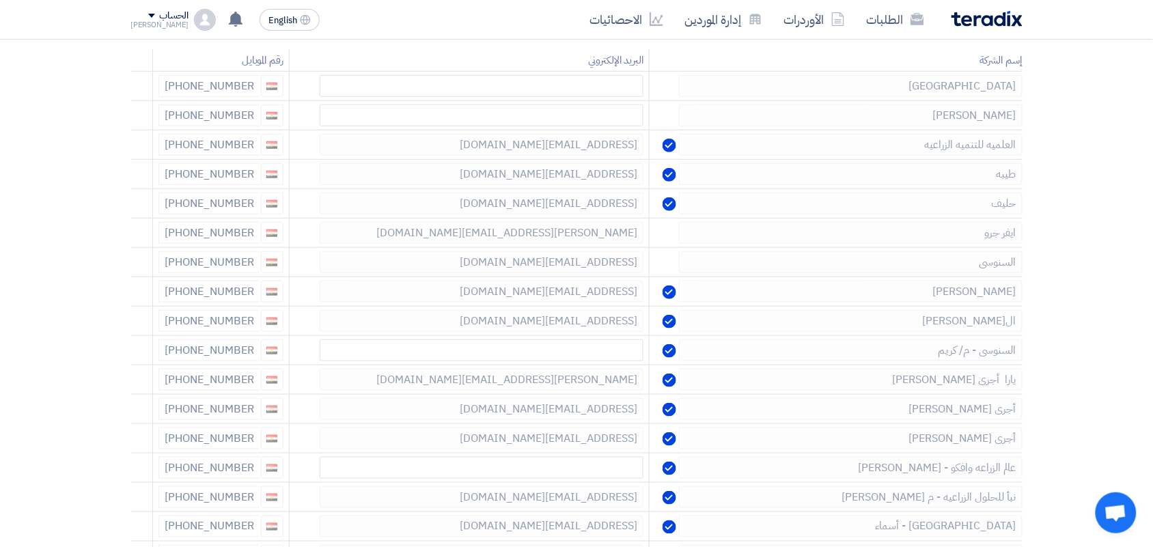
click at [0, 0] on icon at bounding box center [0, 0] width 0 height 0
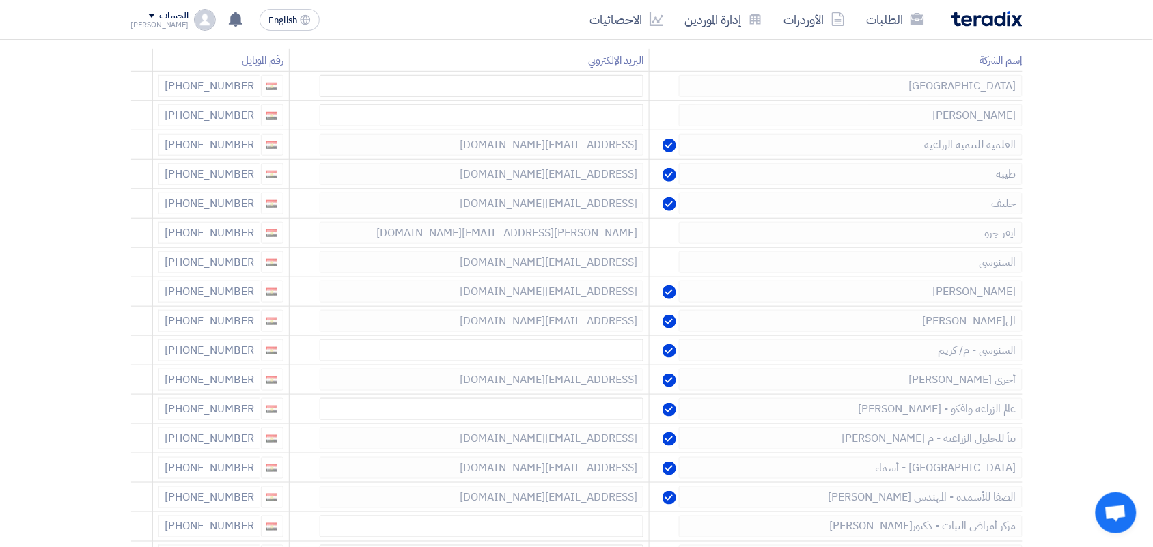
click at [0, 0] on icon at bounding box center [0, 0] width 0 height 0
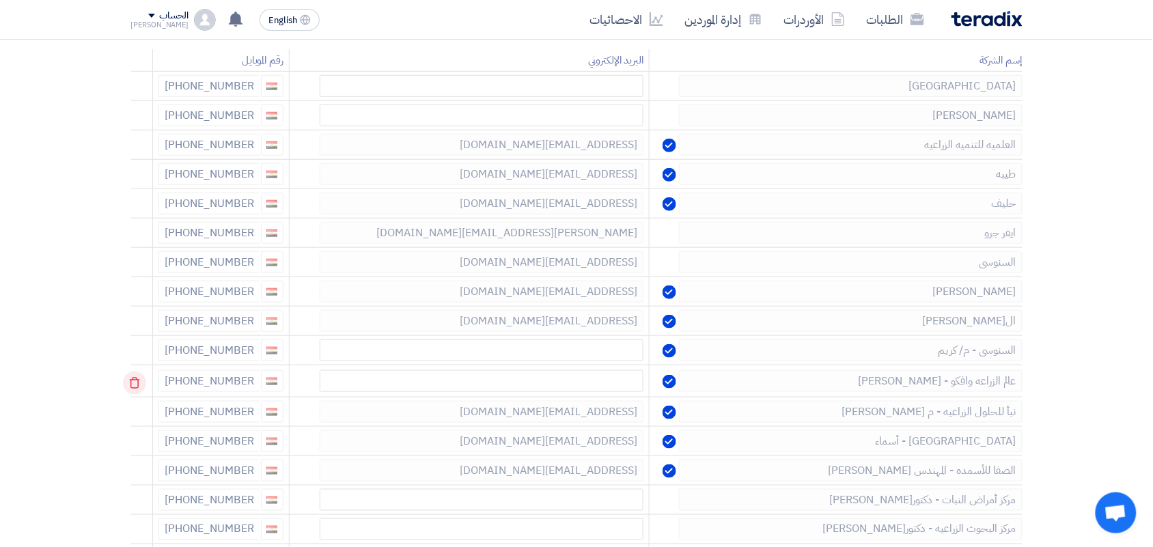
click at [139, 384] on use at bounding box center [134, 384] width 10 height 12
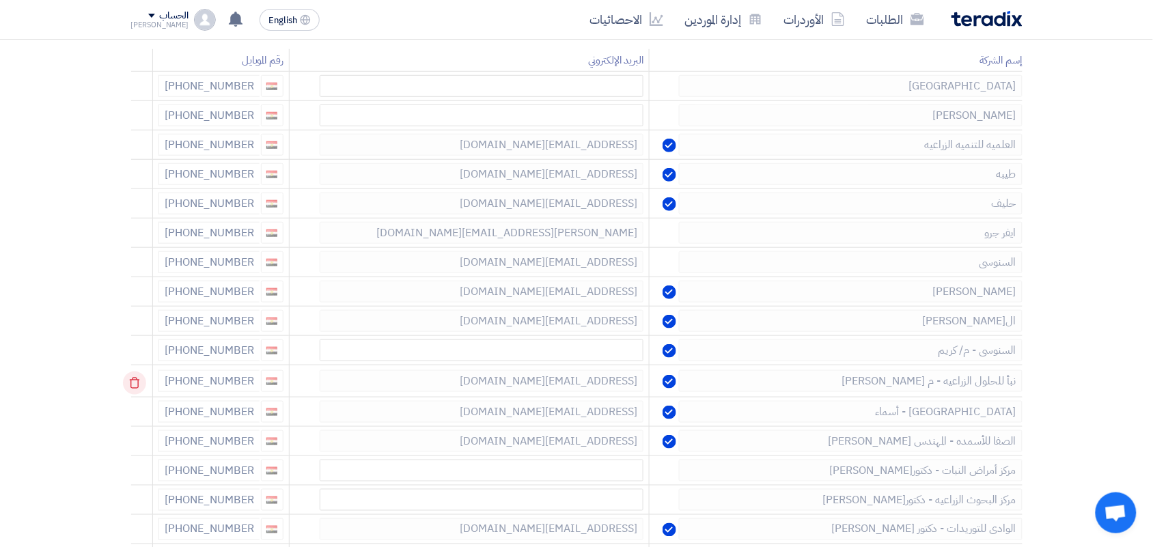
click at [139, 384] on use at bounding box center [134, 384] width 10 height 12
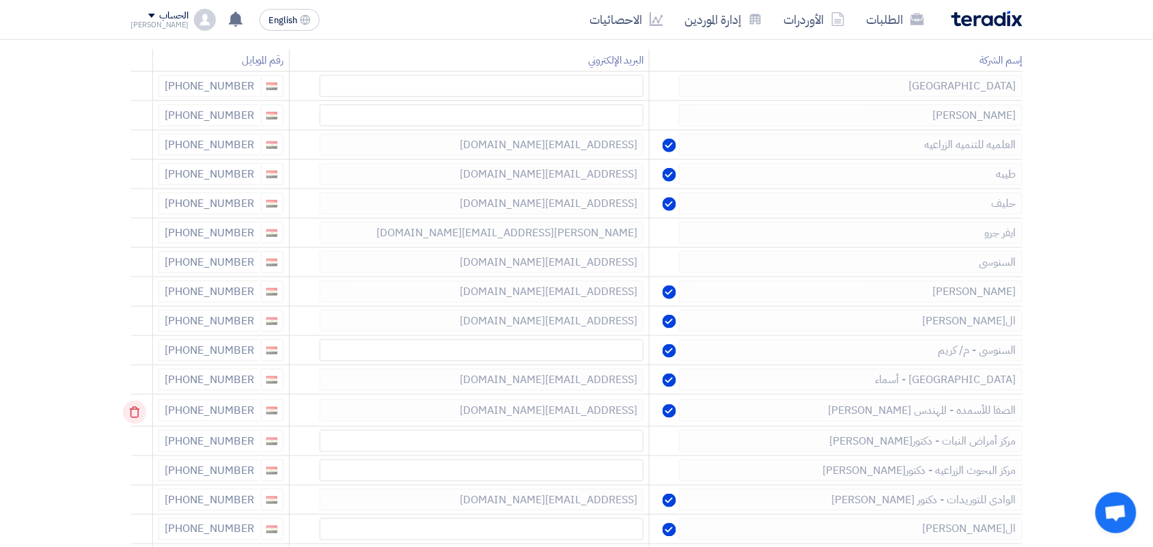
click at [139, 413] on use at bounding box center [134, 413] width 10 height 12
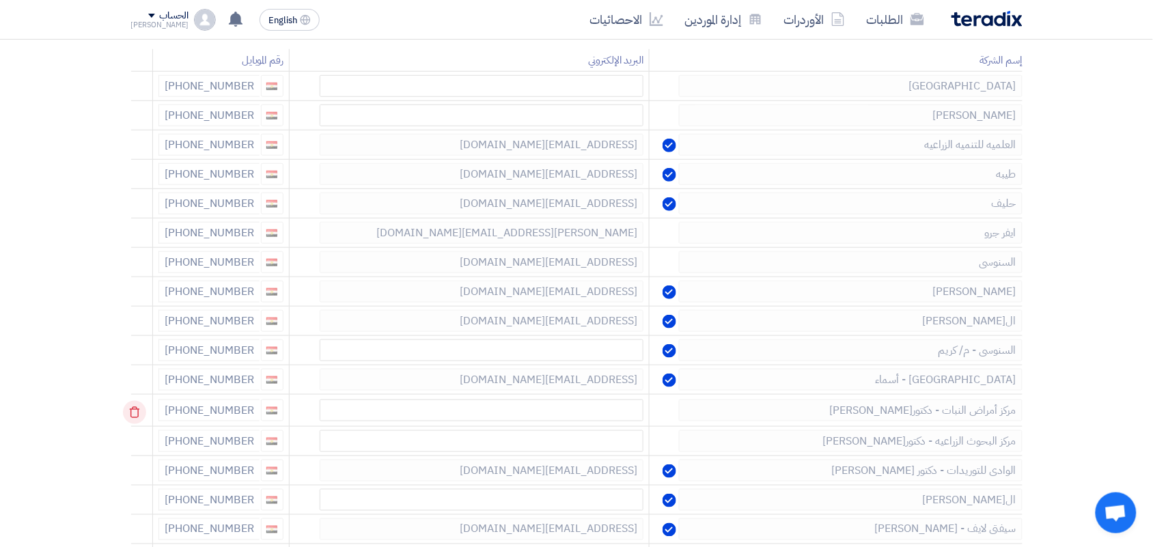
click at [139, 413] on use at bounding box center [134, 413] width 10 height 12
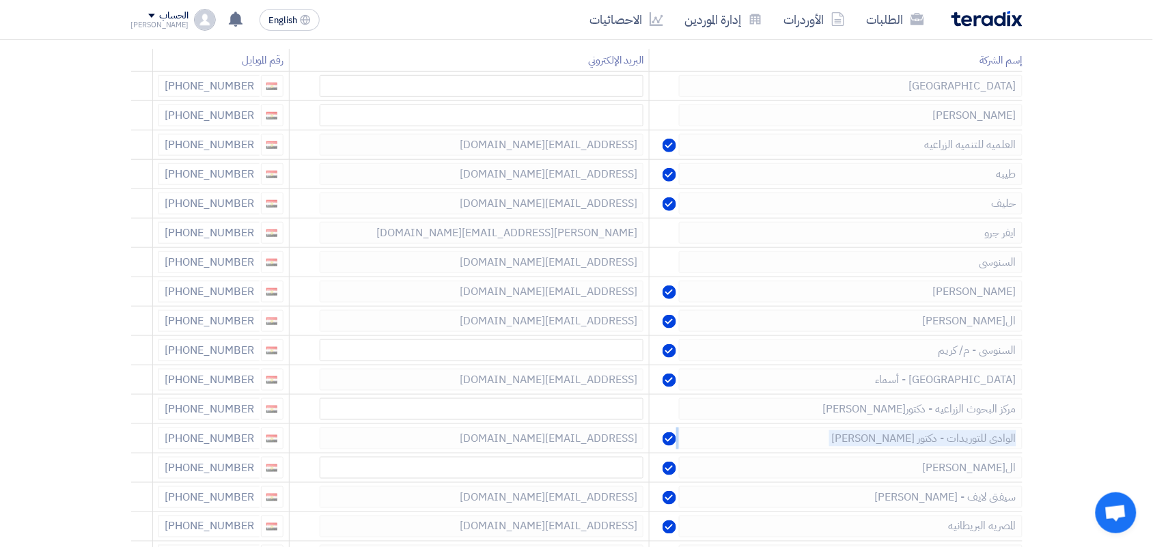
click at [0, 0] on use at bounding box center [0, 0] width 0 height 0
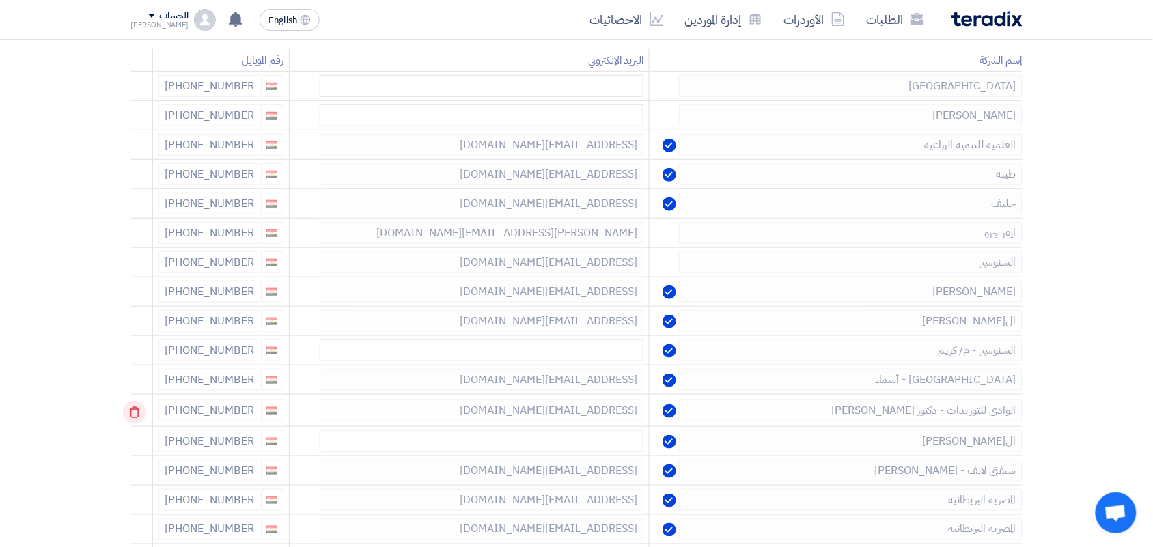
click at [139, 413] on use at bounding box center [134, 413] width 10 height 12
click at [137, 410] on icon at bounding box center [134, 412] width 23 height 23
click at [137, 410] on use at bounding box center [134, 413] width 10 height 12
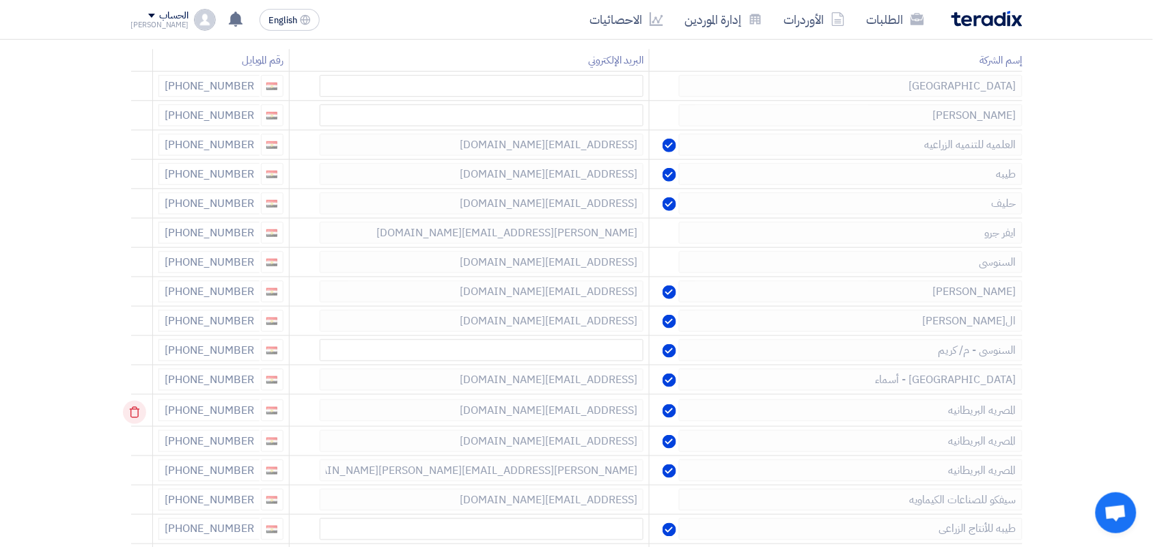
click at [137, 406] on icon at bounding box center [134, 412] width 23 height 23
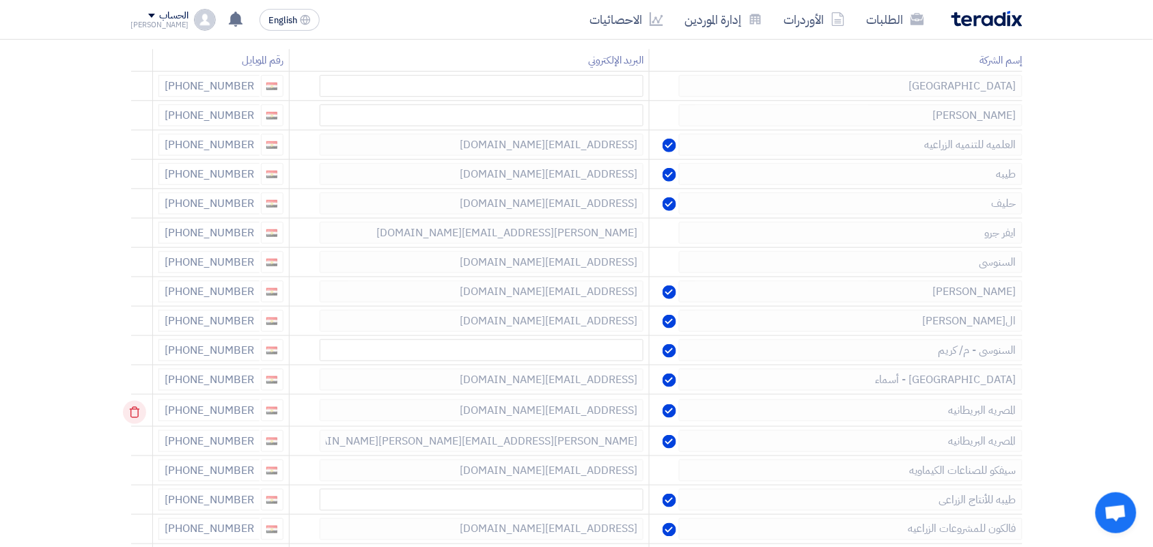
click at [133, 411] on use at bounding box center [134, 413] width 10 height 12
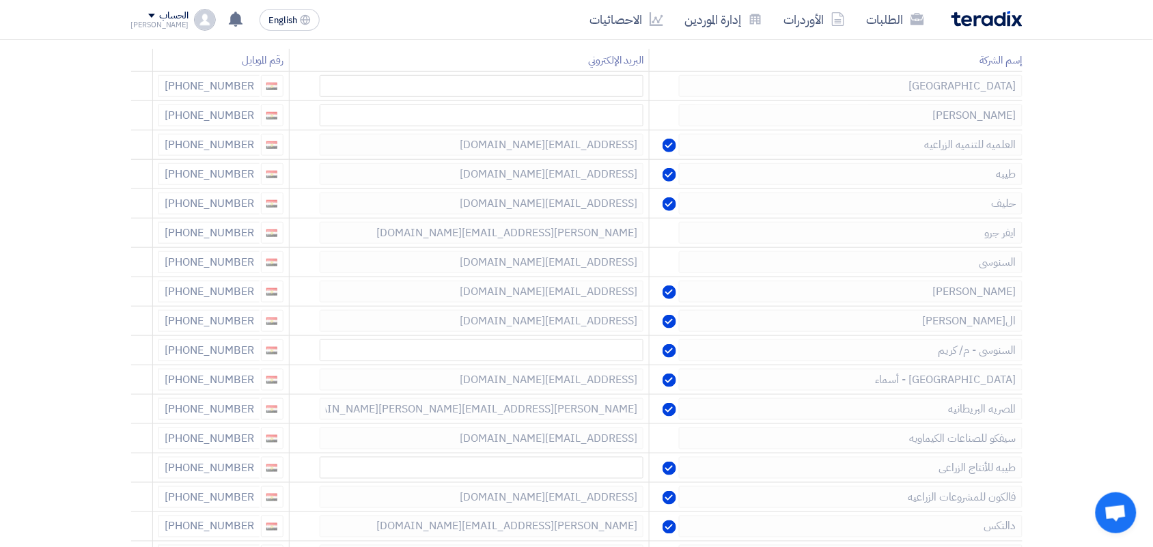
click at [0, 0] on use at bounding box center [0, 0] width 0 height 0
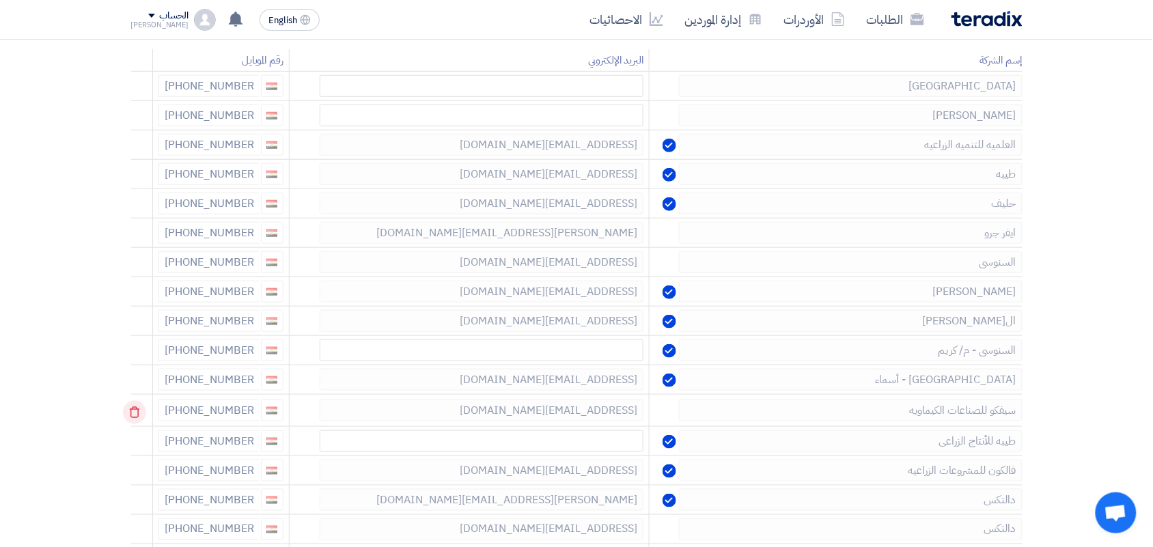
click at [131, 413] on icon at bounding box center [134, 412] width 23 height 23
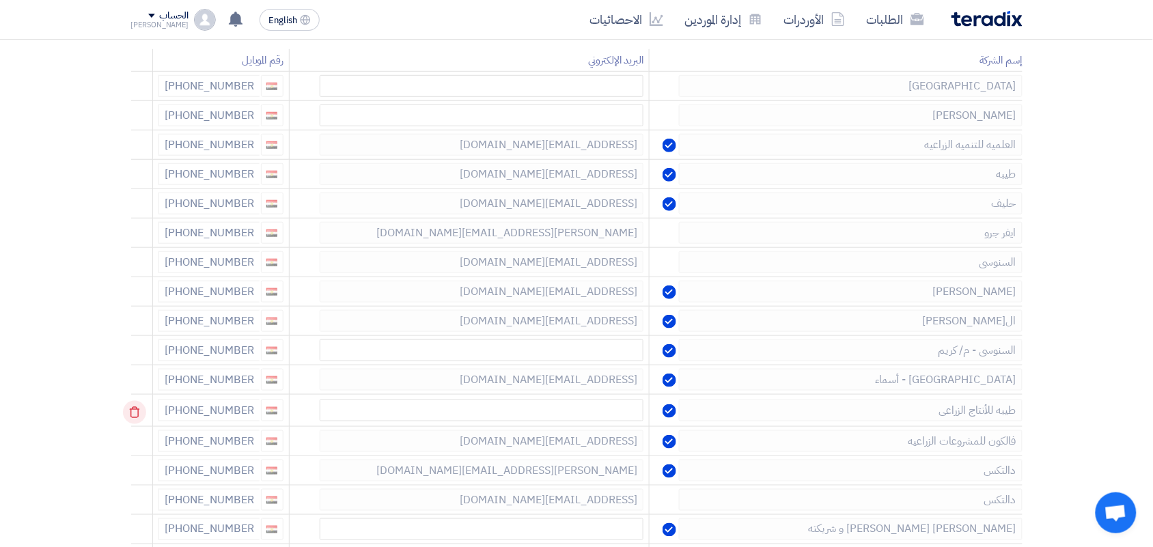
click at [131, 412] on icon at bounding box center [134, 412] width 23 height 23
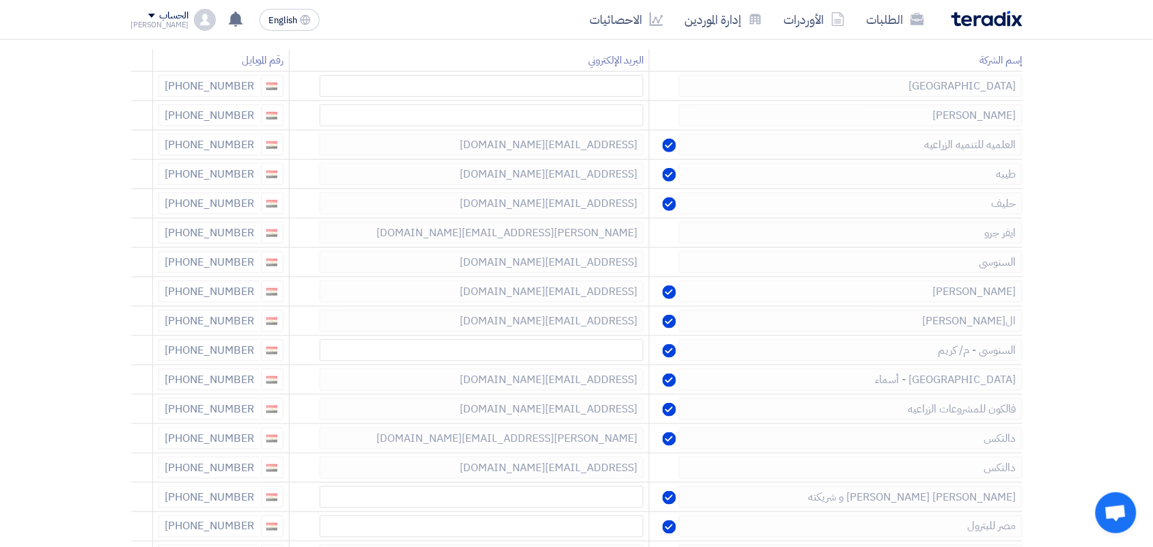
click at [0, 0] on icon at bounding box center [0, 0] width 0 height 0
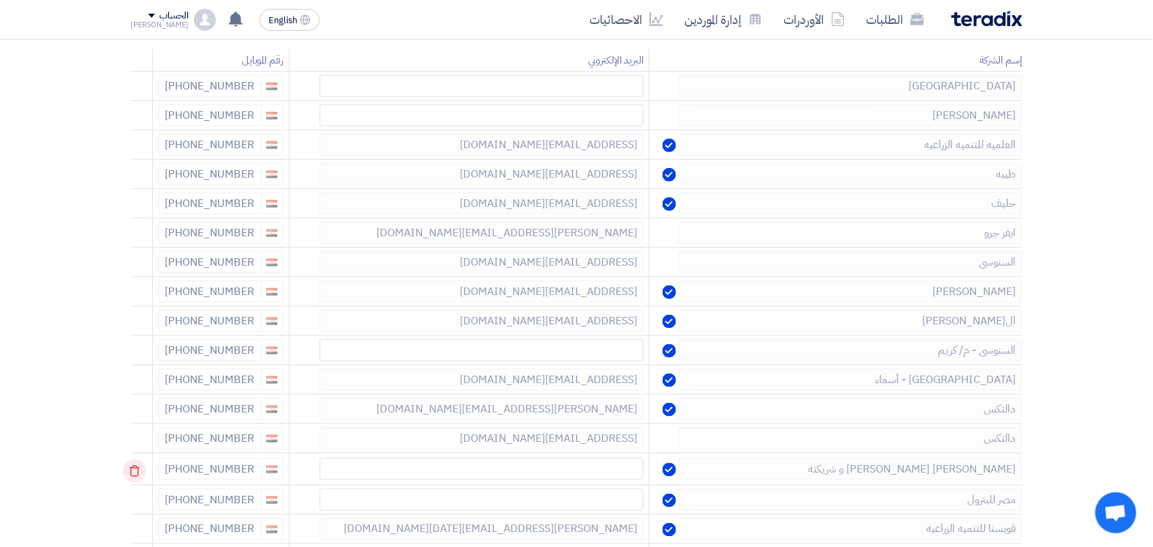
click at [134, 476] on icon at bounding box center [134, 471] width 23 height 23
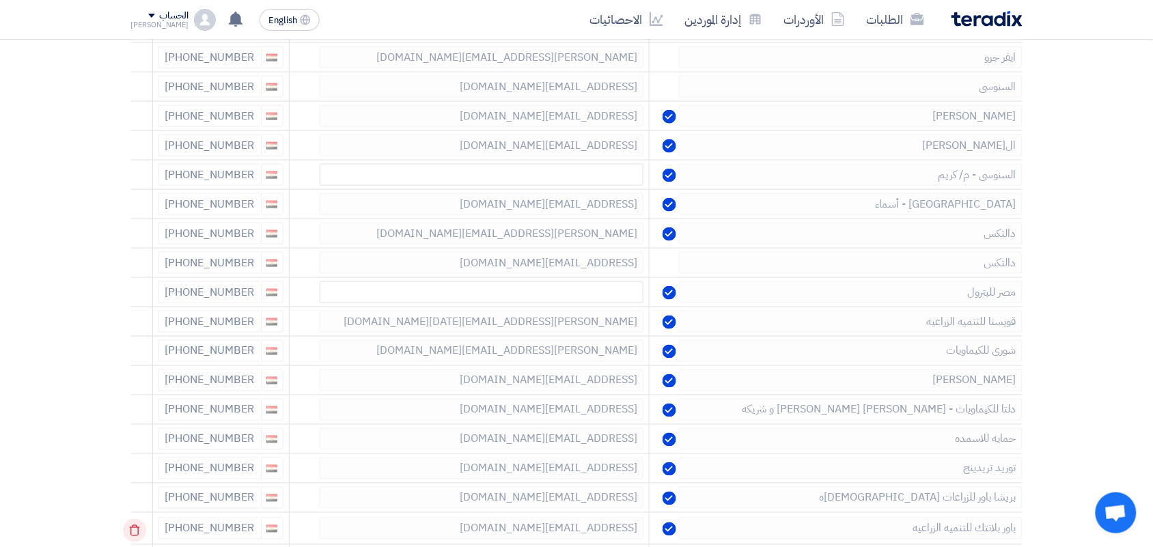
scroll to position [512, 0]
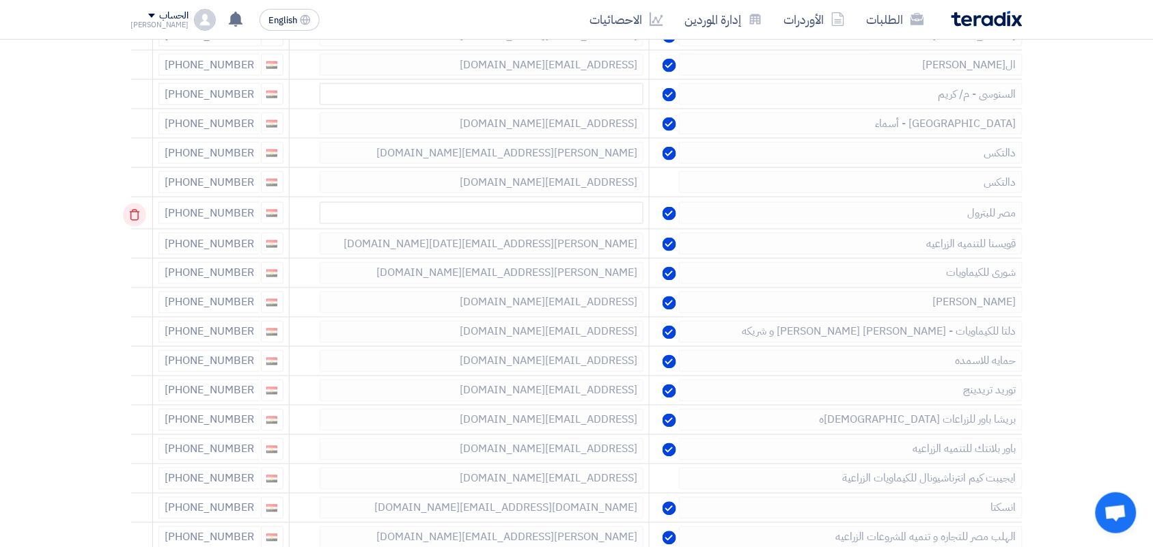
click at [134, 216] on icon at bounding box center [134, 215] width 23 height 23
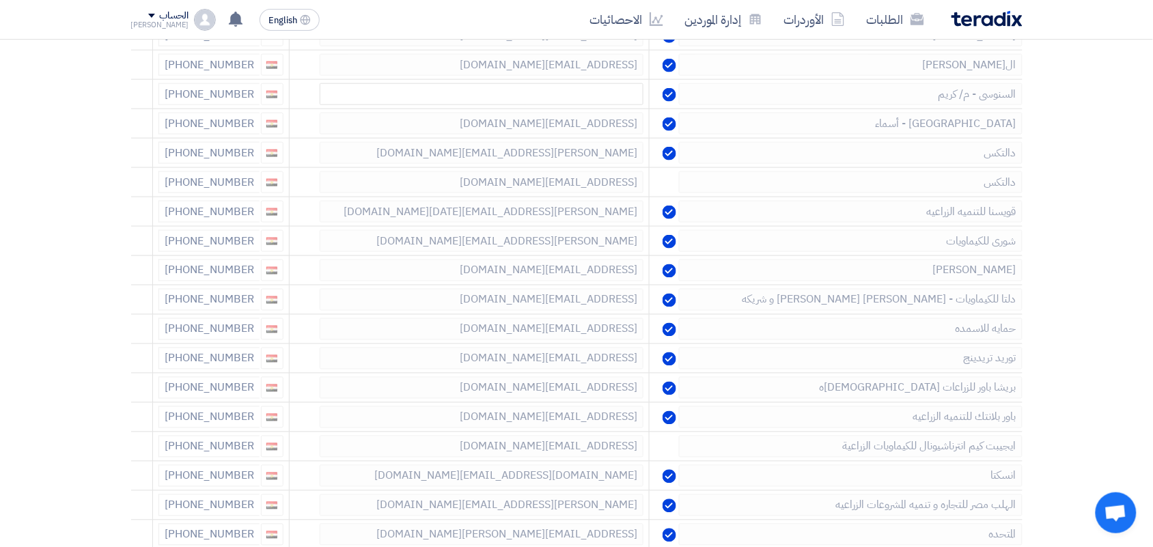
click at [0, 0] on icon at bounding box center [0, 0] width 0 height 0
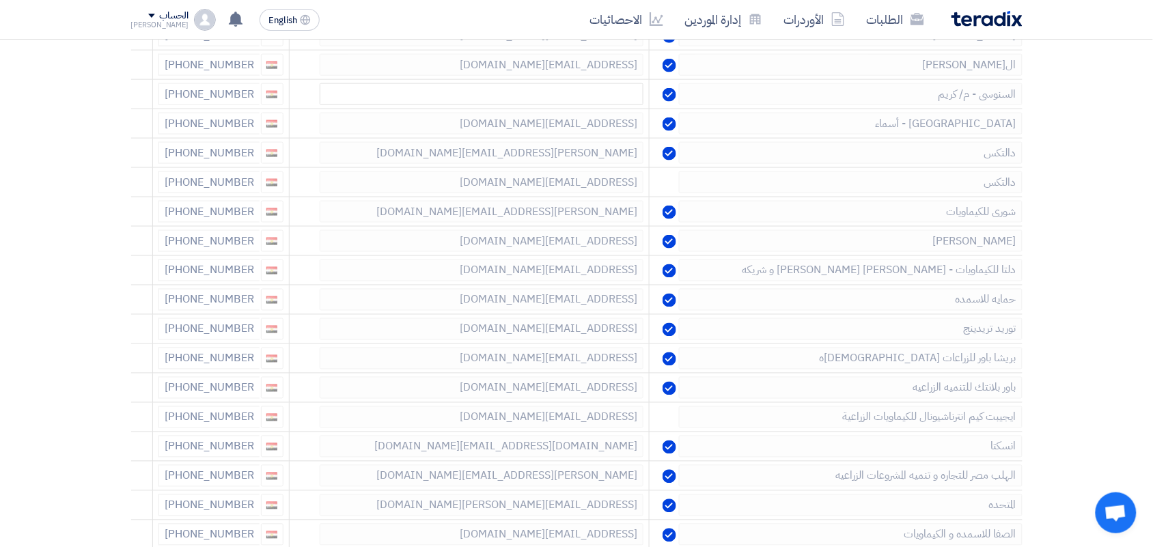
click at [0, 0] on icon at bounding box center [0, 0] width 0 height 0
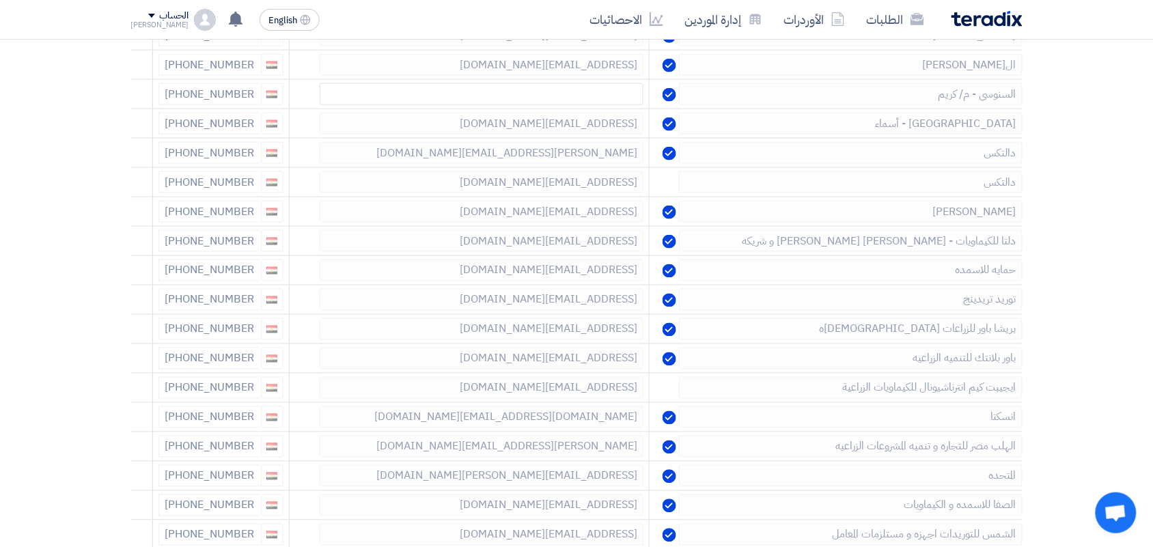
click at [0, 0] on icon at bounding box center [0, 0] width 0 height 0
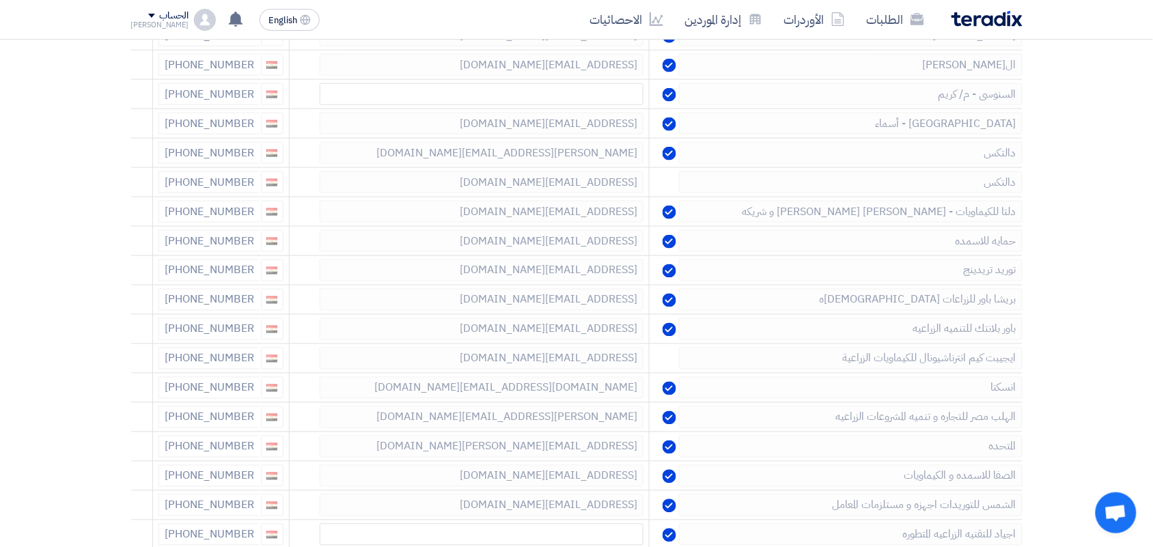
click at [0, 0] on icon at bounding box center [0, 0] width 0 height 0
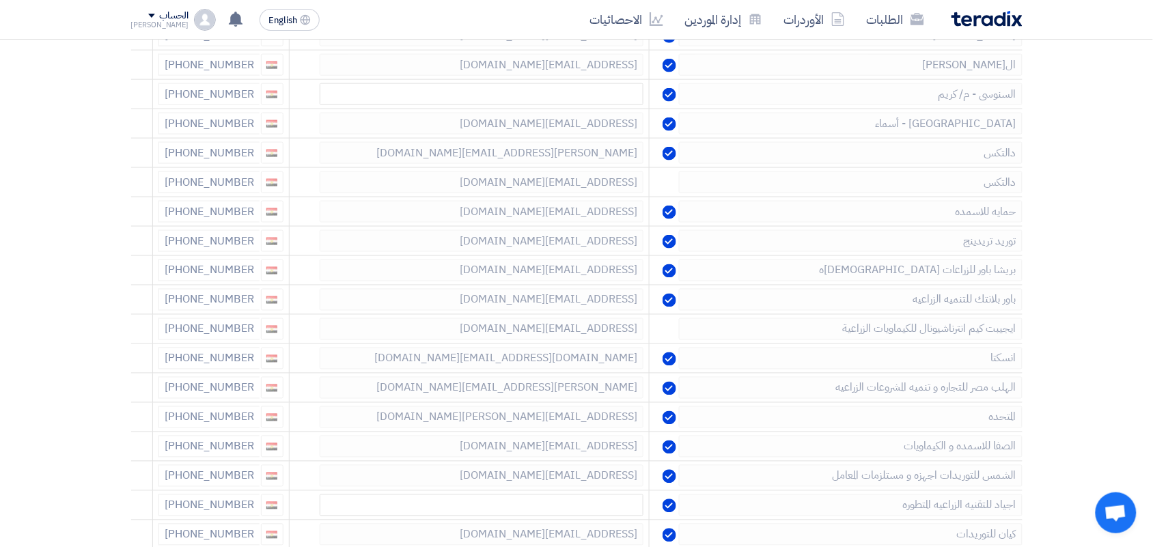
click at [0, 0] on icon at bounding box center [0, 0] width 0 height 0
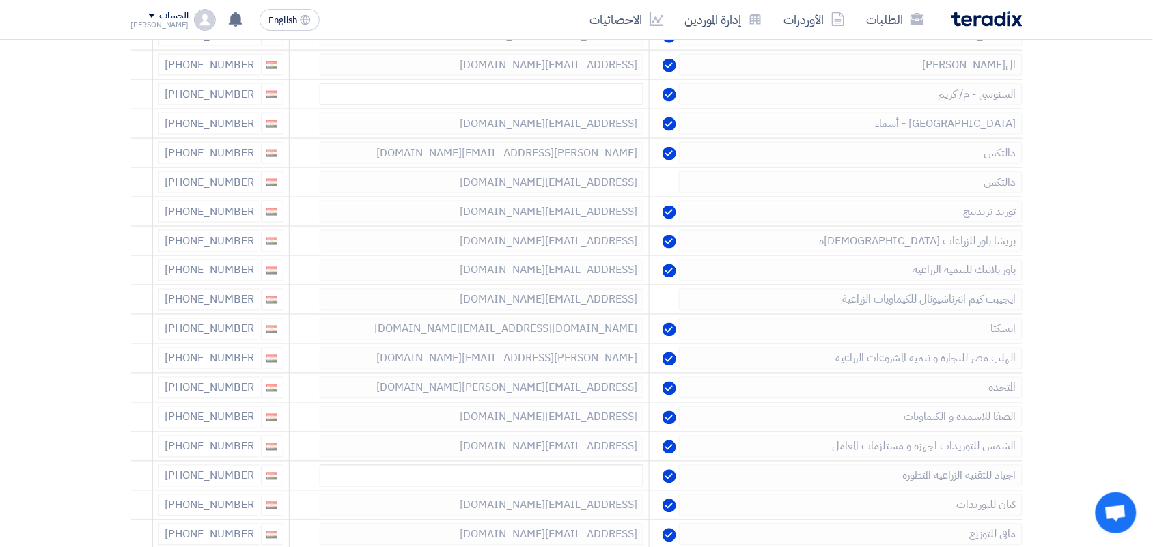
click at [0, 0] on icon at bounding box center [0, 0] width 0 height 0
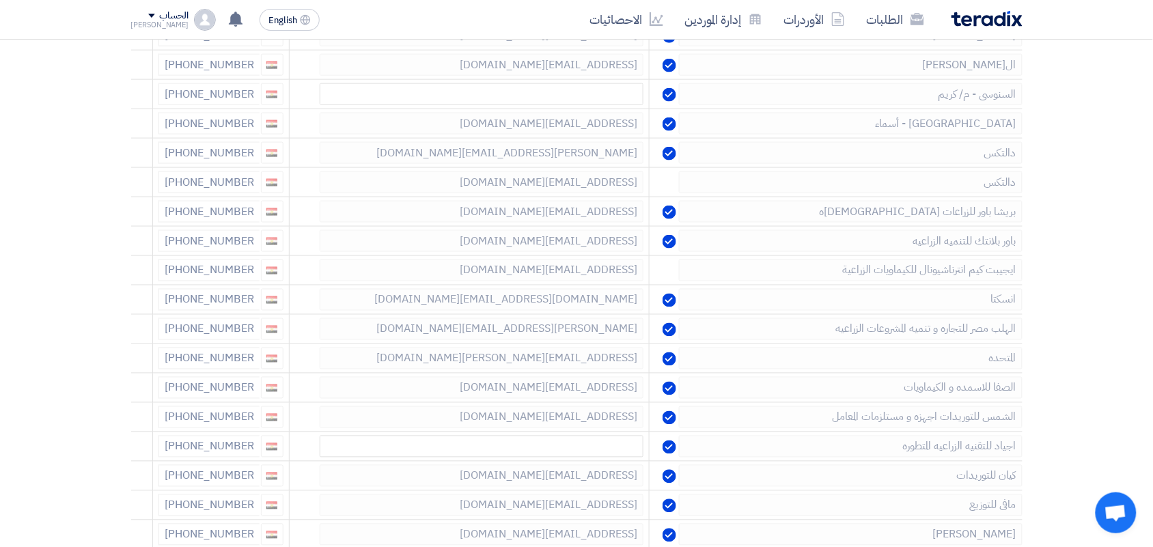
click at [0, 0] on icon at bounding box center [0, 0] width 0 height 0
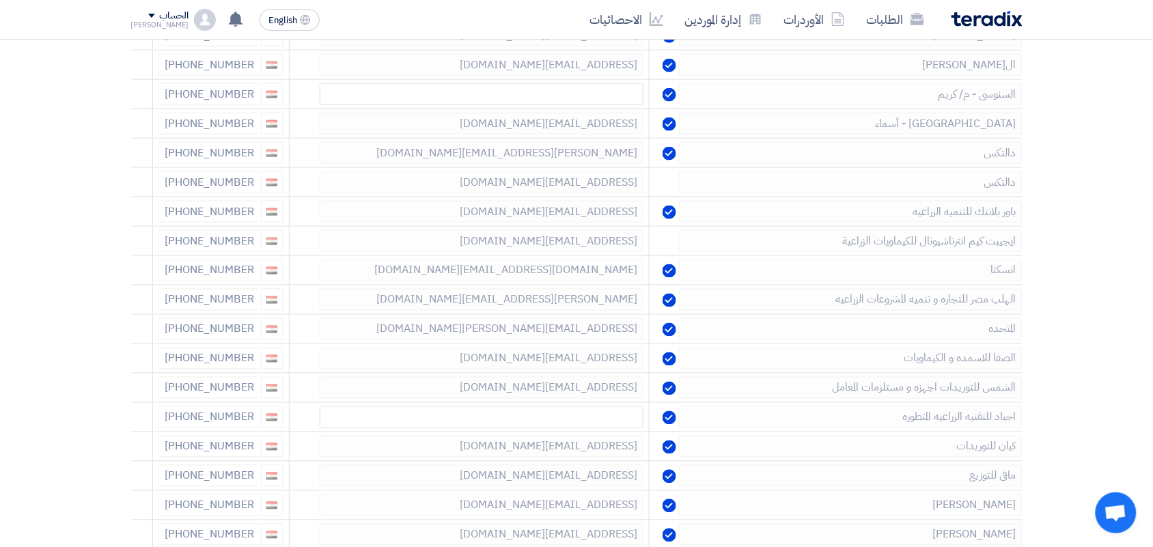
click at [0, 0] on icon at bounding box center [0, 0] width 0 height 0
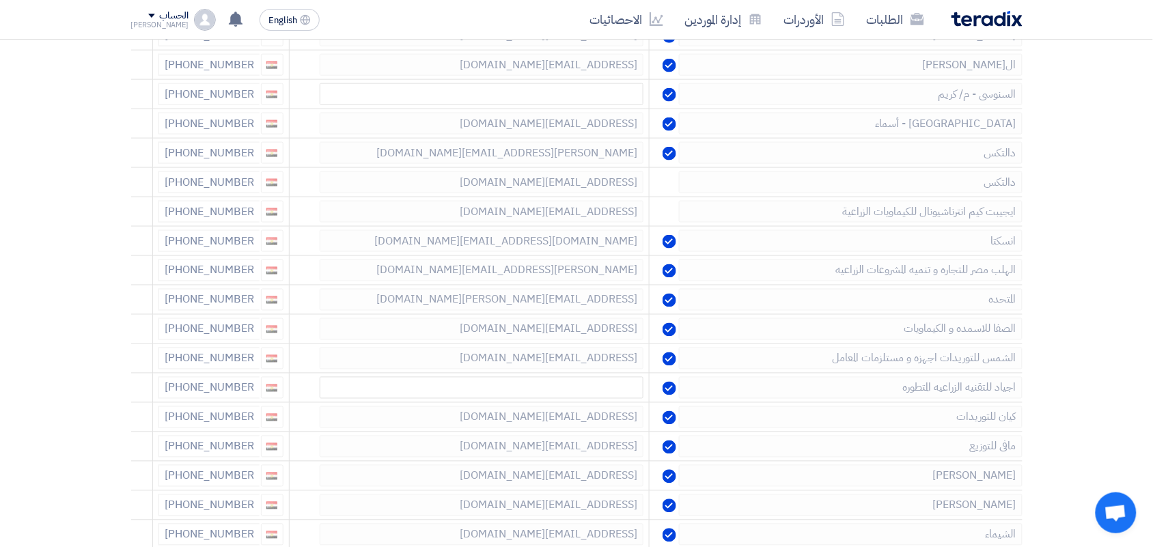
click at [0, 0] on icon at bounding box center [0, 0] width 0 height 0
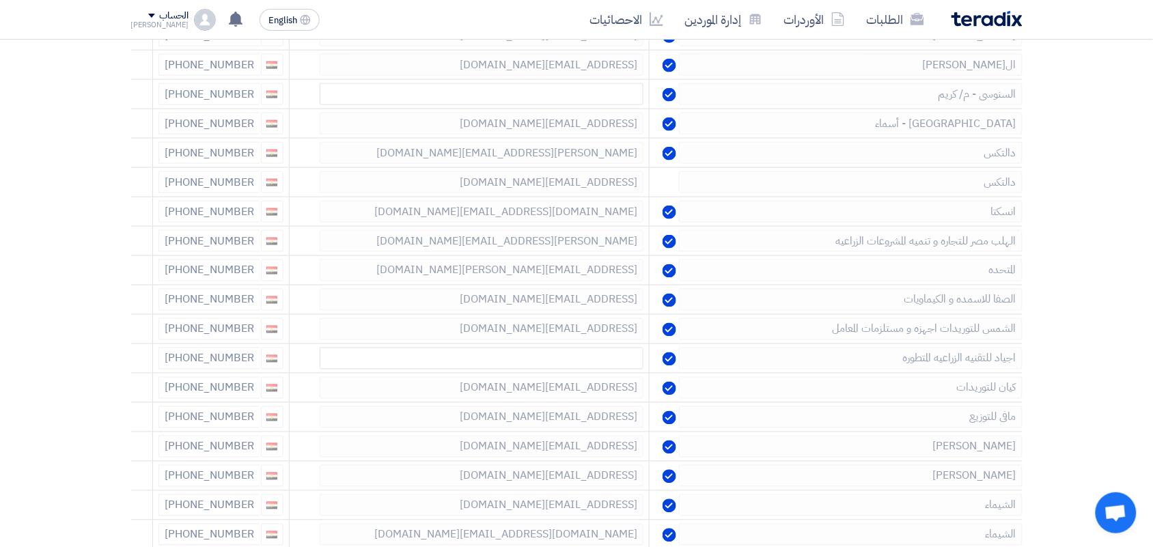
click at [0, 0] on icon at bounding box center [0, 0] width 0 height 0
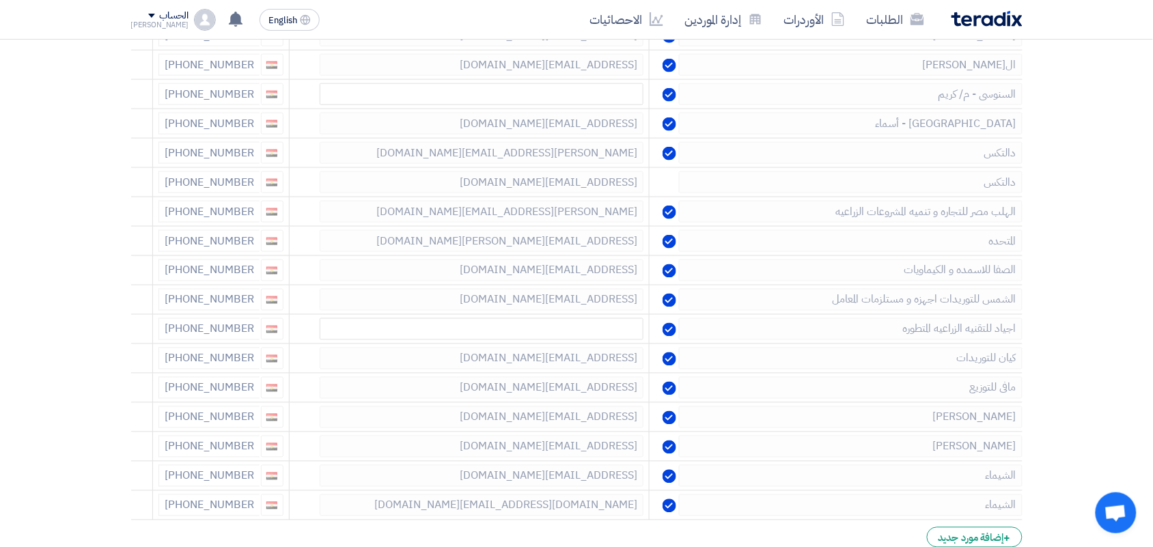
click at [0, 0] on icon at bounding box center [0, 0] width 0 height 0
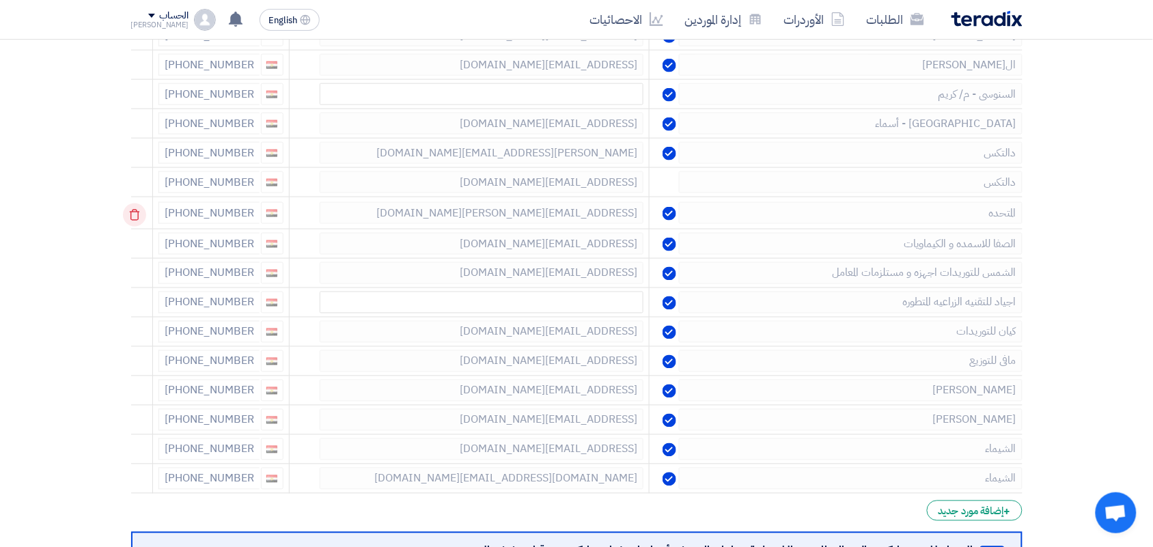
click at [134, 215] on use at bounding box center [134, 216] width 10 height 12
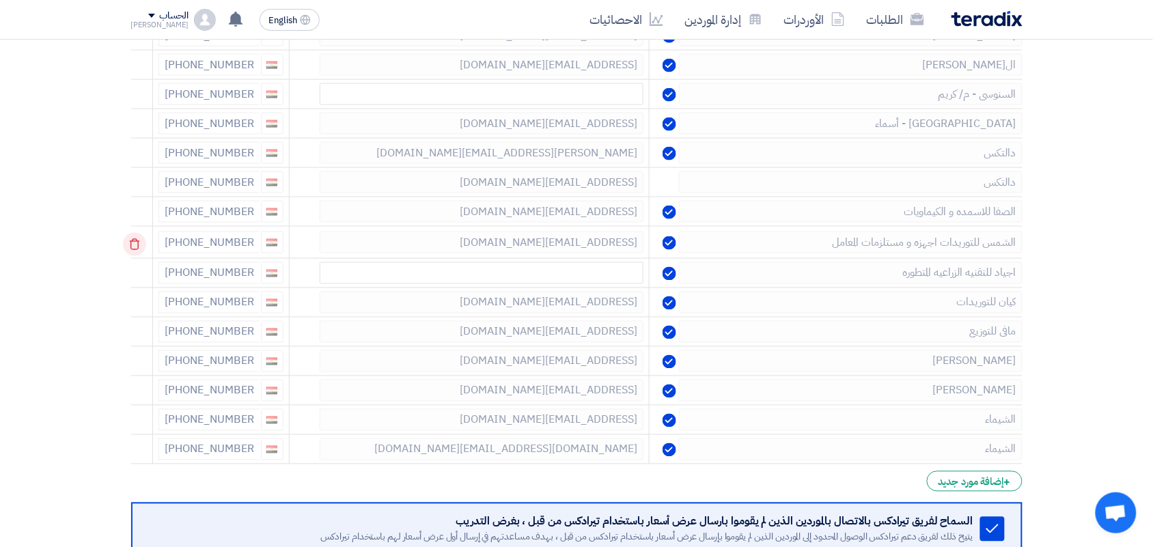
click at [135, 248] on icon at bounding box center [134, 244] width 23 height 23
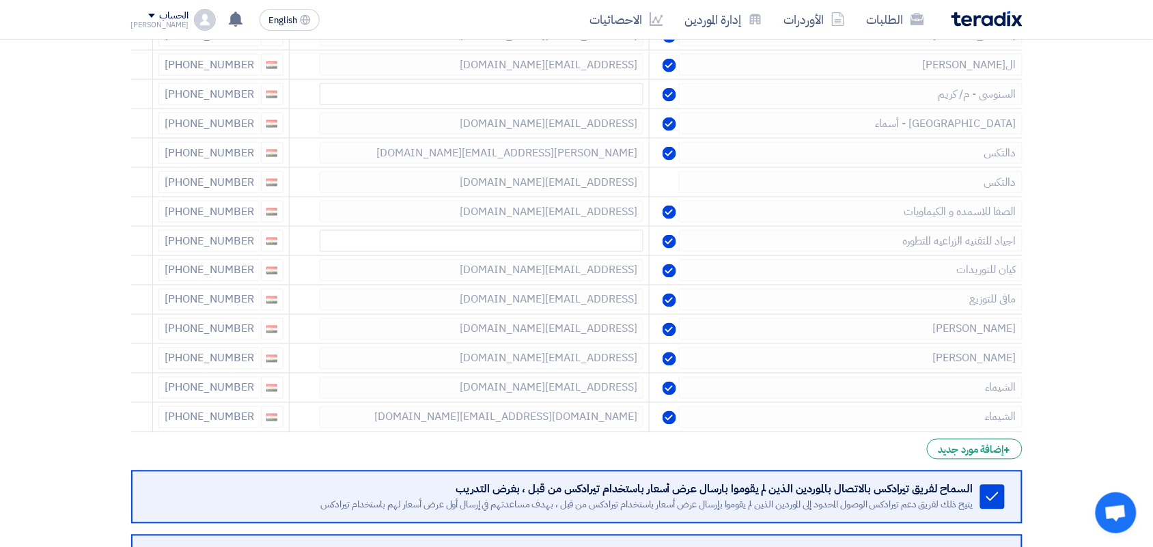
click at [0, 0] on icon at bounding box center [0, 0] width 0 height 0
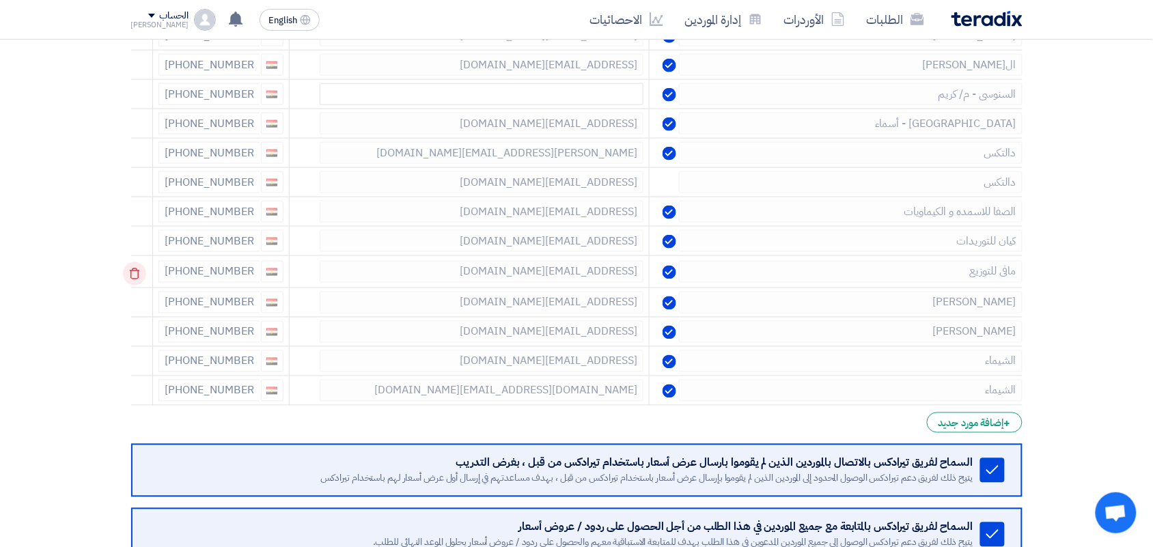
click at [134, 278] on icon at bounding box center [134, 273] width 23 height 23
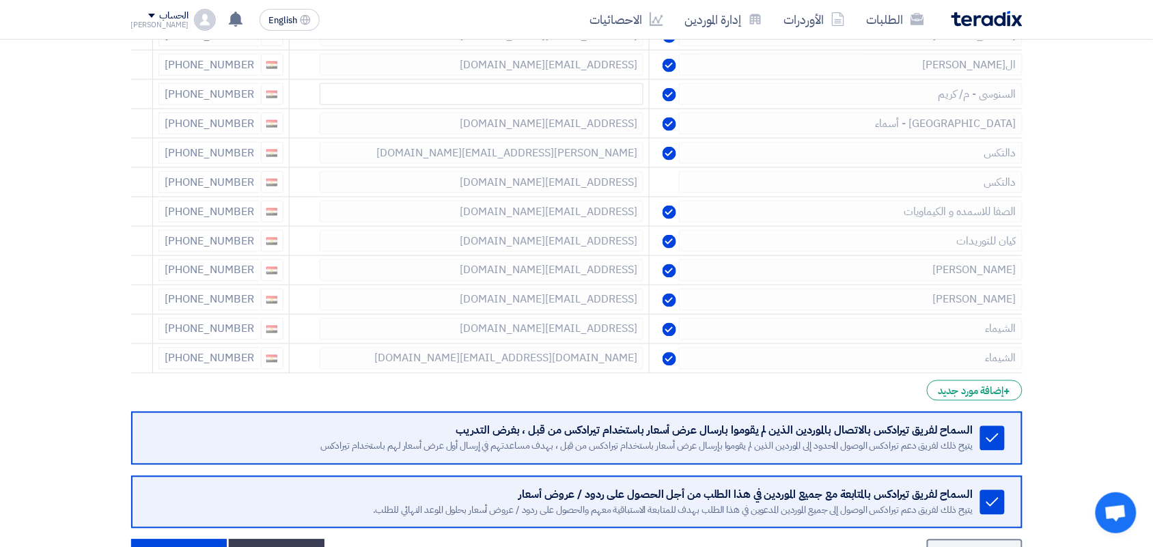
click at [0, 0] on icon at bounding box center [0, 0] width 0 height 0
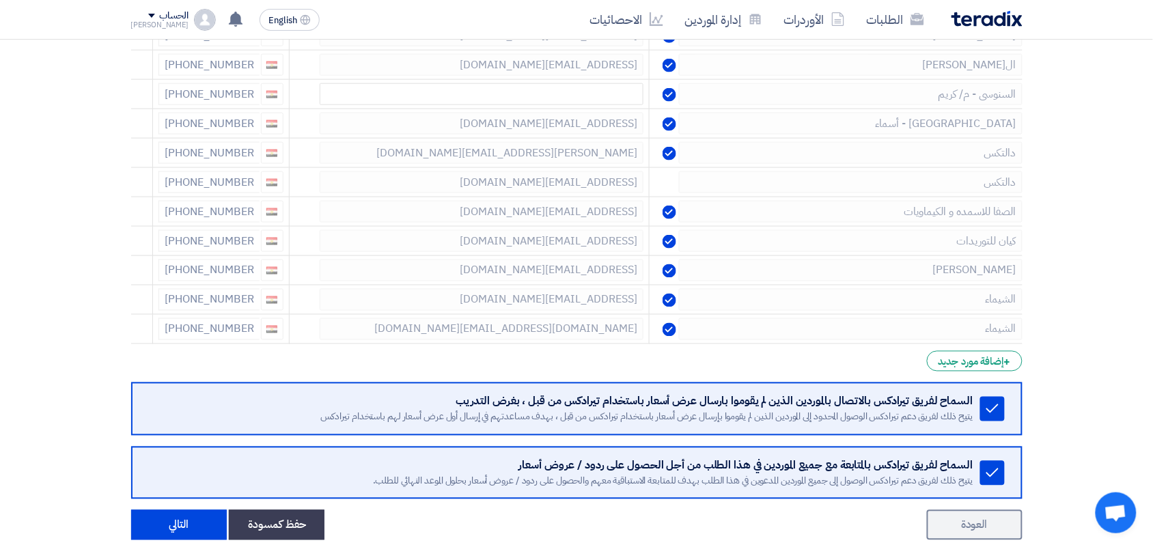
click at [0, 0] on icon at bounding box center [0, 0] width 0 height 0
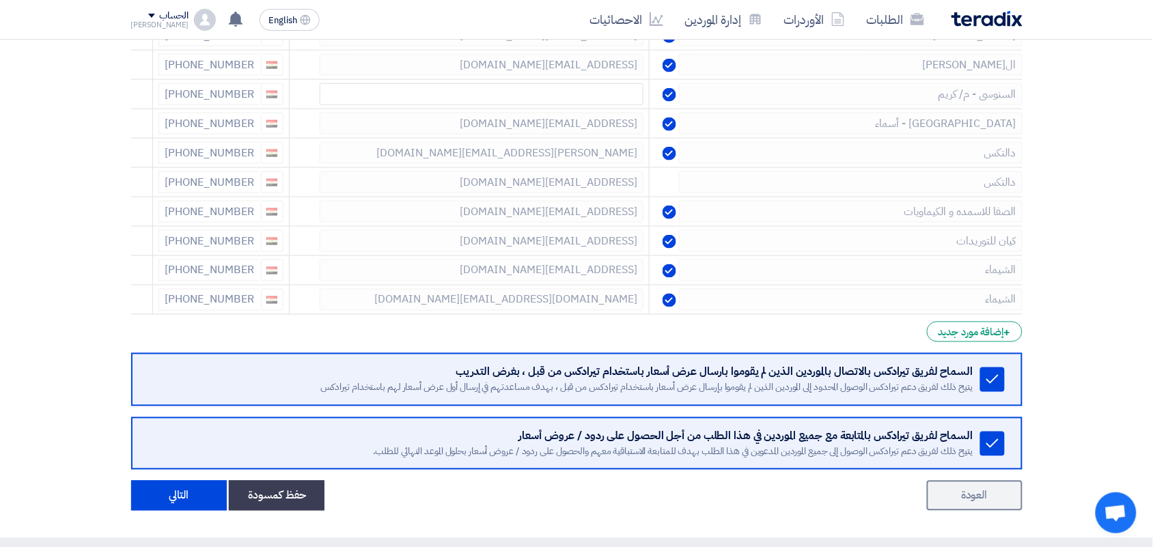
click at [0, 0] on icon at bounding box center [0, 0] width 0 height 0
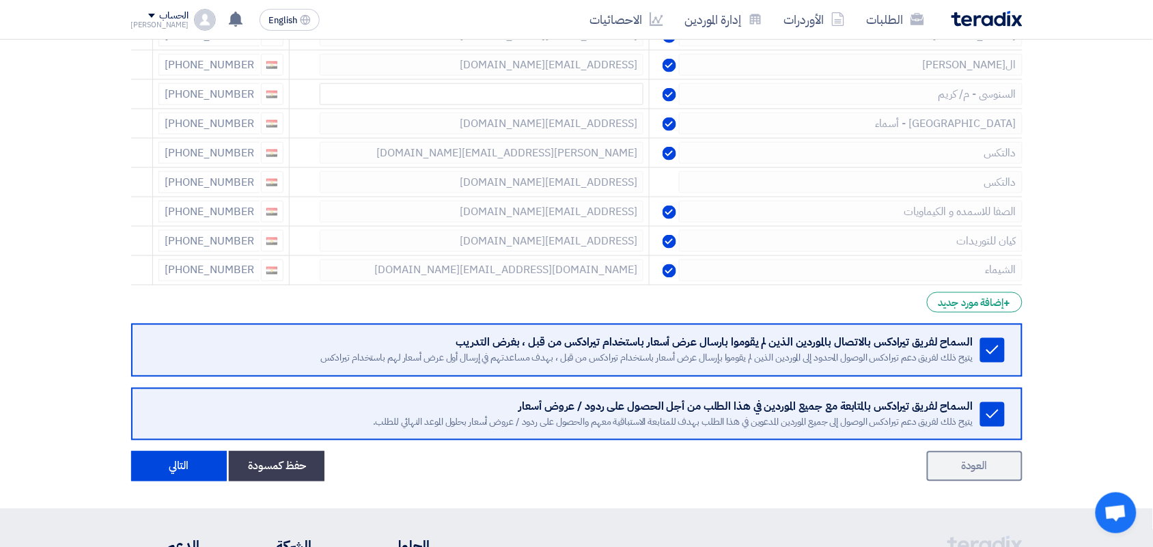
click at [0, 0] on icon at bounding box center [0, 0] width 0 height 0
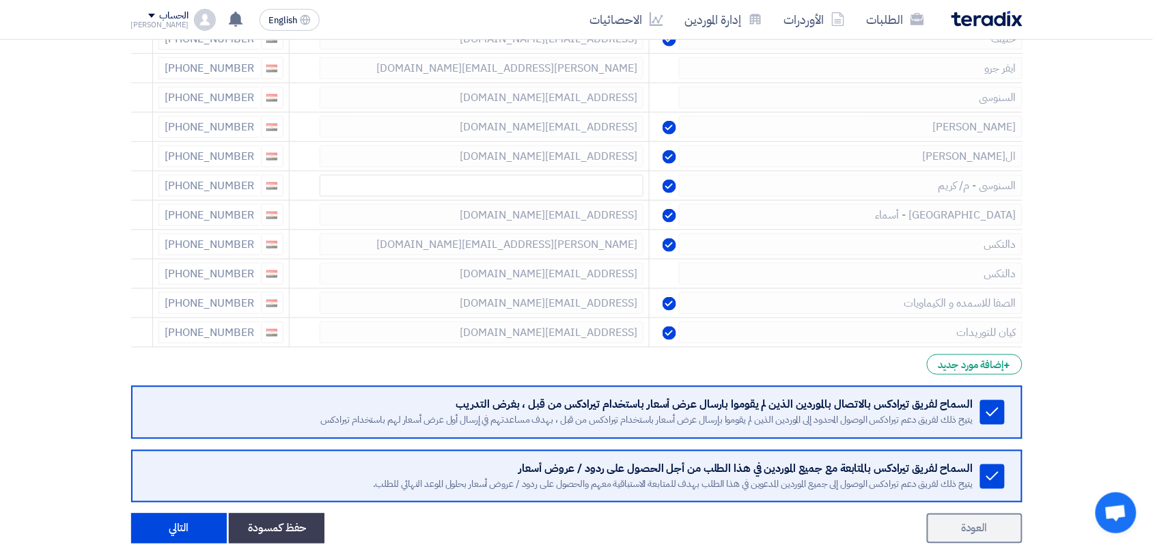
scroll to position [598, 0]
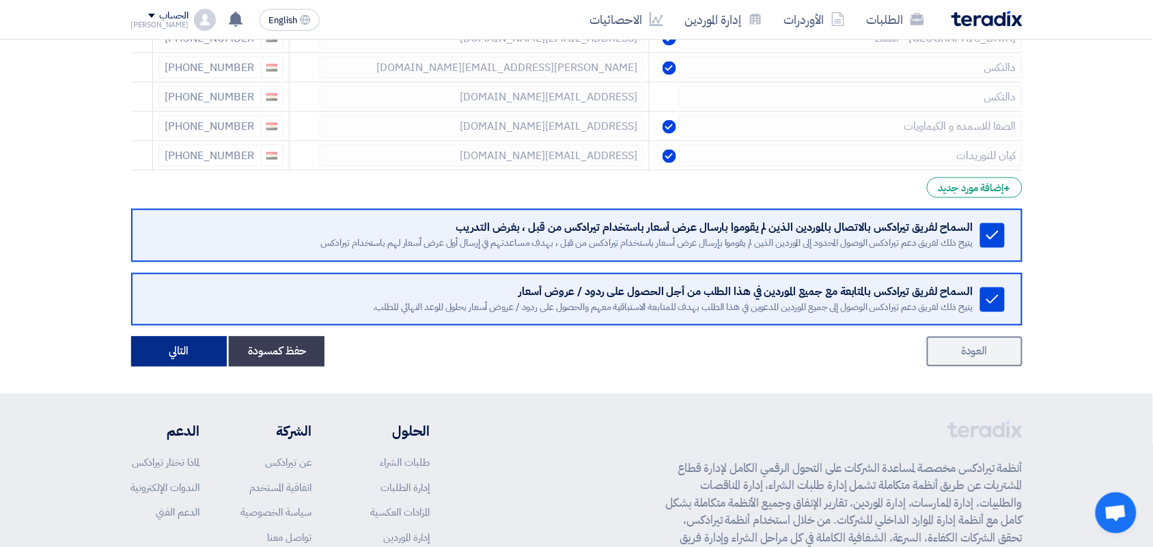
click at [207, 348] on button "التالي" at bounding box center [179, 352] width 96 height 30
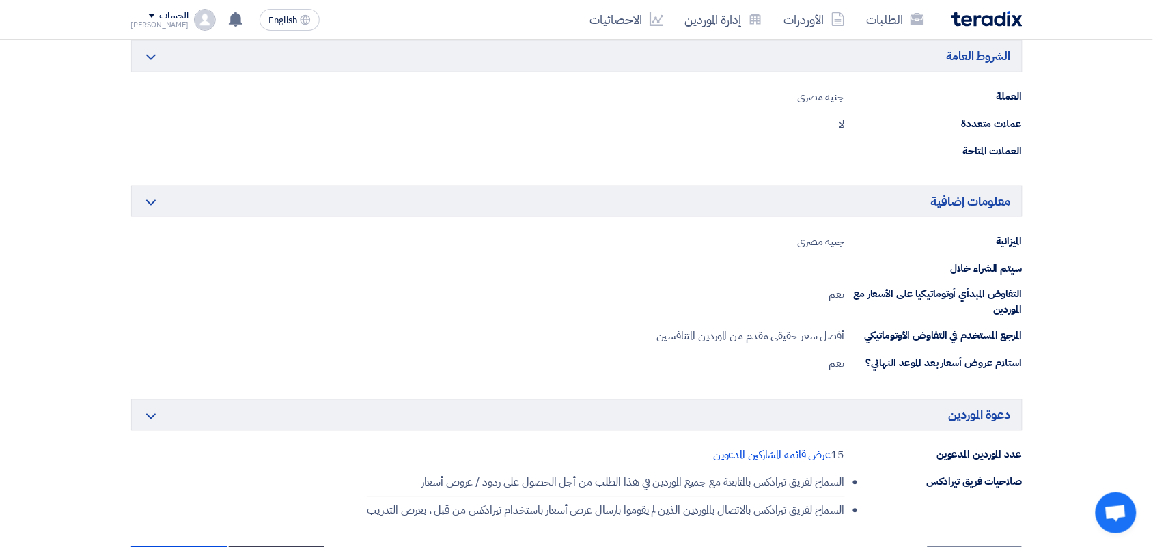
scroll to position [768, 0]
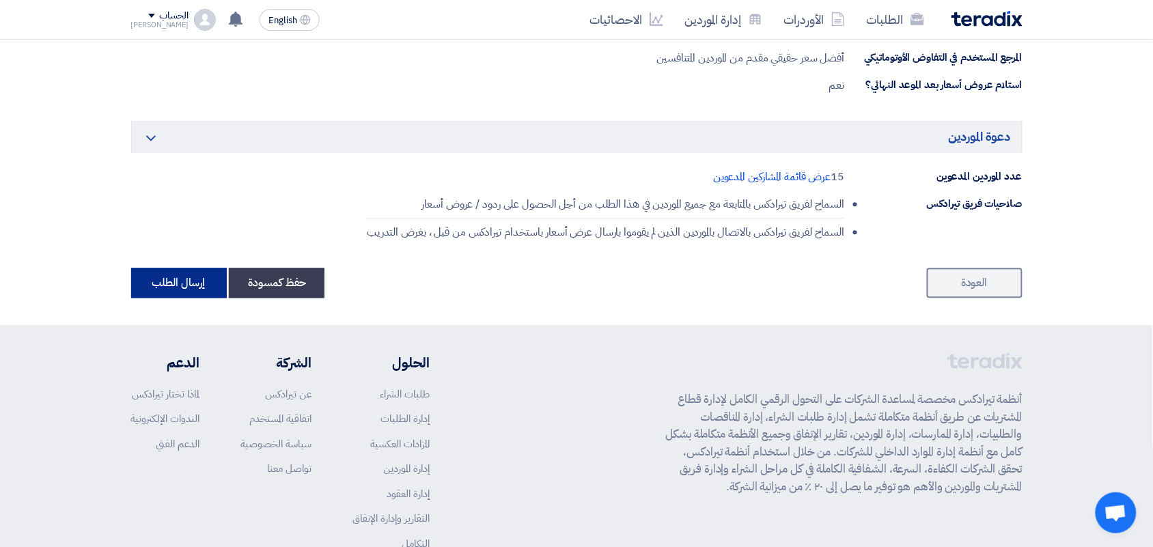
click at [195, 289] on button "إرسال الطلب" at bounding box center [179, 283] width 96 height 30
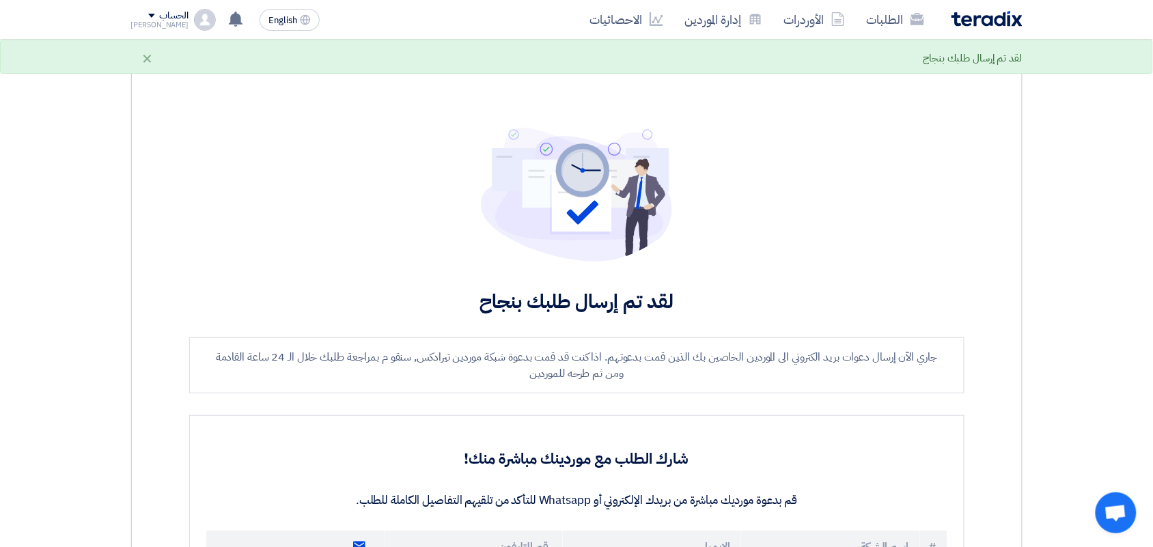
click at [974, 18] on img at bounding box center [986, 19] width 71 height 16
